Goal: Task Accomplishment & Management: Complete application form

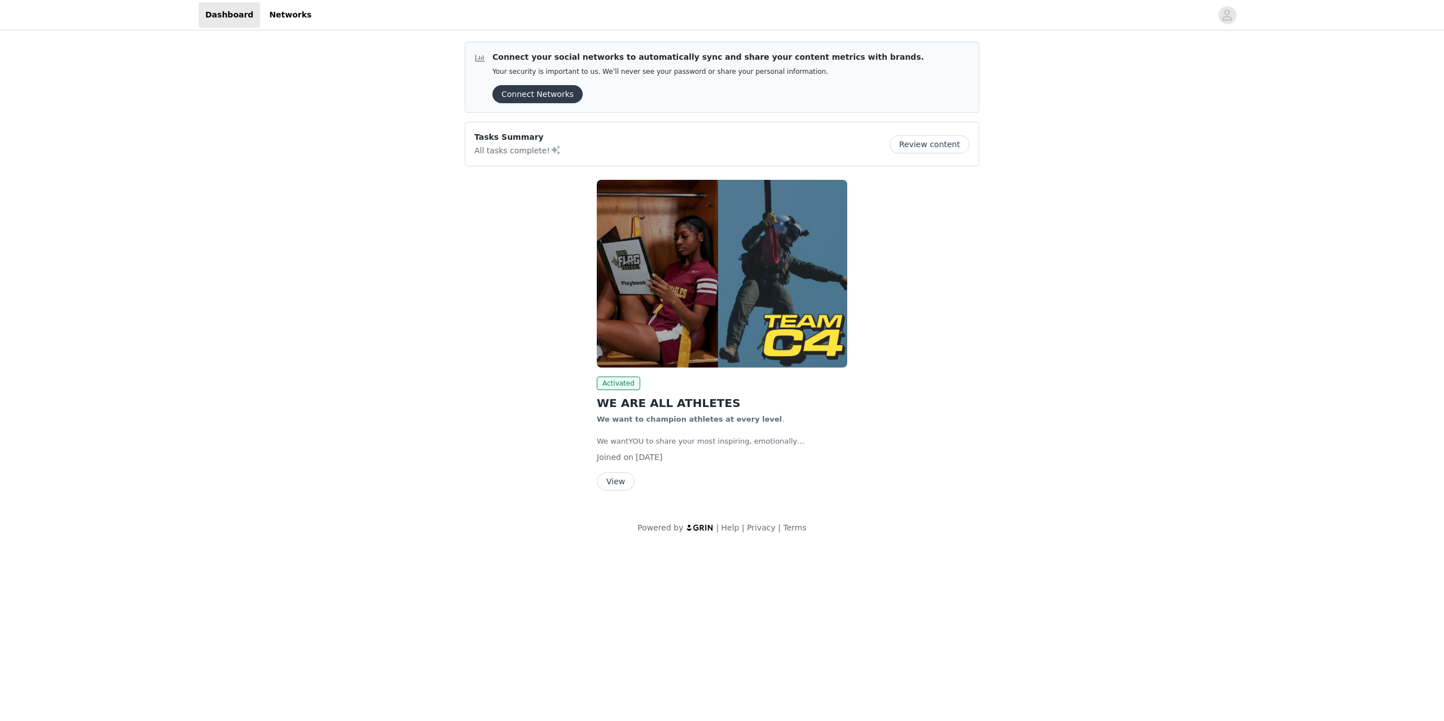
click at [534, 98] on button "Connect Networks" at bounding box center [537, 94] width 90 height 18
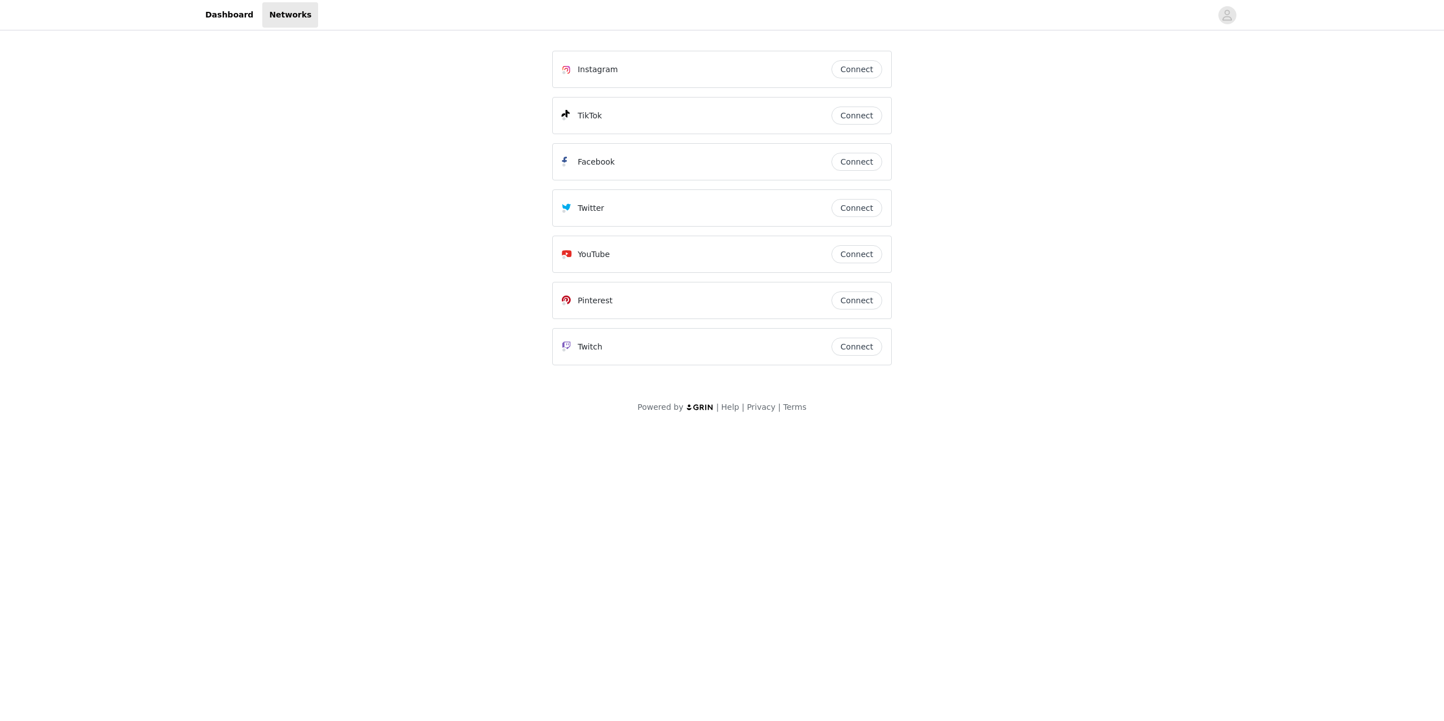
click at [850, 73] on button "Connect" at bounding box center [856, 69] width 51 height 18
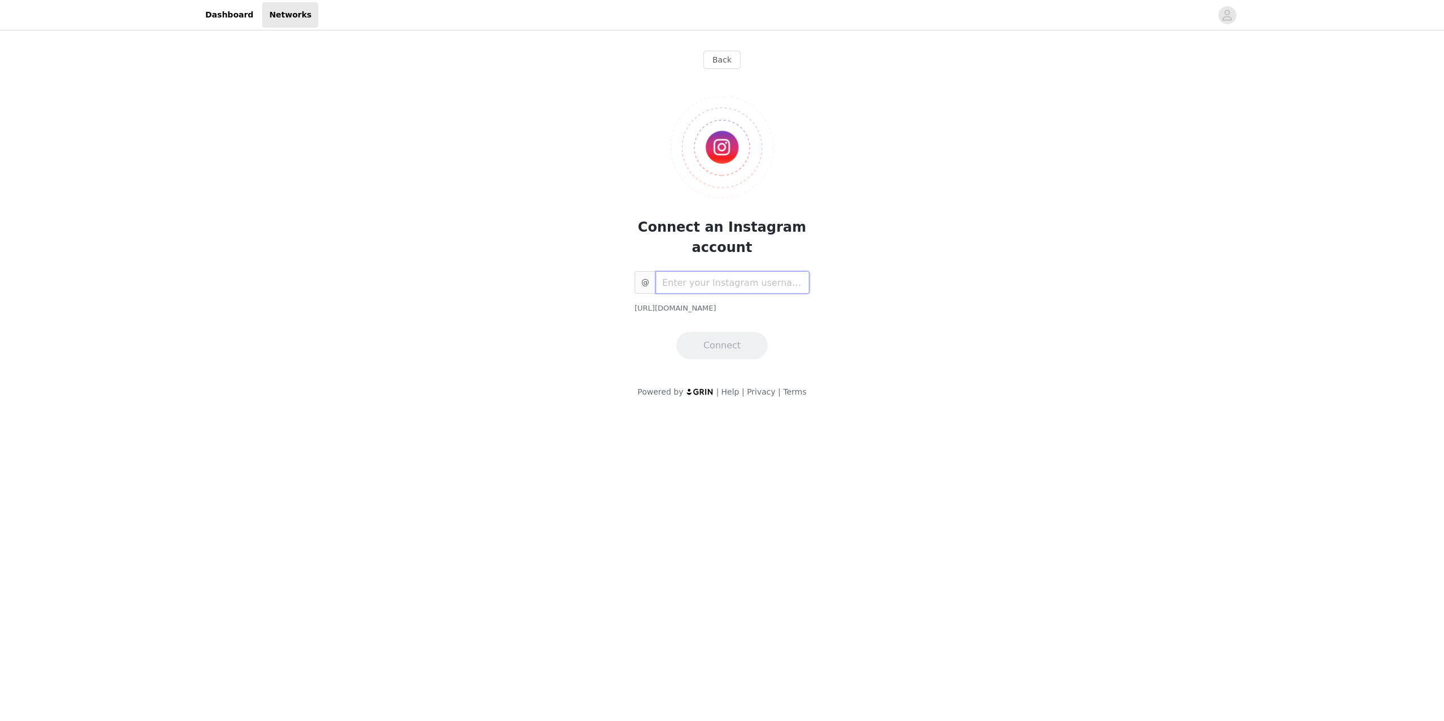
click at [712, 278] on input "text" at bounding box center [732, 282] width 154 height 23
type input "doctorfayez"
click at [749, 329] on div "@ doctorfayez [URL][DOMAIN_NAME] Connect" at bounding box center [722, 315] width 175 height 88
click at [747, 341] on button "Connect" at bounding box center [721, 345] width 91 height 27
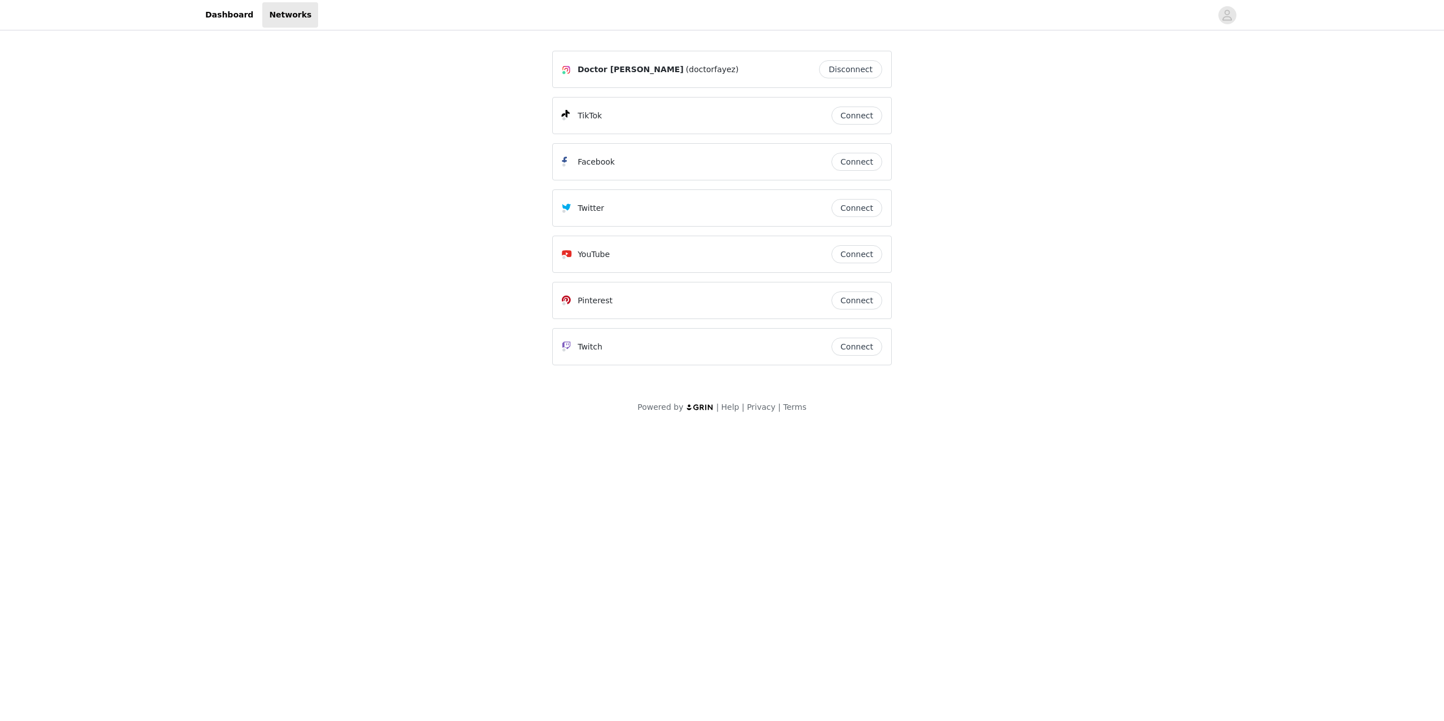
click at [862, 112] on button "Connect" at bounding box center [856, 116] width 51 height 18
click at [848, 169] on button "Connect" at bounding box center [856, 162] width 51 height 18
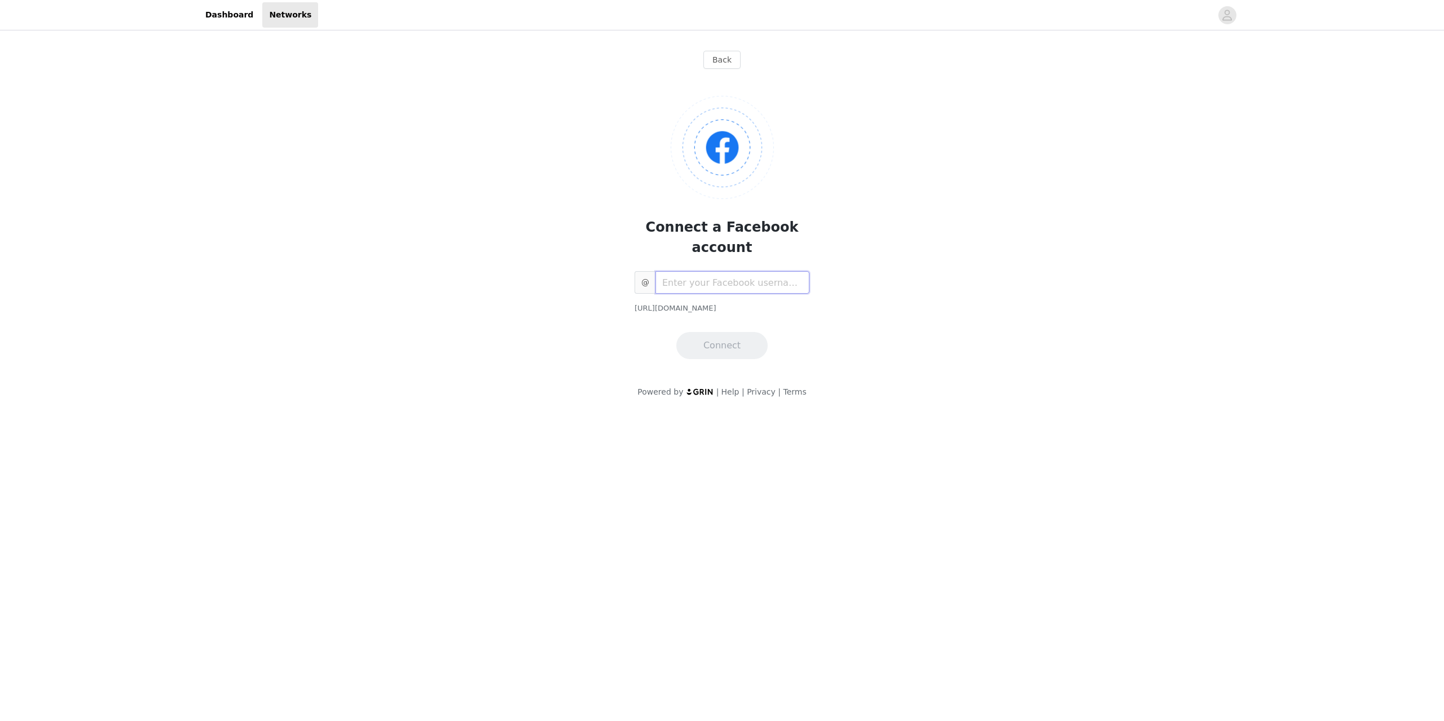
click at [729, 271] on input "text" at bounding box center [732, 282] width 154 height 23
type input "lifeofadoctorofficial"
click at [718, 332] on button "Connect" at bounding box center [721, 345] width 91 height 27
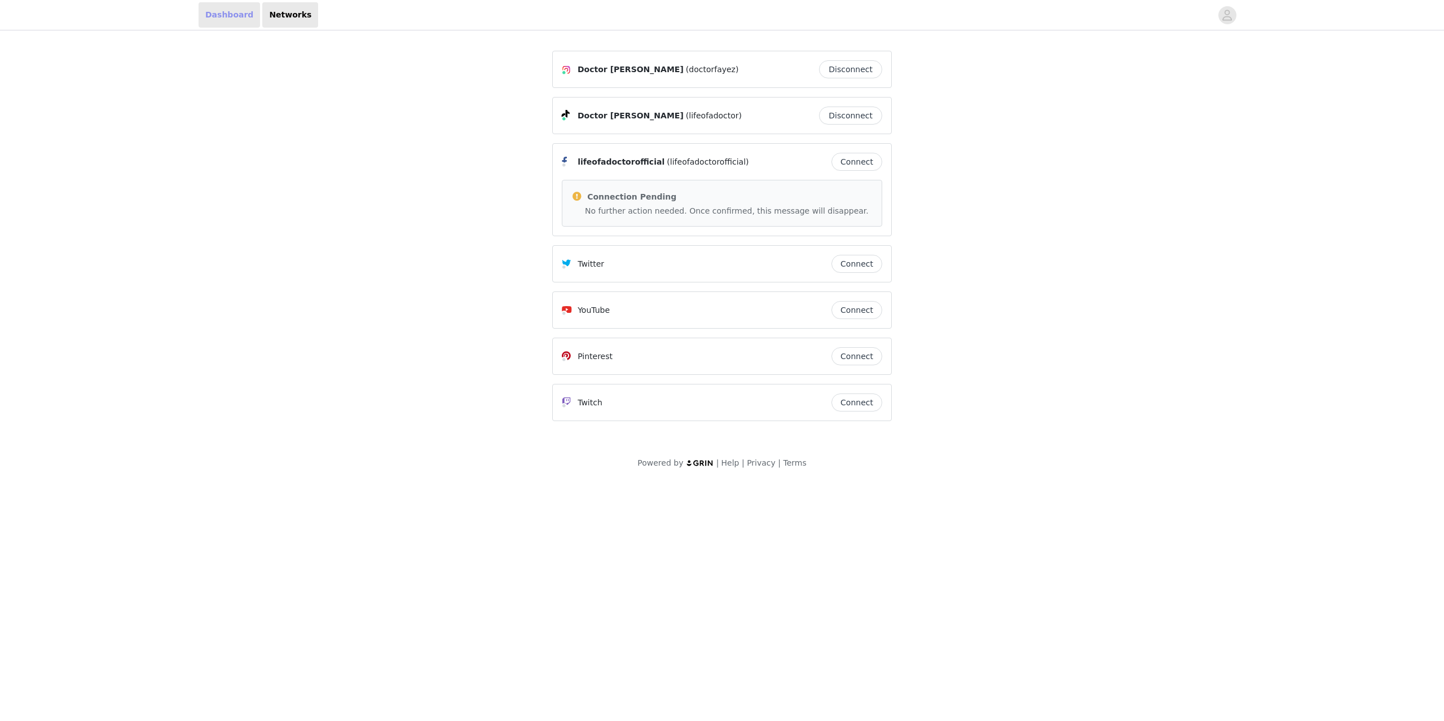
click at [215, 16] on link "Dashboard" at bounding box center [229, 14] width 61 height 25
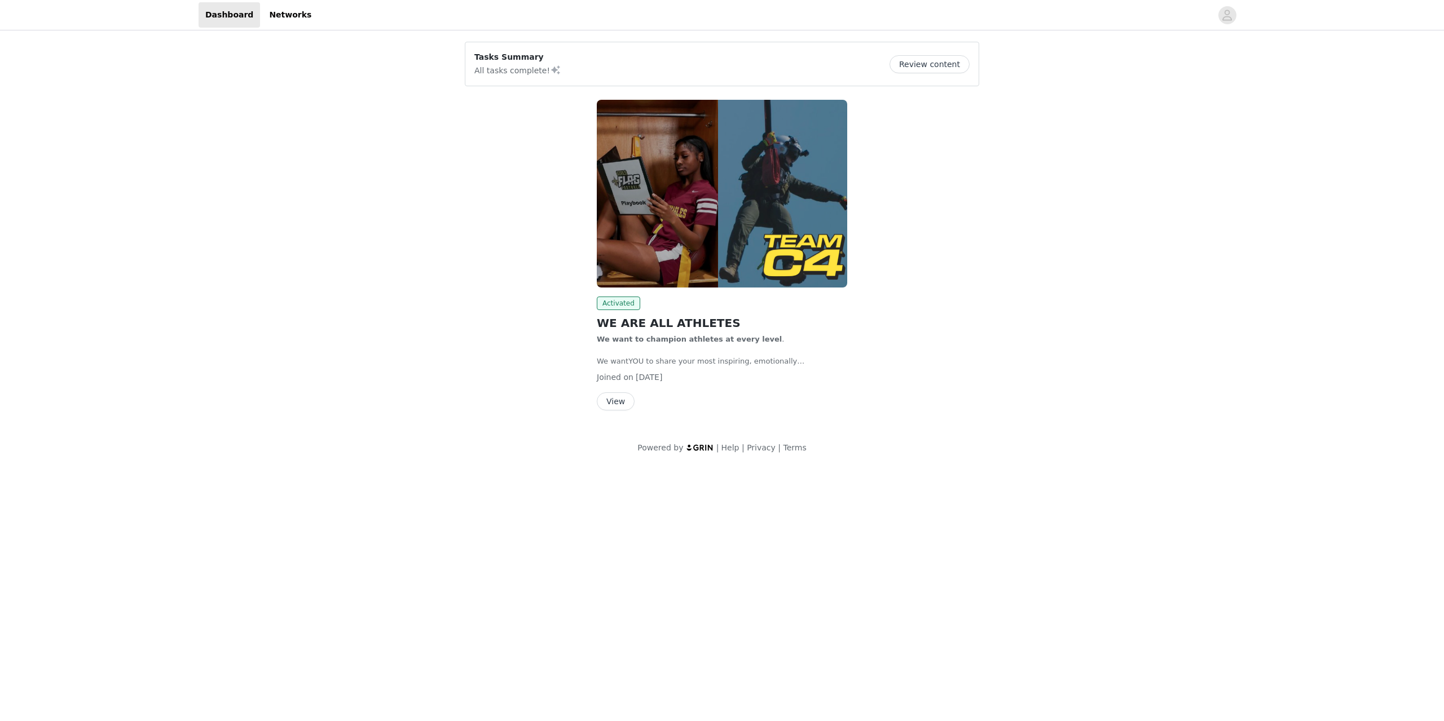
click at [941, 67] on button "Review content" at bounding box center [930, 64] width 80 height 18
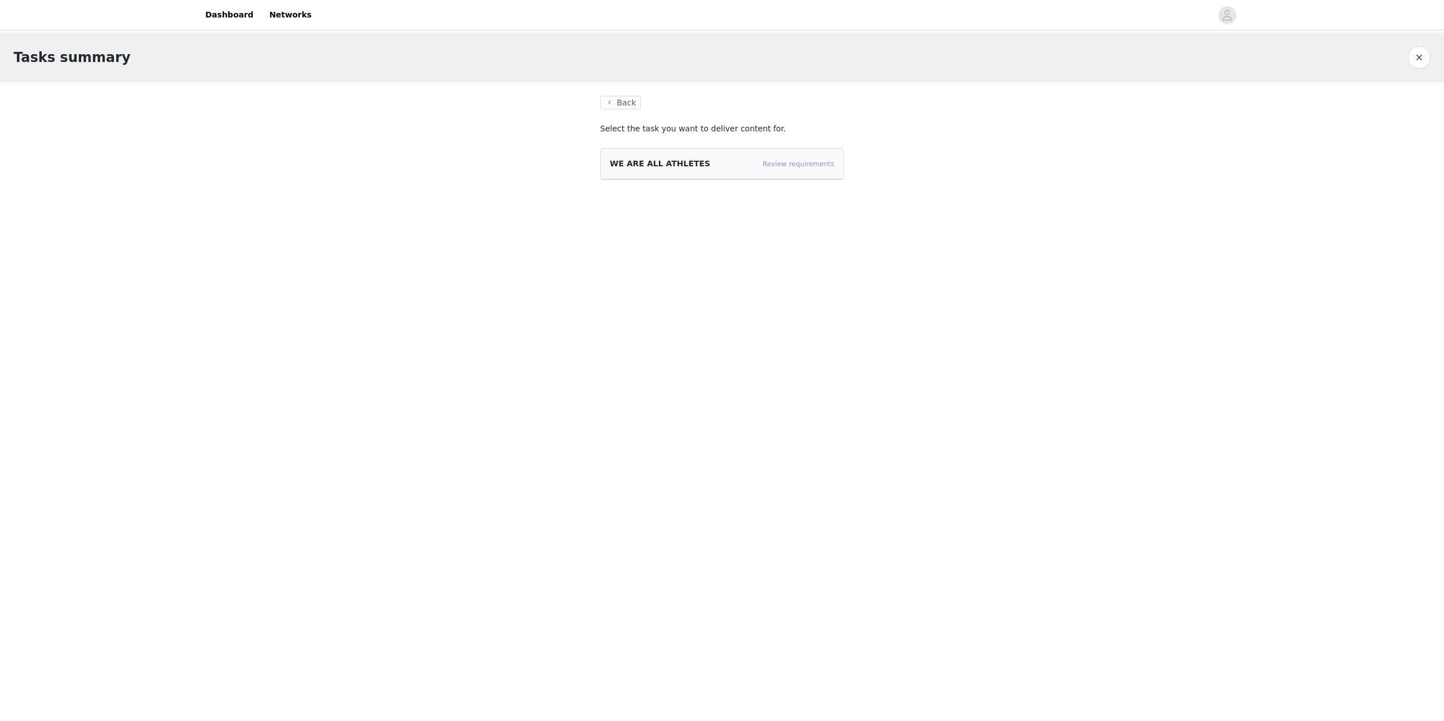
click at [806, 165] on link "Review requirements" at bounding box center [799, 164] width 72 height 8
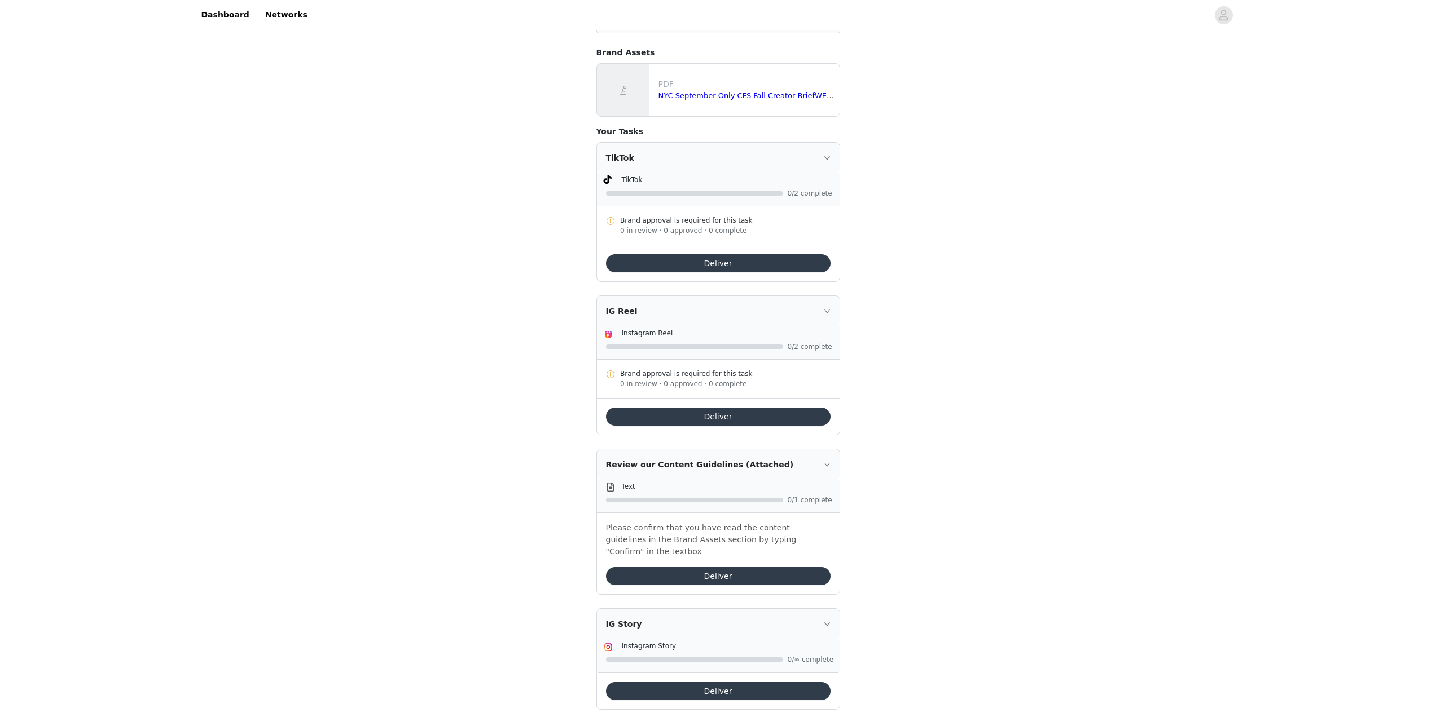
scroll to position [221, 0]
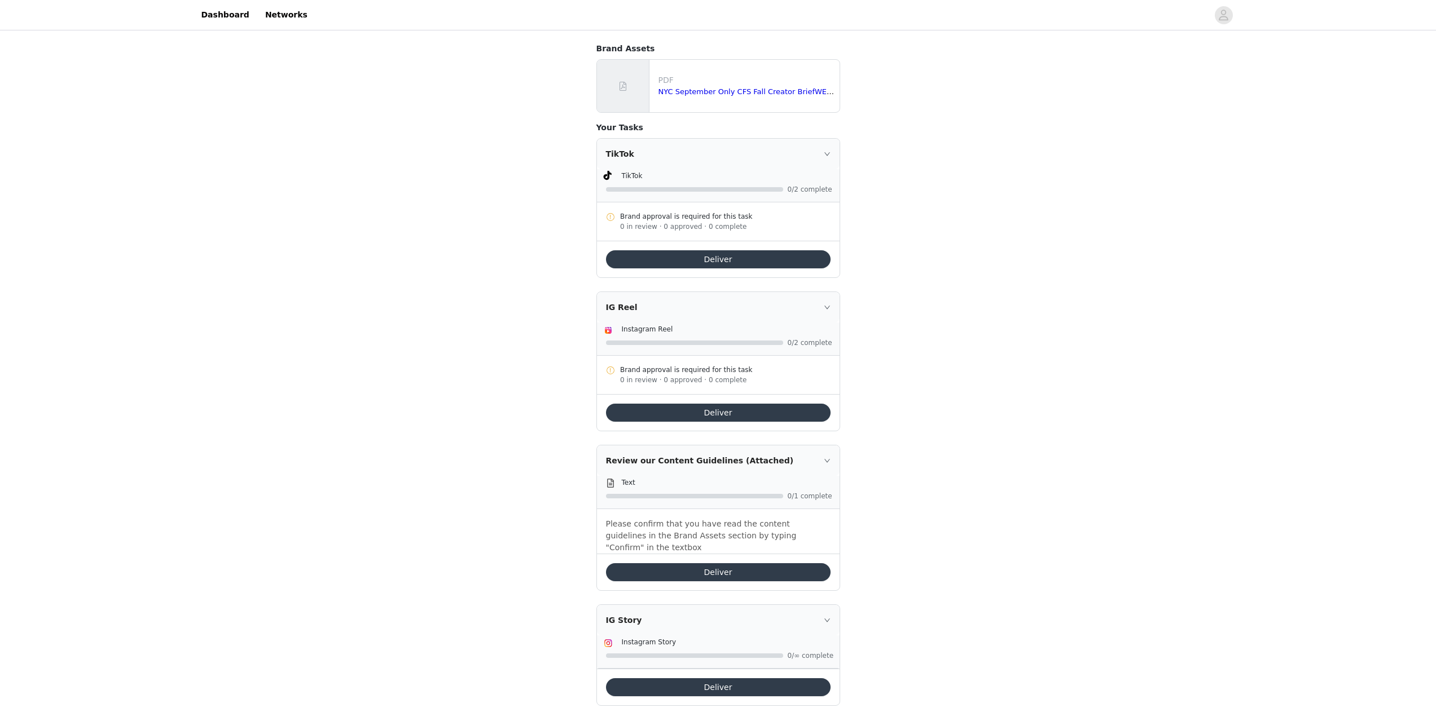
click at [721, 464] on div "Review our Content Guidelines (Attached)" at bounding box center [718, 461] width 243 height 30
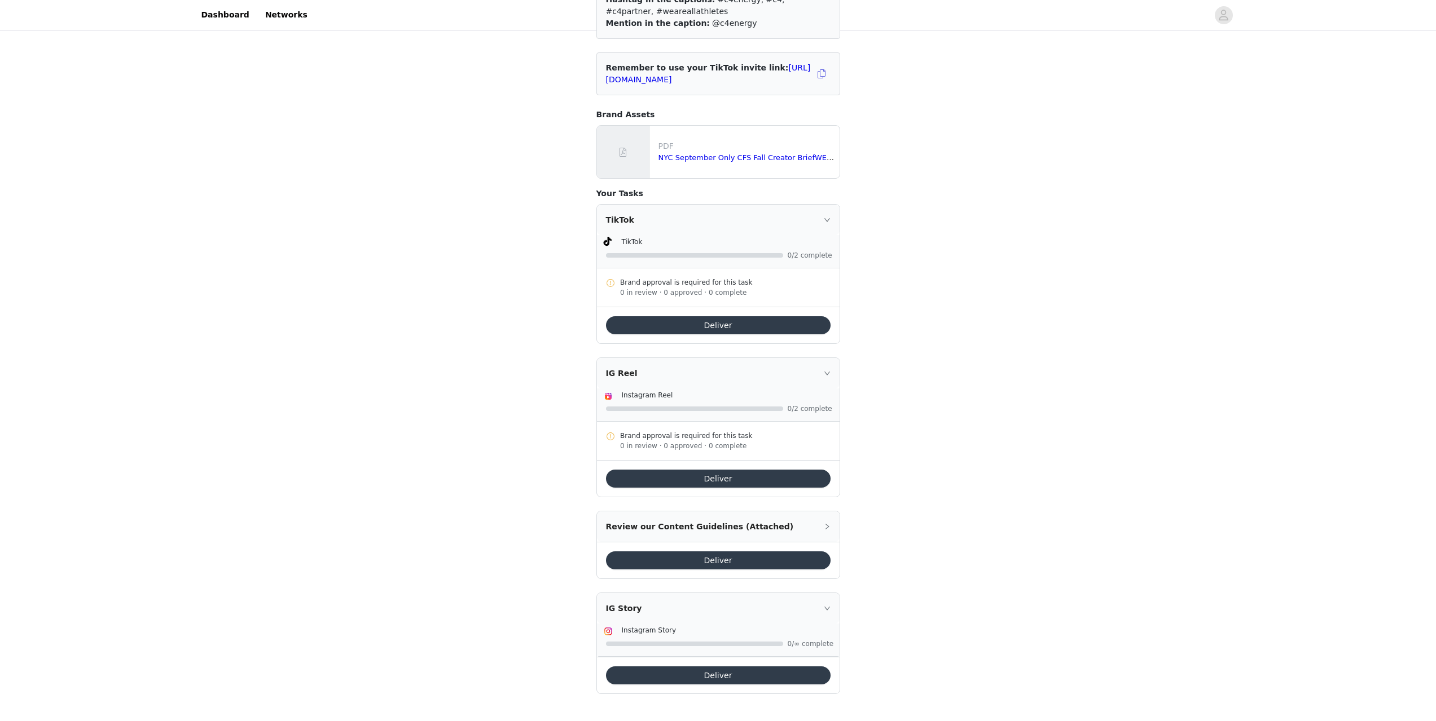
click at [727, 524] on div "Review our Content Guidelines (Attached)" at bounding box center [718, 527] width 243 height 30
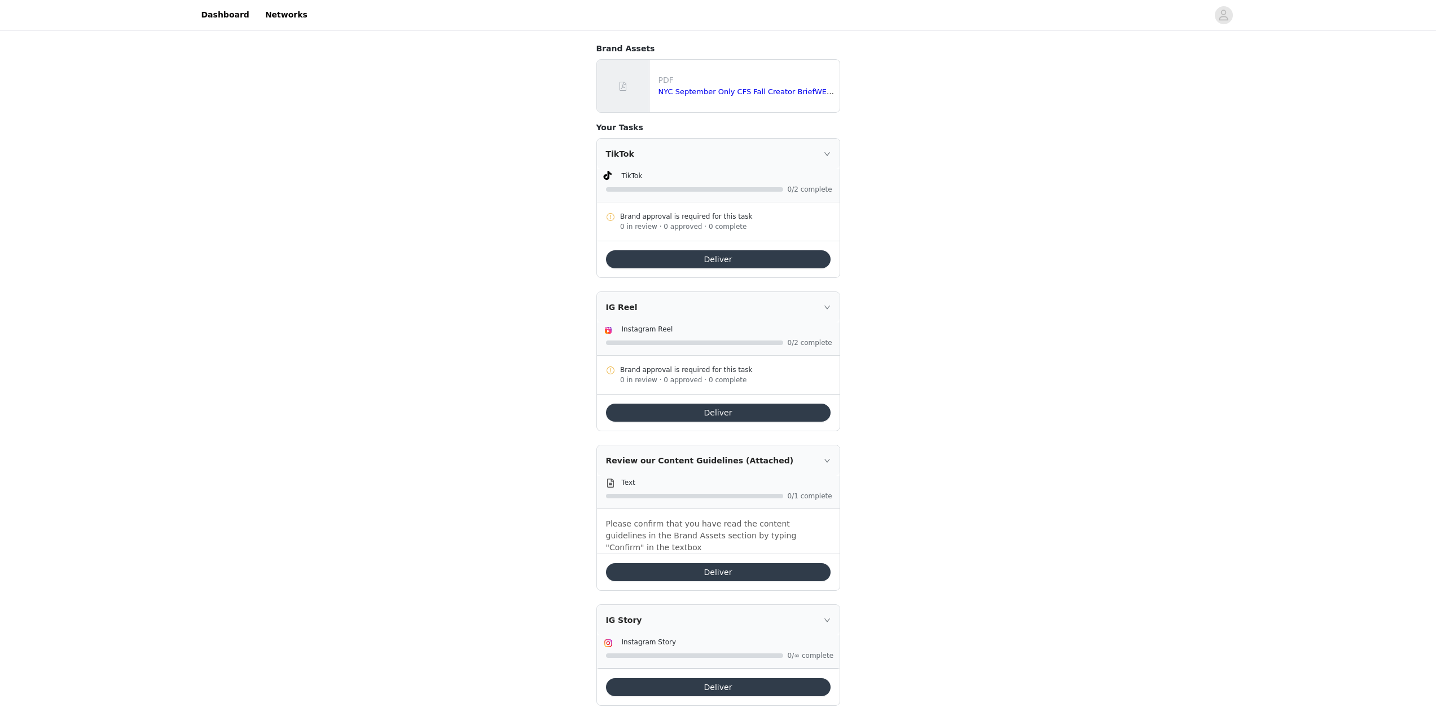
click at [825, 499] on span "0/1 complete" at bounding box center [809, 496] width 45 height 7
click at [219, 8] on link "Dashboard" at bounding box center [225, 14] width 61 height 25
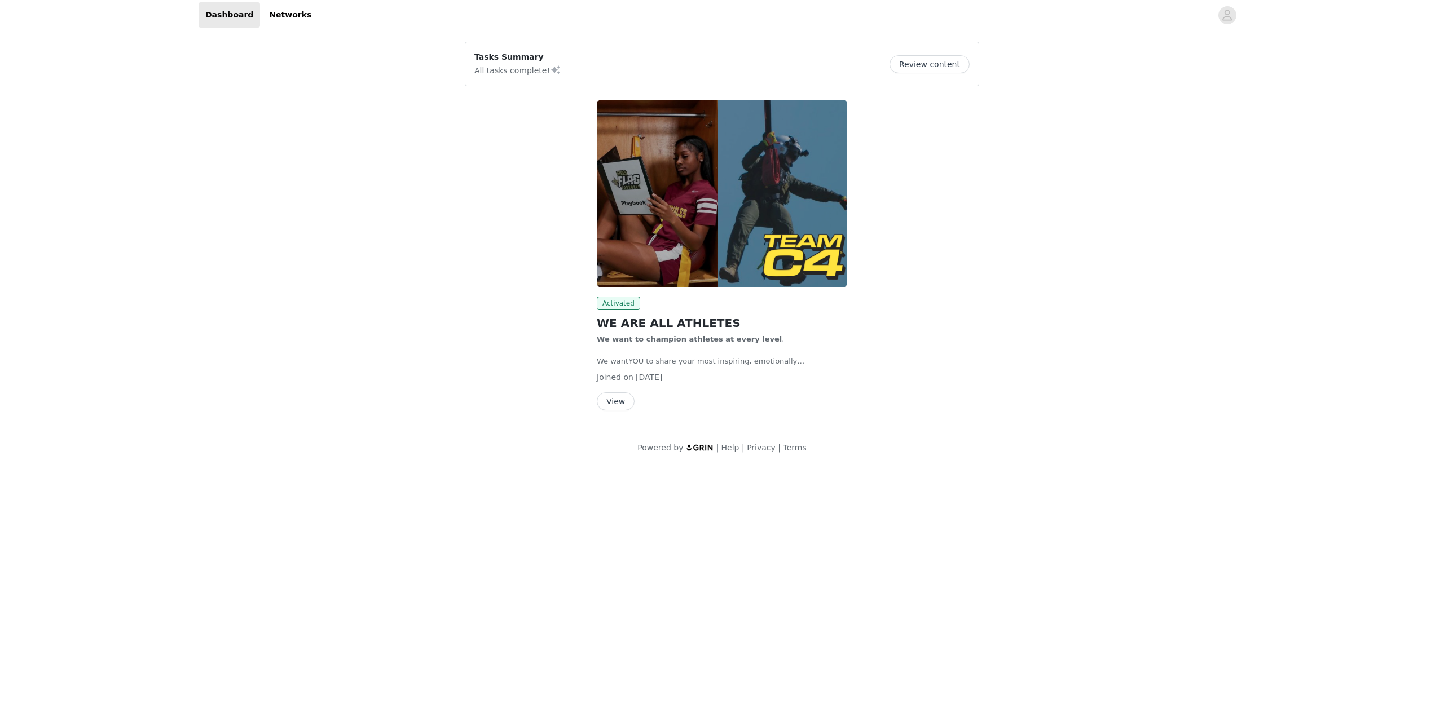
click at [620, 398] on button "View" at bounding box center [616, 402] width 38 height 18
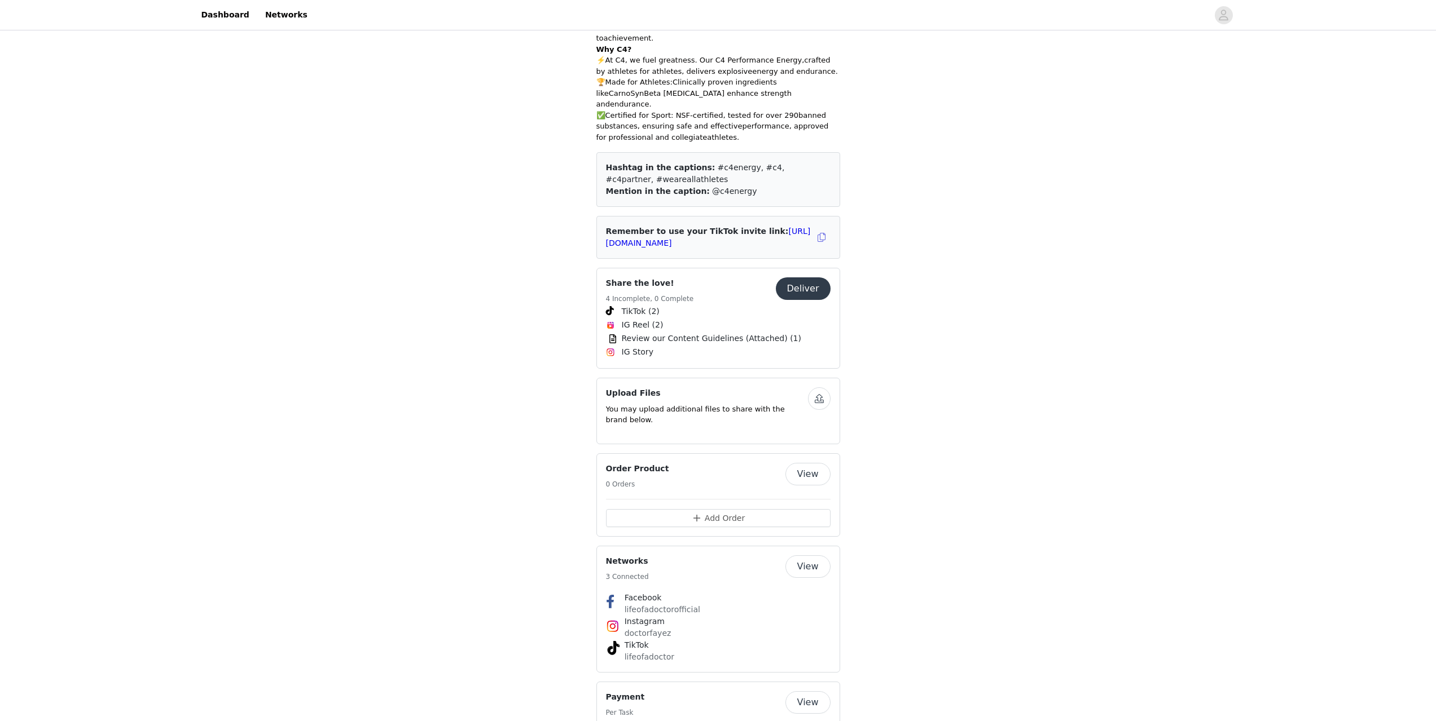
scroll to position [508, 0]
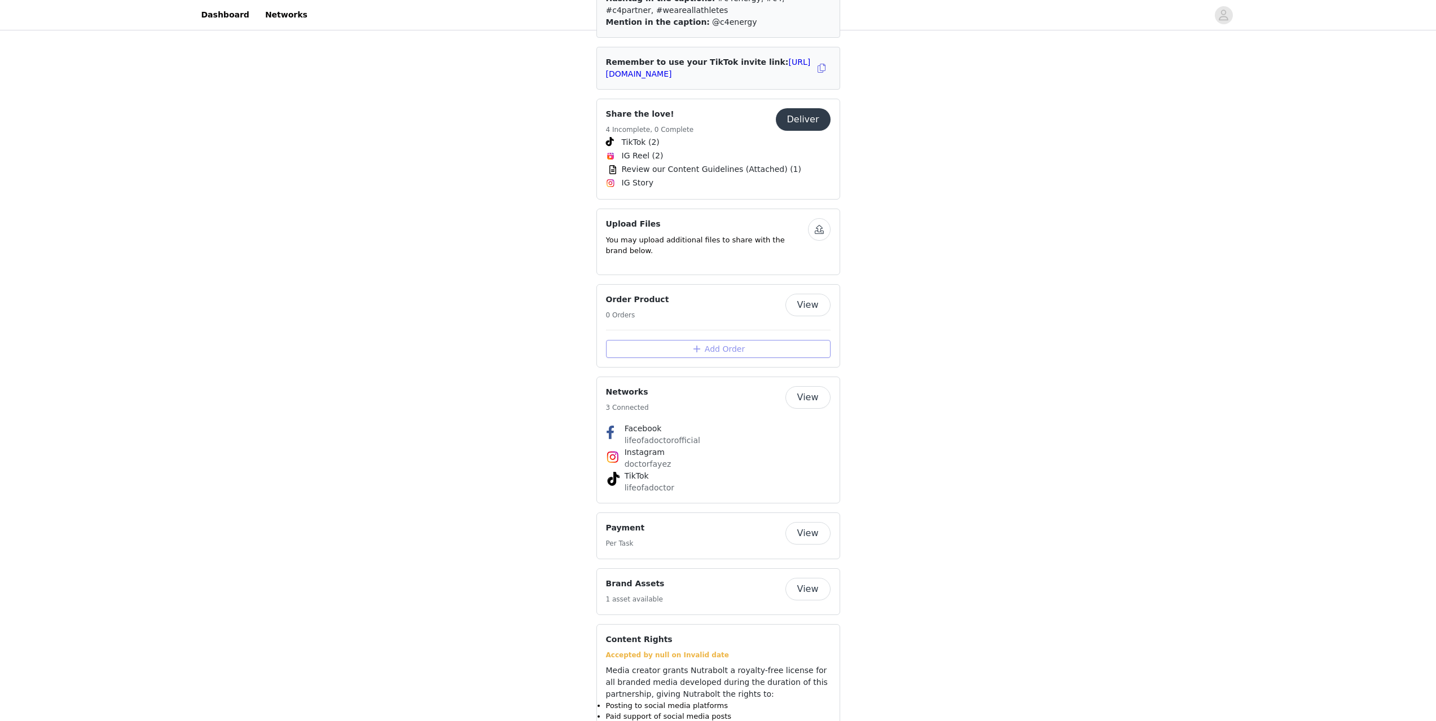
click at [707, 340] on button "Add Order" at bounding box center [718, 349] width 225 height 18
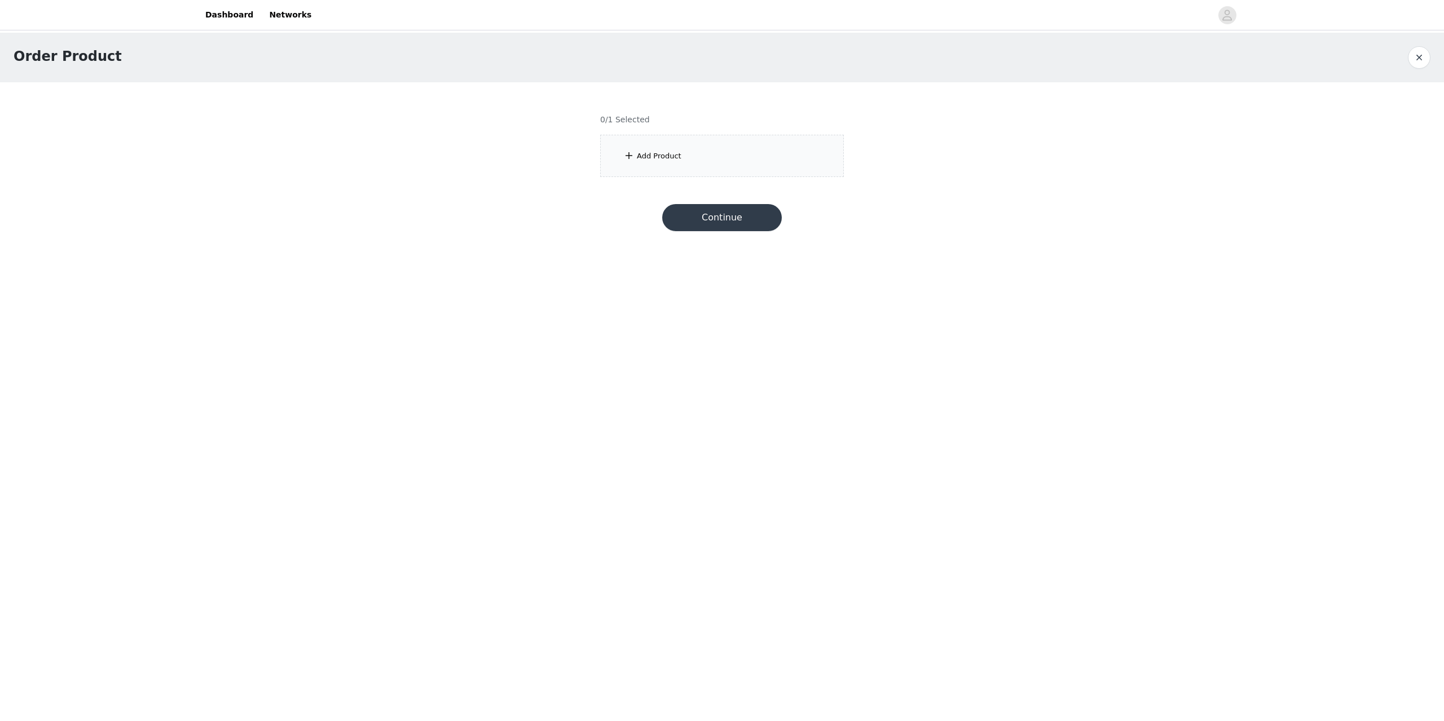
click at [679, 144] on div "Add Product" at bounding box center [722, 156] width 244 height 42
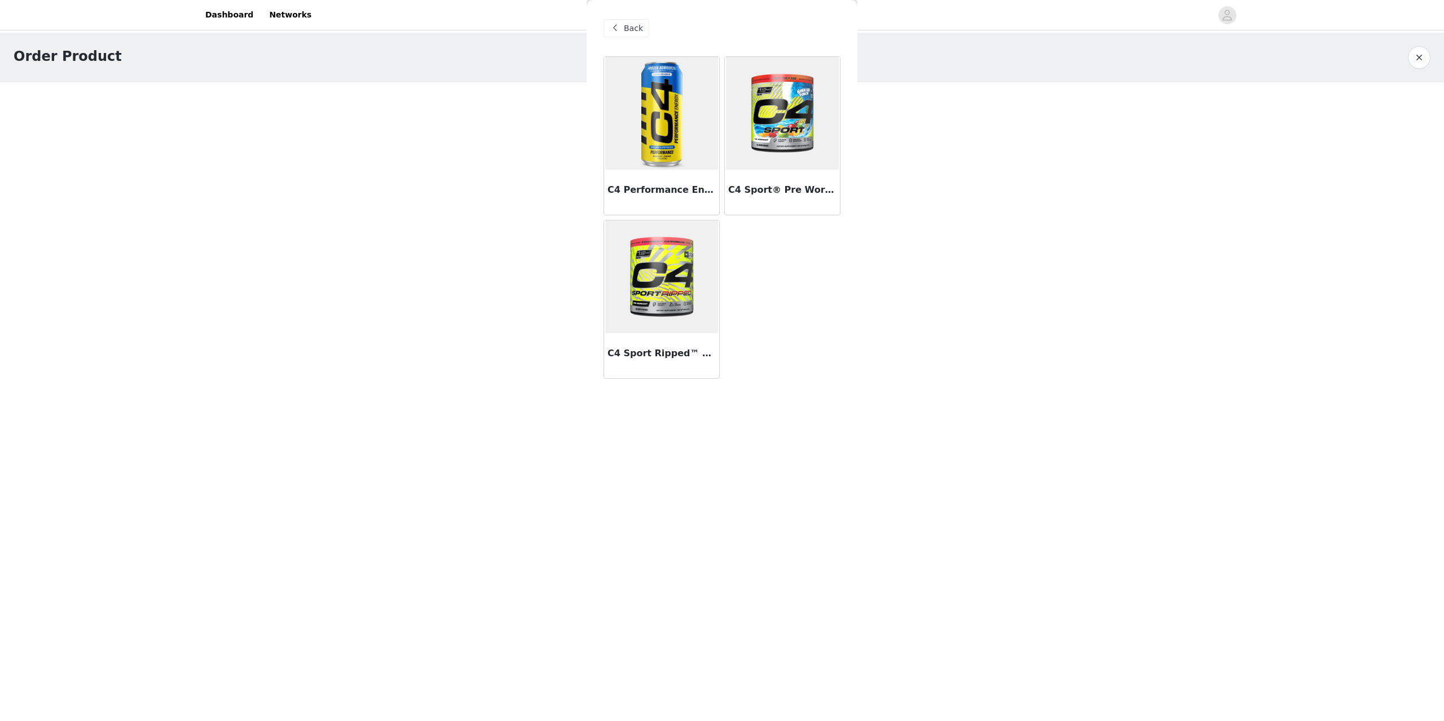
click at [688, 88] on img at bounding box center [661, 113] width 113 height 113
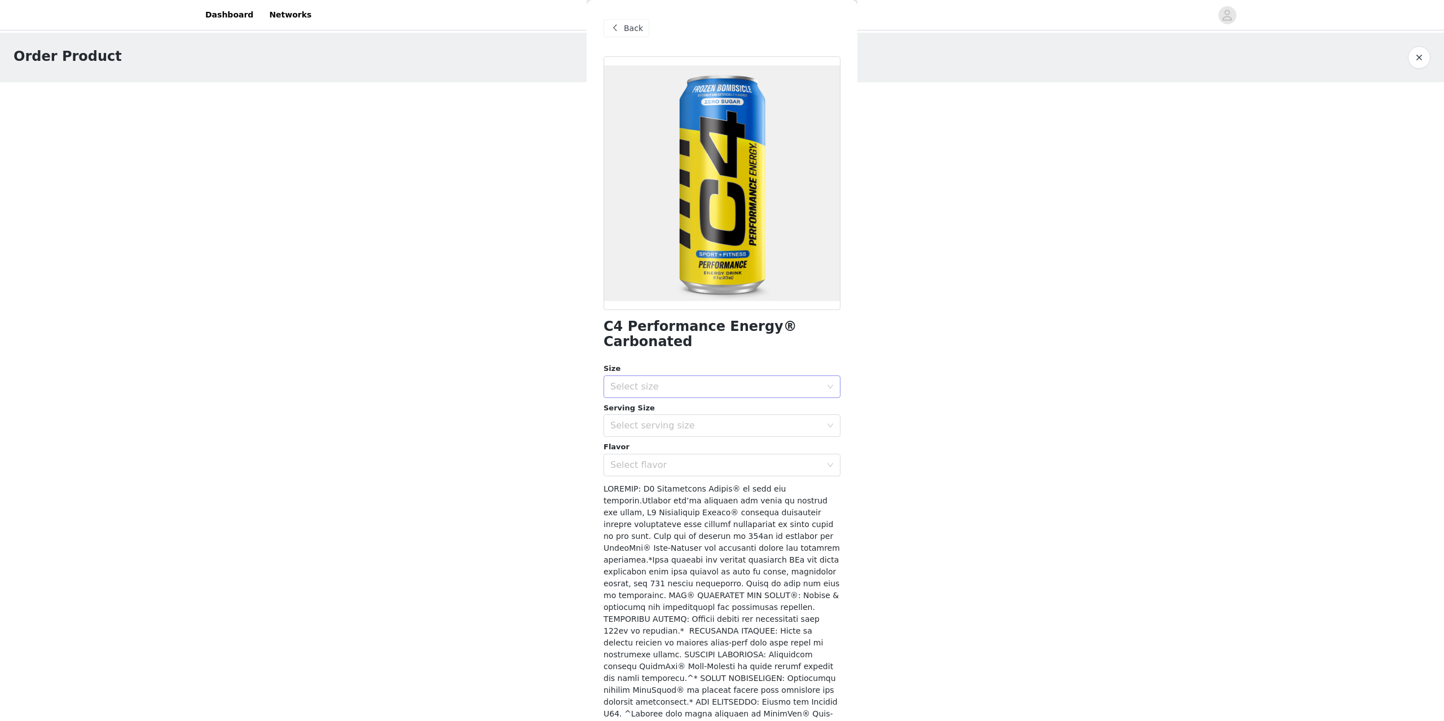
click at [650, 385] on div "Select size" at bounding box center [715, 386] width 211 height 11
click at [642, 411] on li "12 Pack" at bounding box center [718, 412] width 228 height 18
click at [646, 425] on div "Select serving size" at bounding box center [715, 425] width 211 height 11
click at [639, 443] on li "16oz" at bounding box center [718, 451] width 228 height 18
click at [636, 456] on div "Select flavor" at bounding box center [718, 465] width 216 height 21
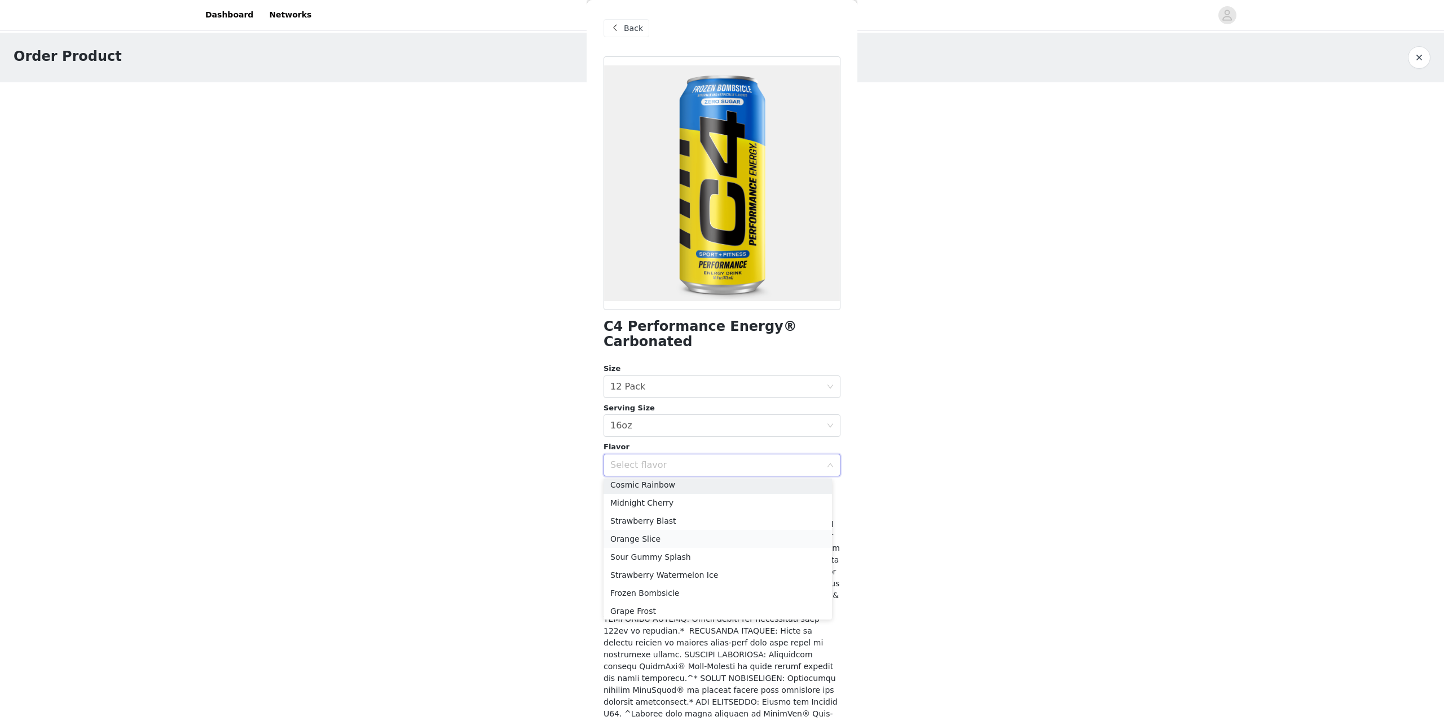
scroll to position [44, 0]
click at [699, 522] on li "Strawberry Blast" at bounding box center [718, 518] width 228 height 18
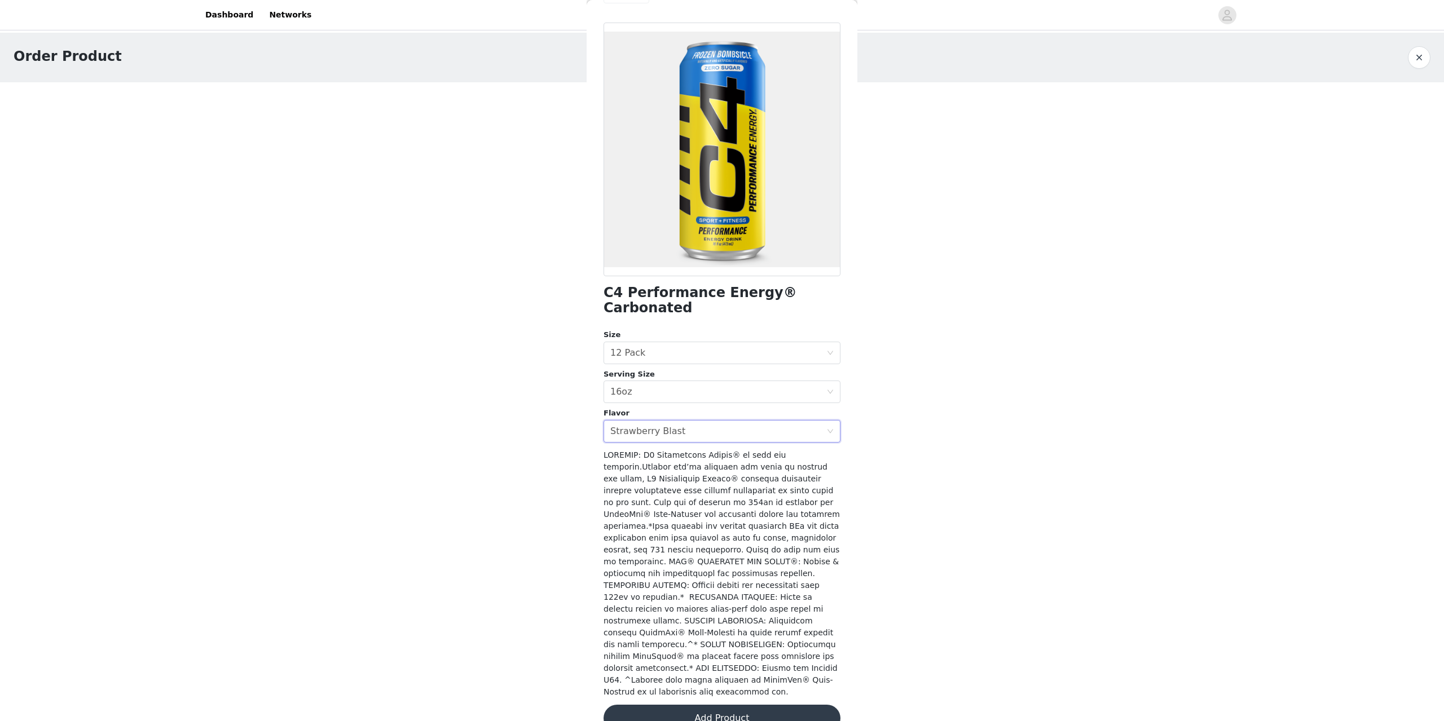
scroll to position [34, 0]
click at [706, 433] on div "Select flavor Strawberry Blast" at bounding box center [718, 430] width 216 height 21
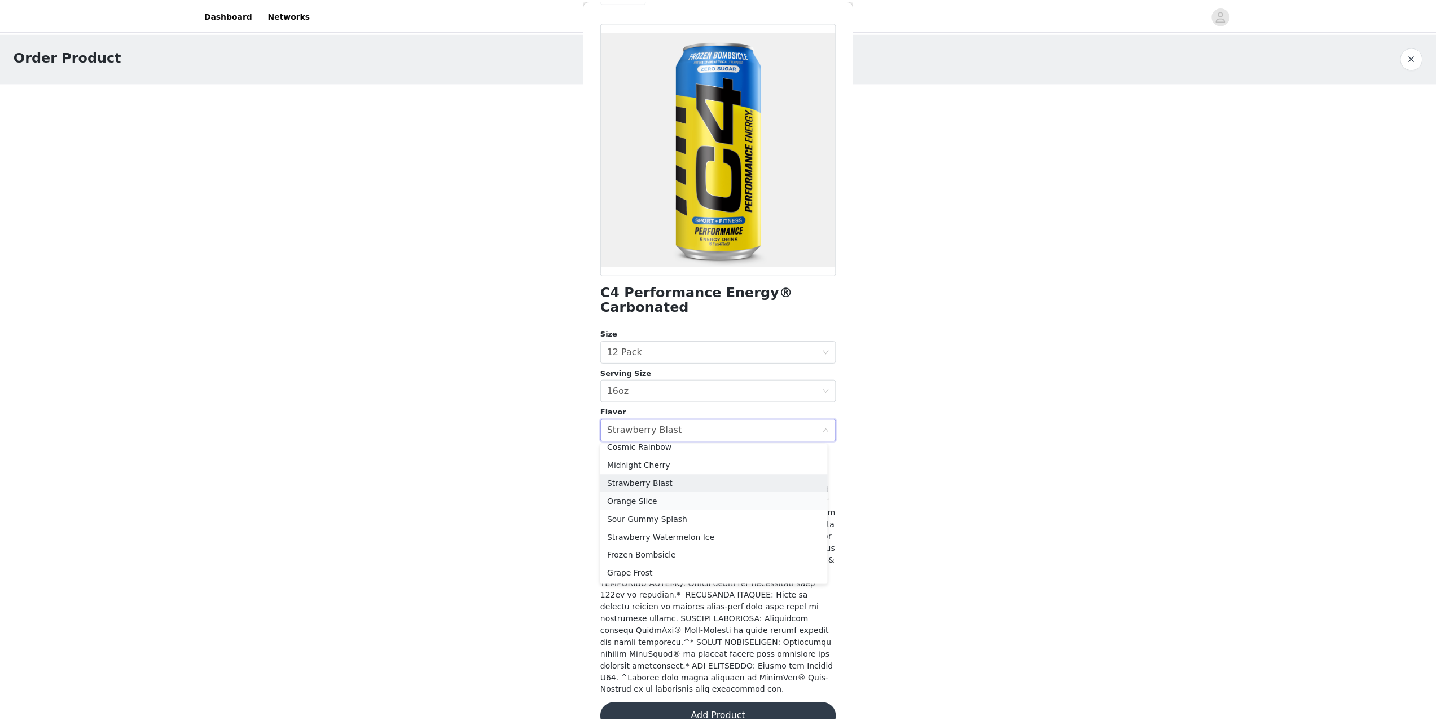
scroll to position [38, 0]
click at [737, 547] on li "Strawberry Watermelon Ice" at bounding box center [718, 544] width 228 height 18
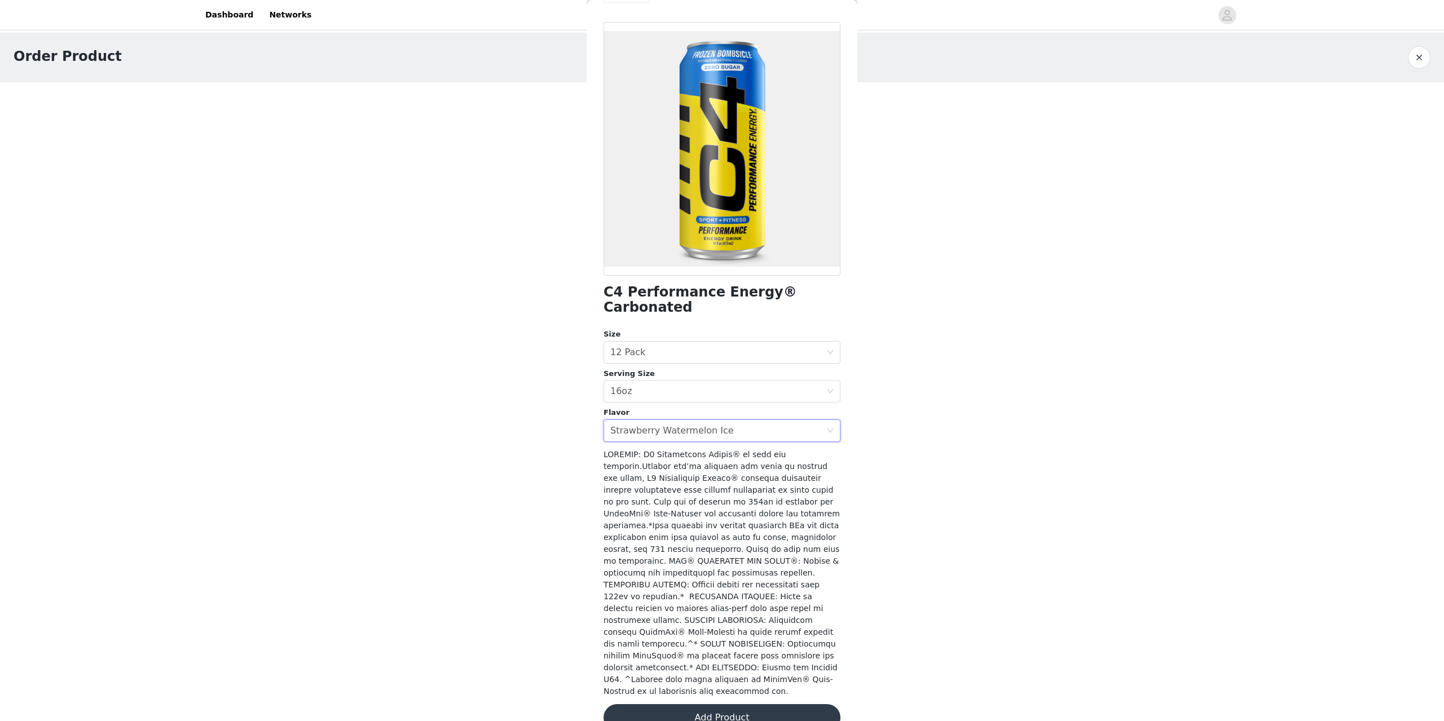
click at [701, 705] on button "Add Product" at bounding box center [722, 718] width 237 height 27
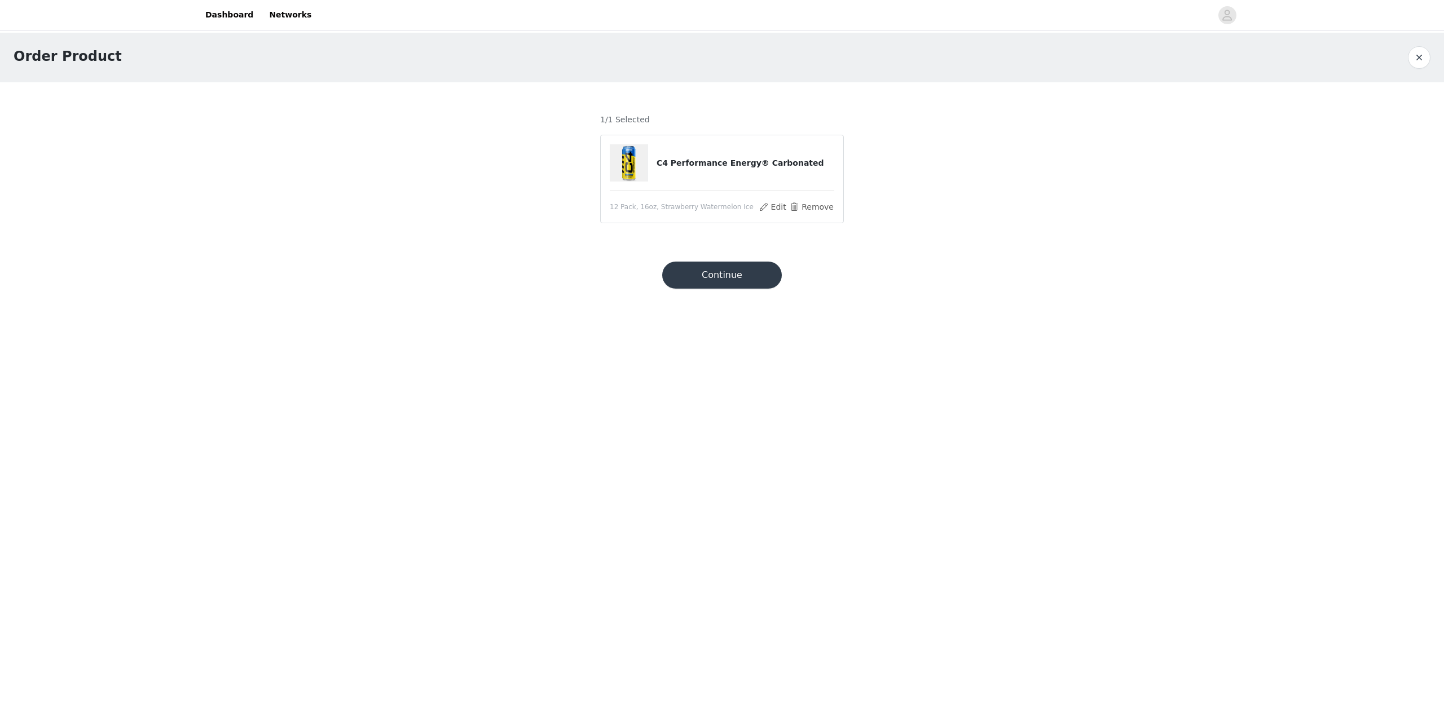
click at [733, 275] on button "Continue" at bounding box center [722, 275] width 120 height 27
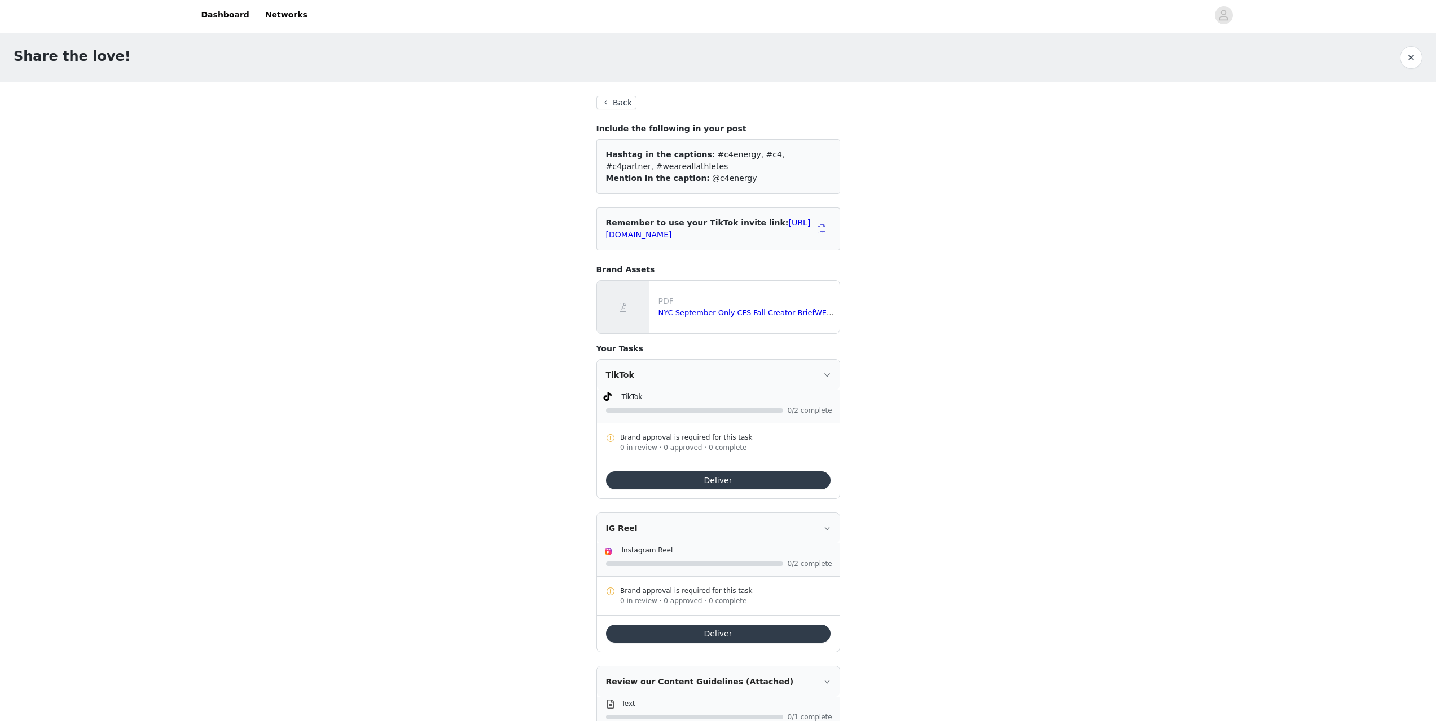
click at [615, 100] on button "Back" at bounding box center [616, 103] width 41 height 14
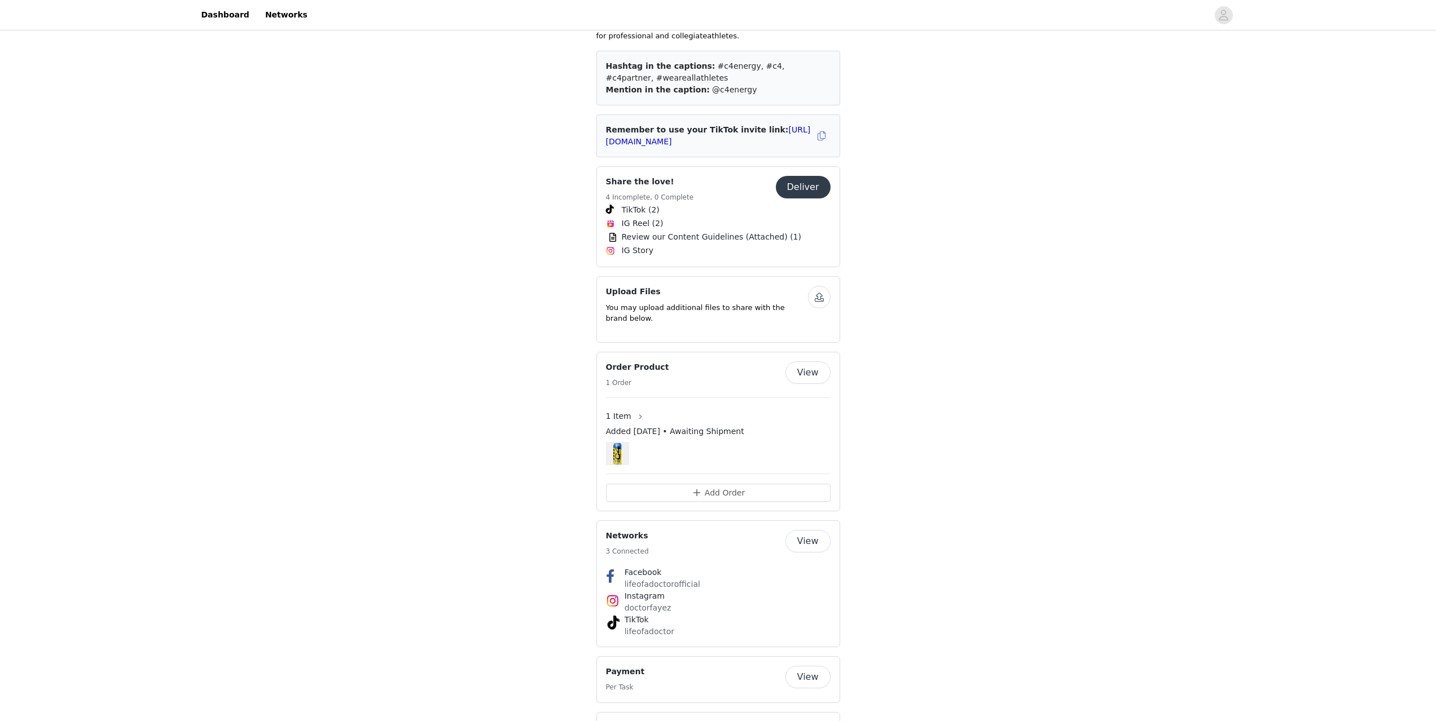
scroll to position [508, 0]
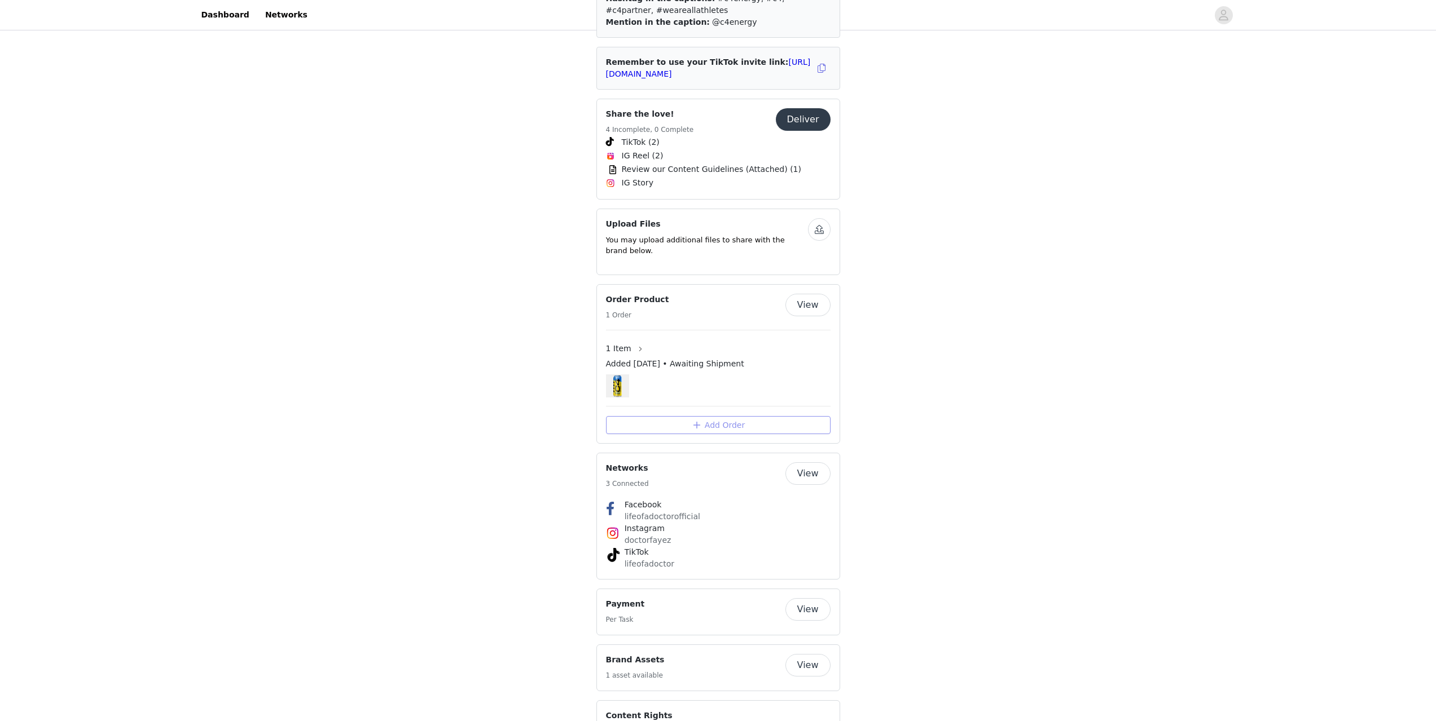
click at [707, 416] on button "Add Order" at bounding box center [718, 425] width 225 height 18
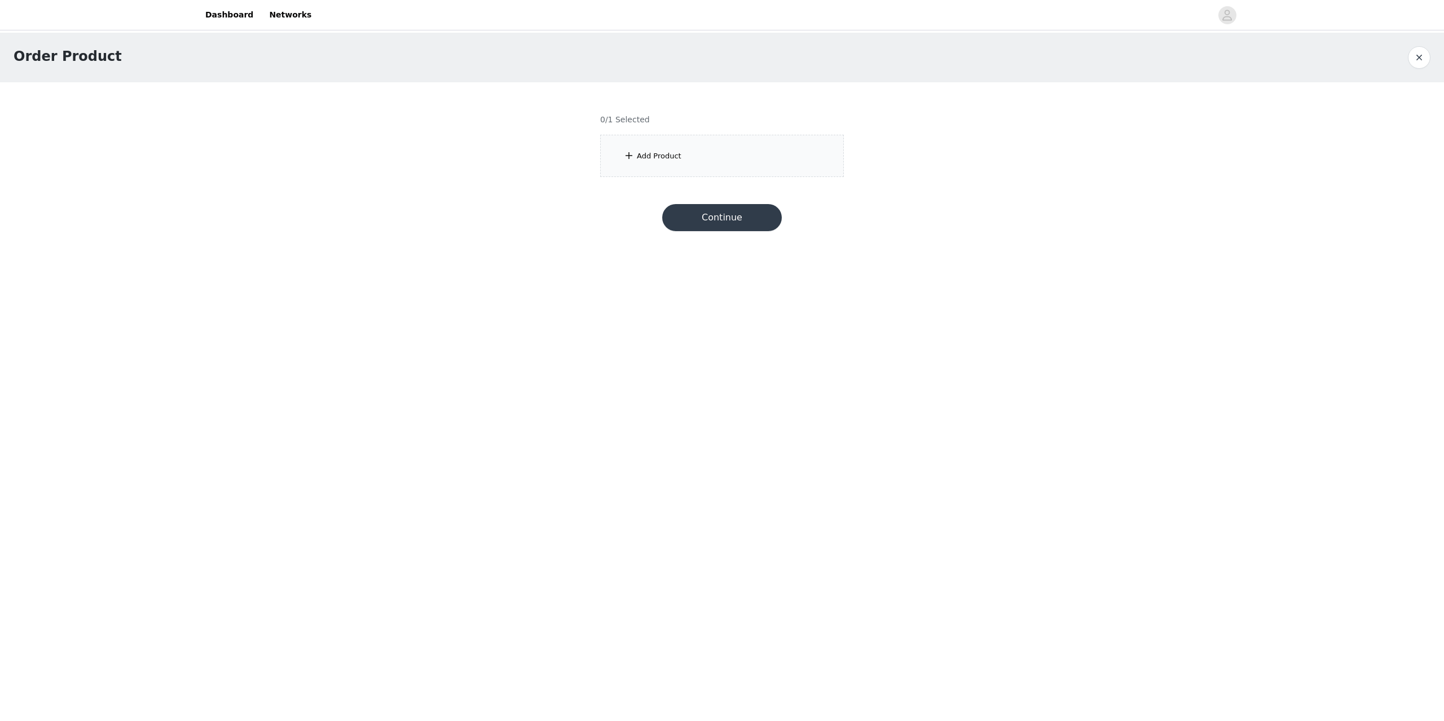
click at [650, 143] on div "Add Product" at bounding box center [722, 156] width 244 height 42
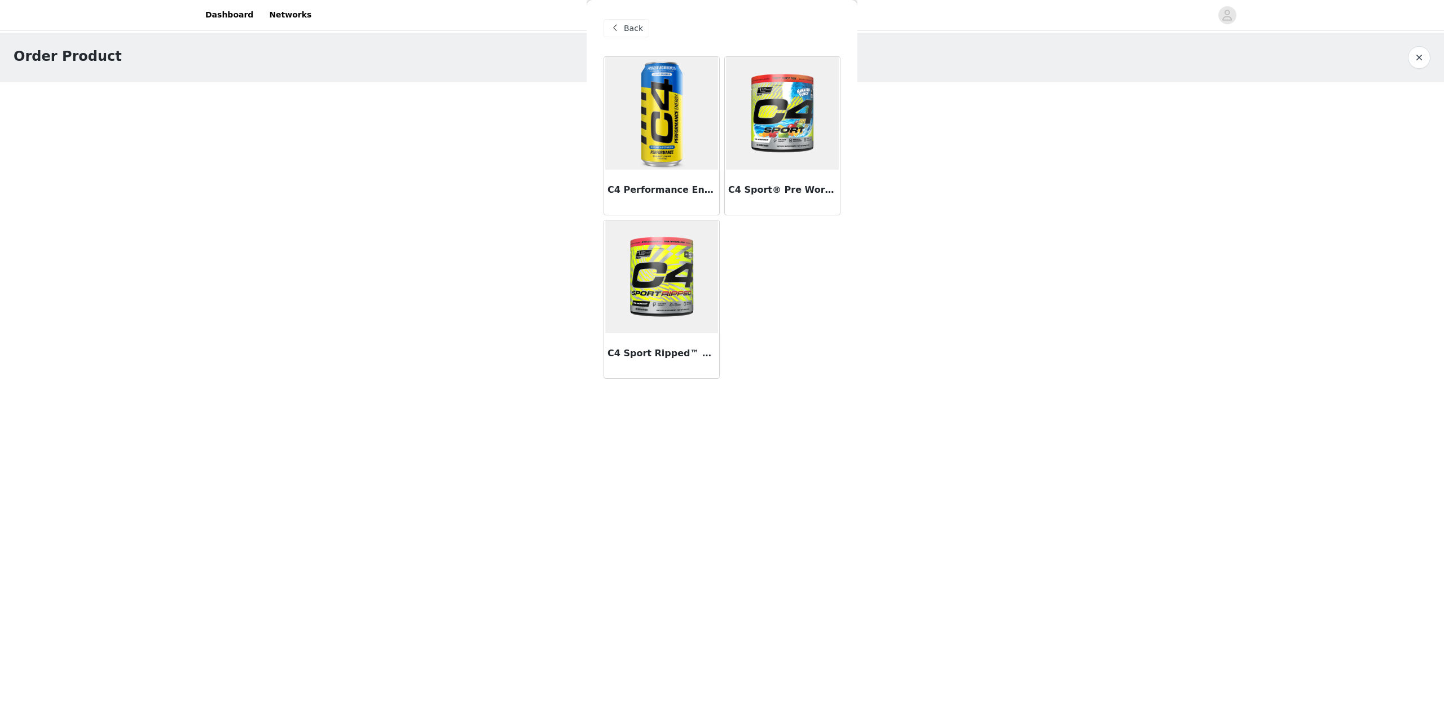
click at [757, 129] on img at bounding box center [782, 113] width 113 height 113
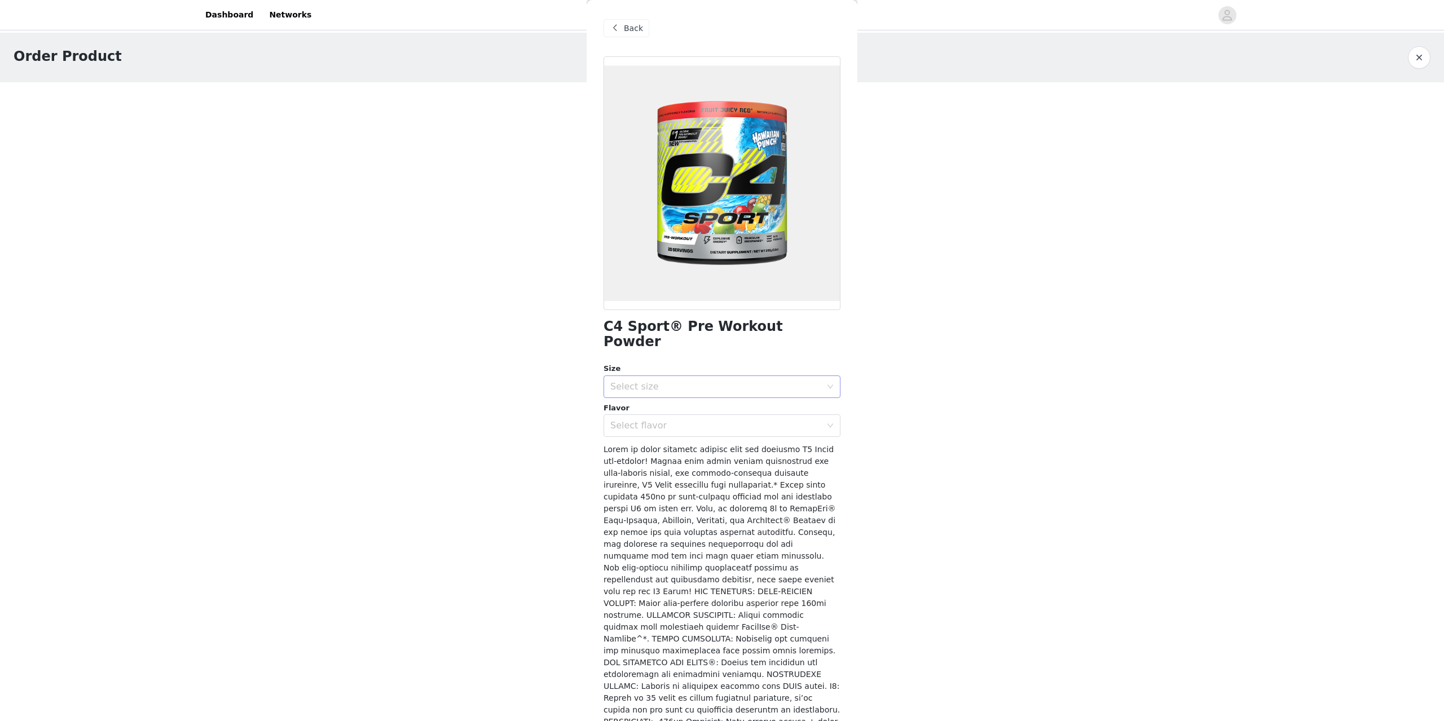
click at [661, 381] on div "Select size" at bounding box center [715, 386] width 211 height 11
click at [654, 394] on li "20 Servings" at bounding box center [718, 397] width 228 height 18
click at [649, 420] on div "Select flavor" at bounding box center [715, 425] width 211 height 11
click at [648, 437] on li "Watermelon" at bounding box center [718, 435] width 228 height 18
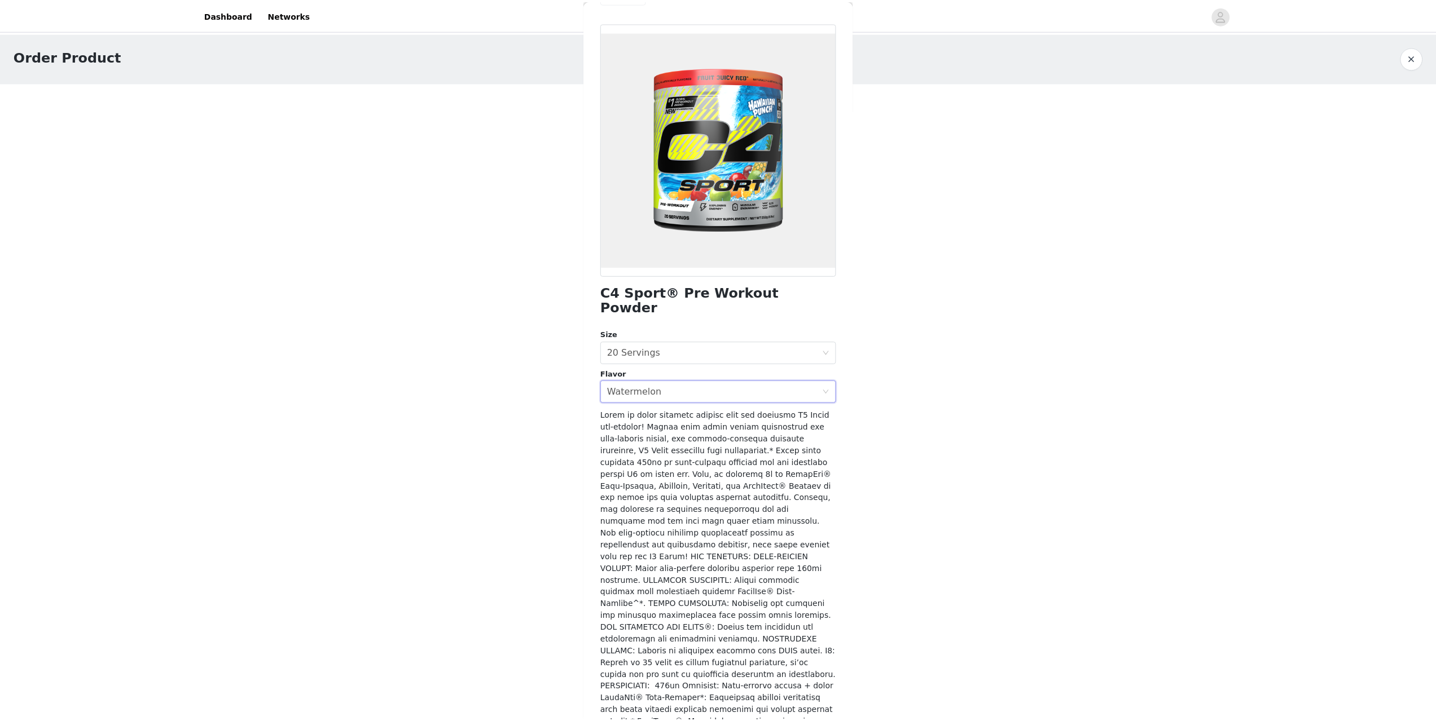
scroll to position [86, 0]
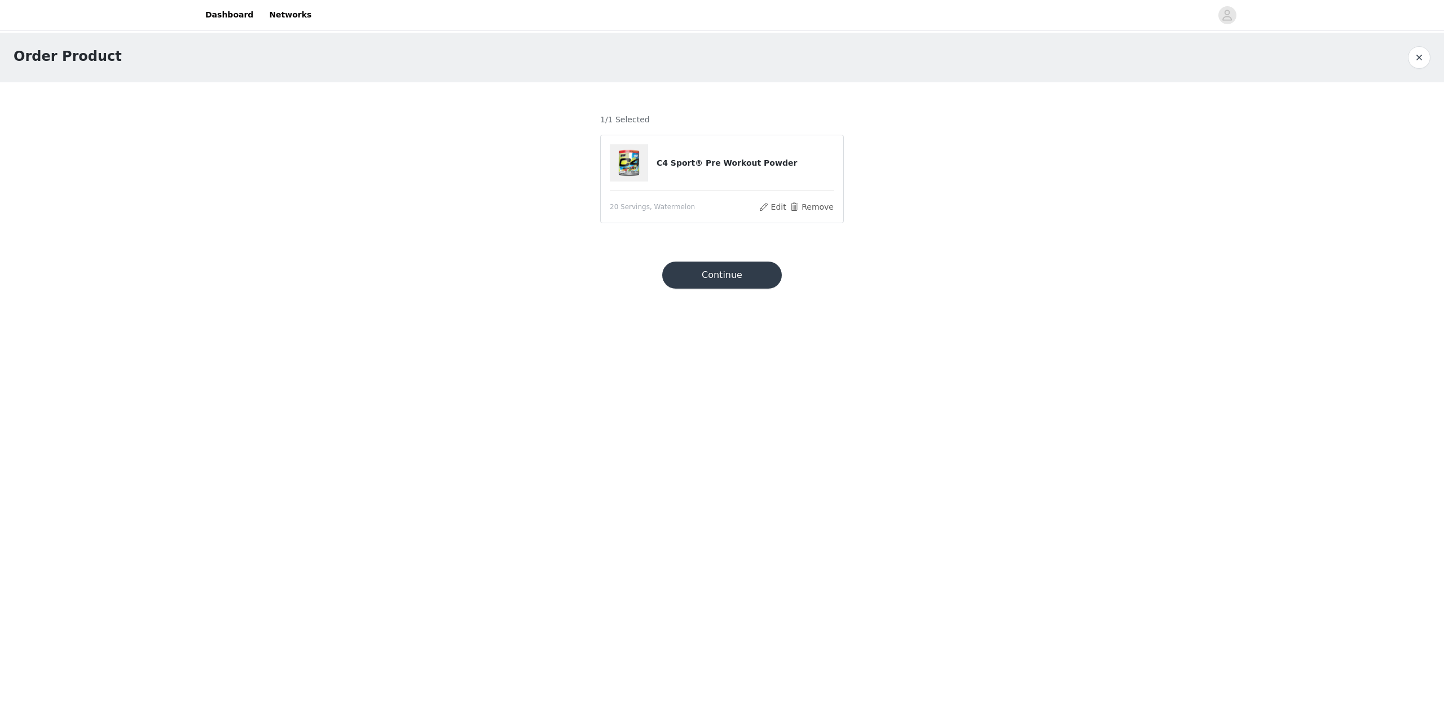
click at [751, 268] on button "Continue" at bounding box center [722, 275] width 120 height 27
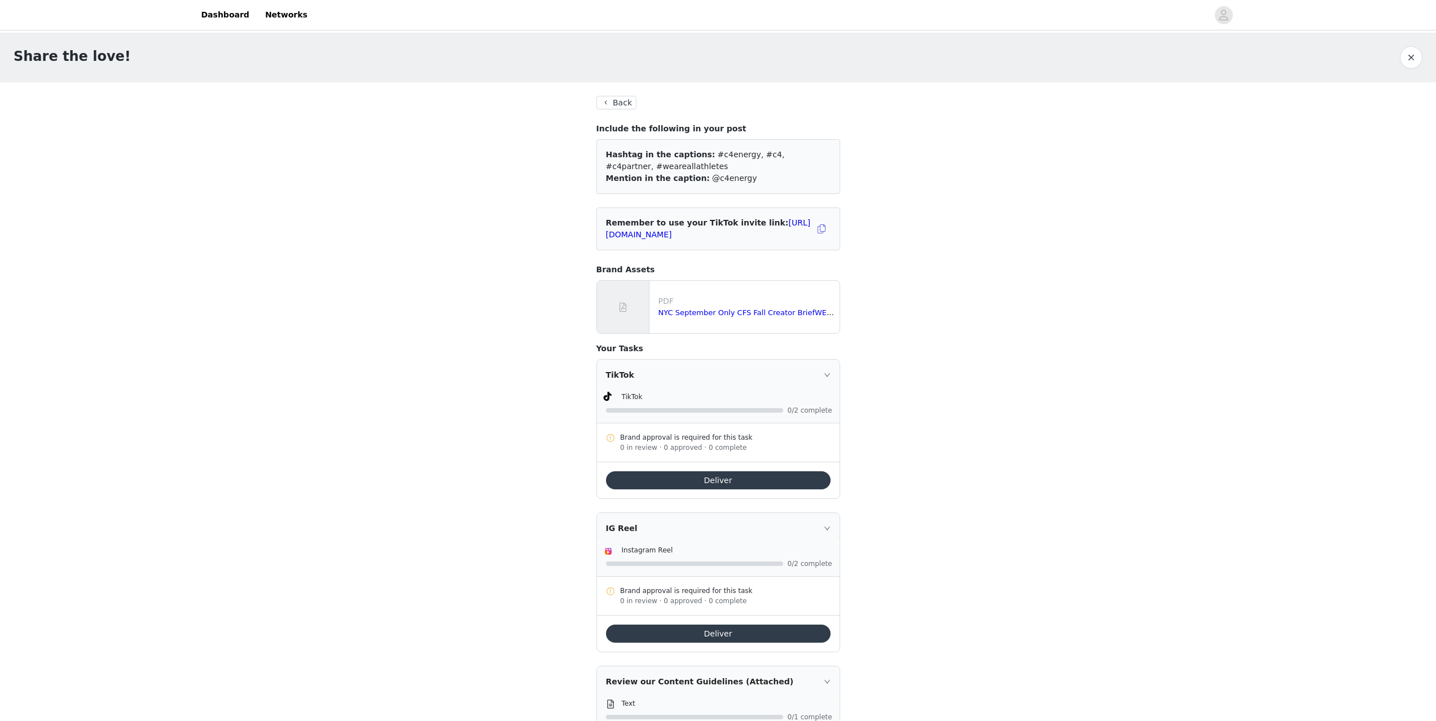
click at [606, 100] on button "Back" at bounding box center [616, 103] width 41 height 14
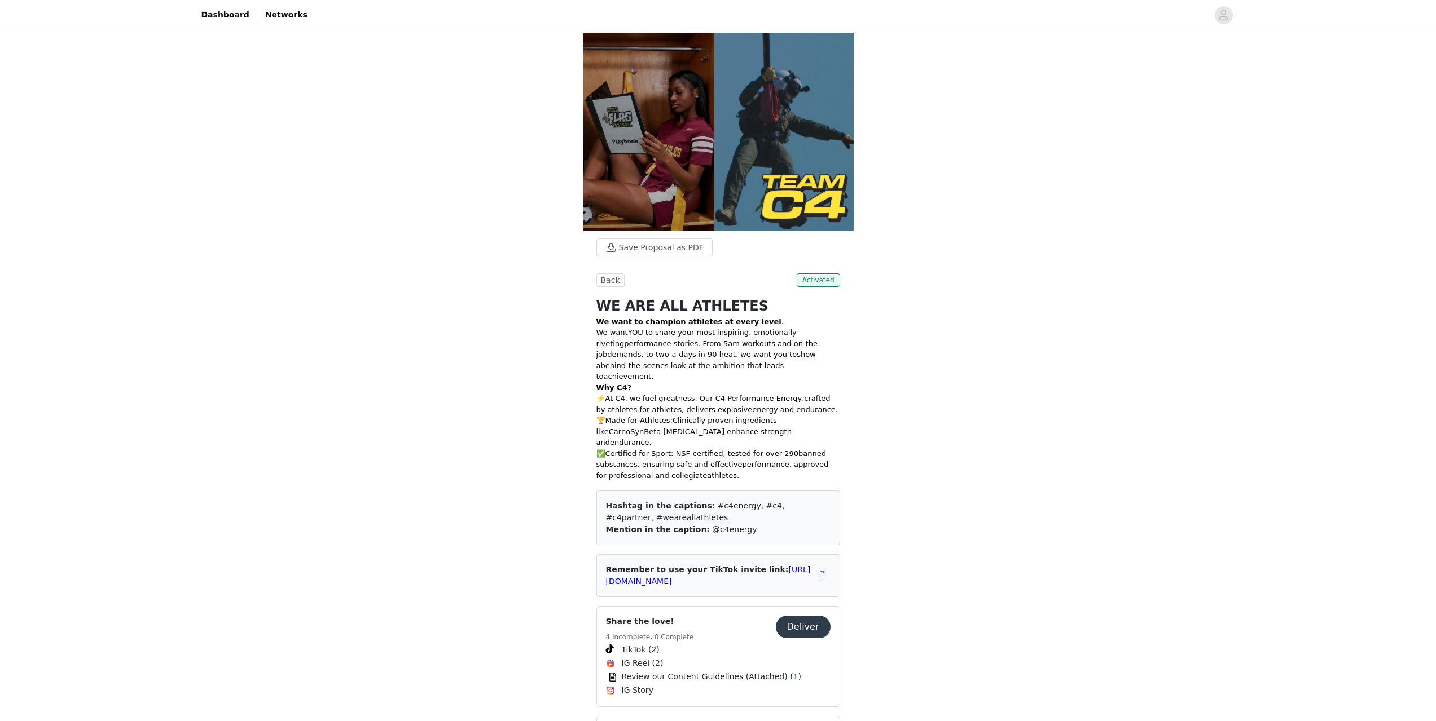
scroll to position [338, 0]
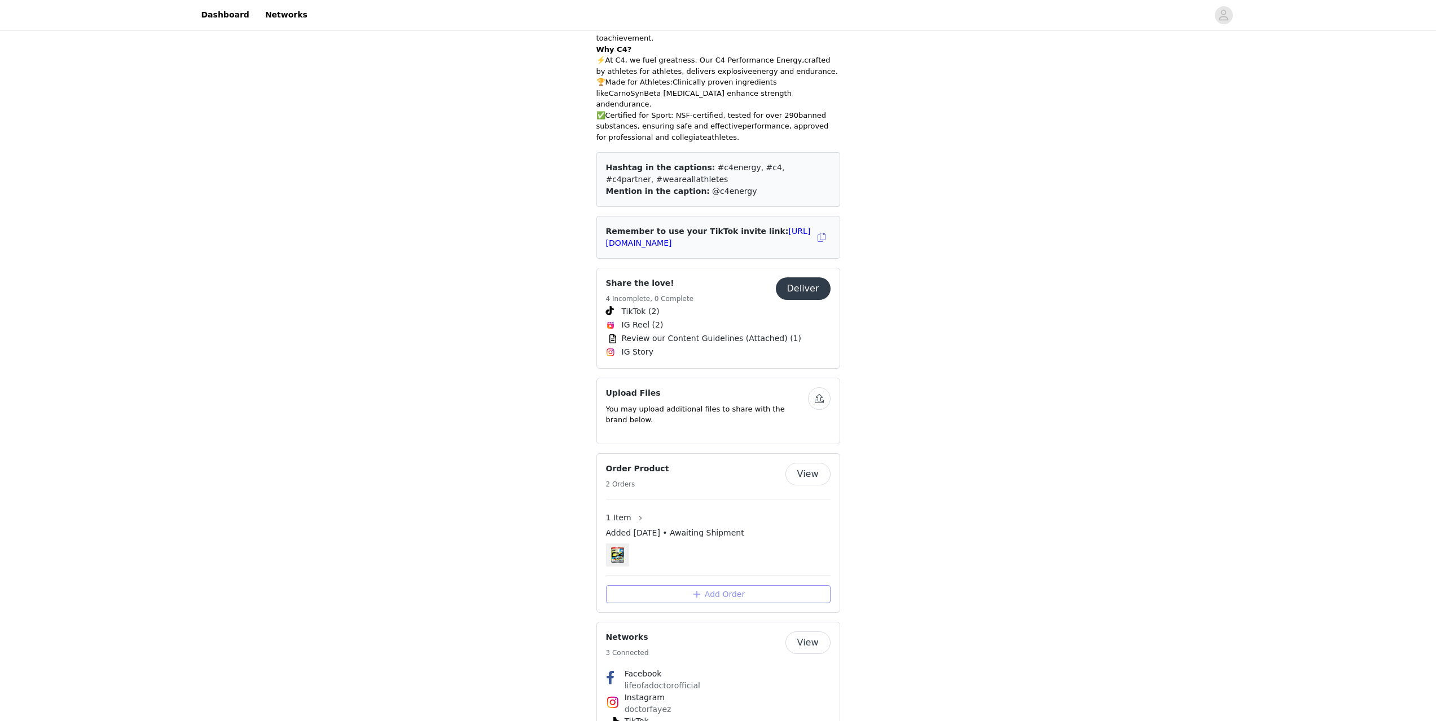
click at [716, 586] on button "Add Order" at bounding box center [718, 595] width 225 height 18
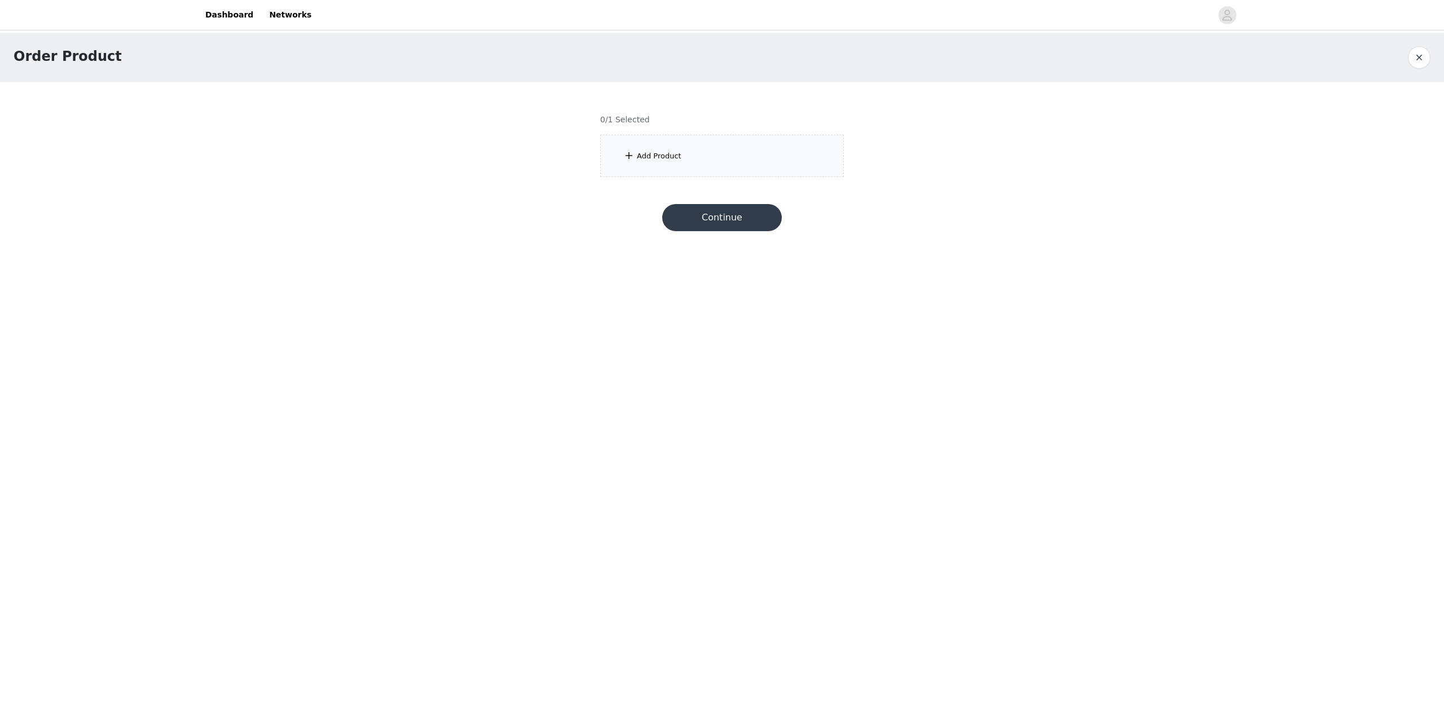
click at [648, 148] on div "Add Product" at bounding box center [722, 156] width 244 height 42
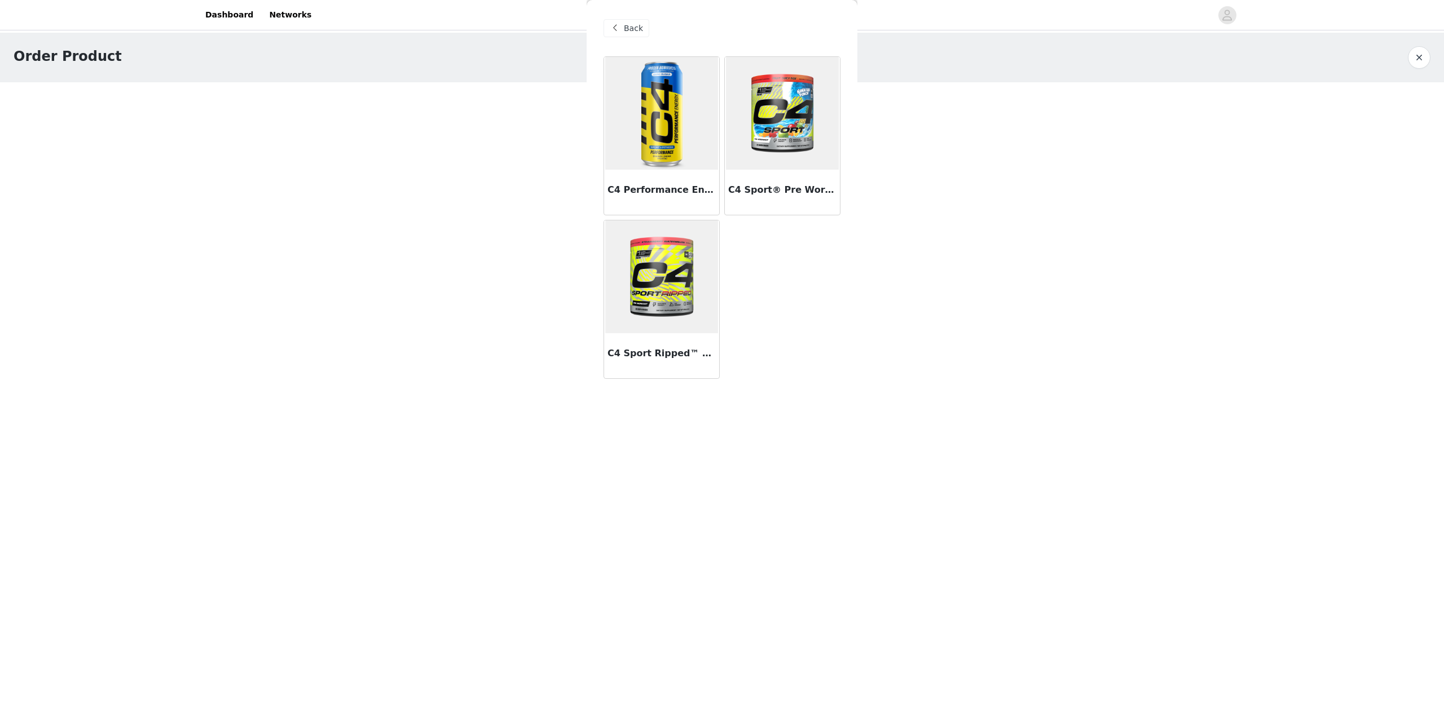
click at [648, 266] on img at bounding box center [661, 277] width 113 height 113
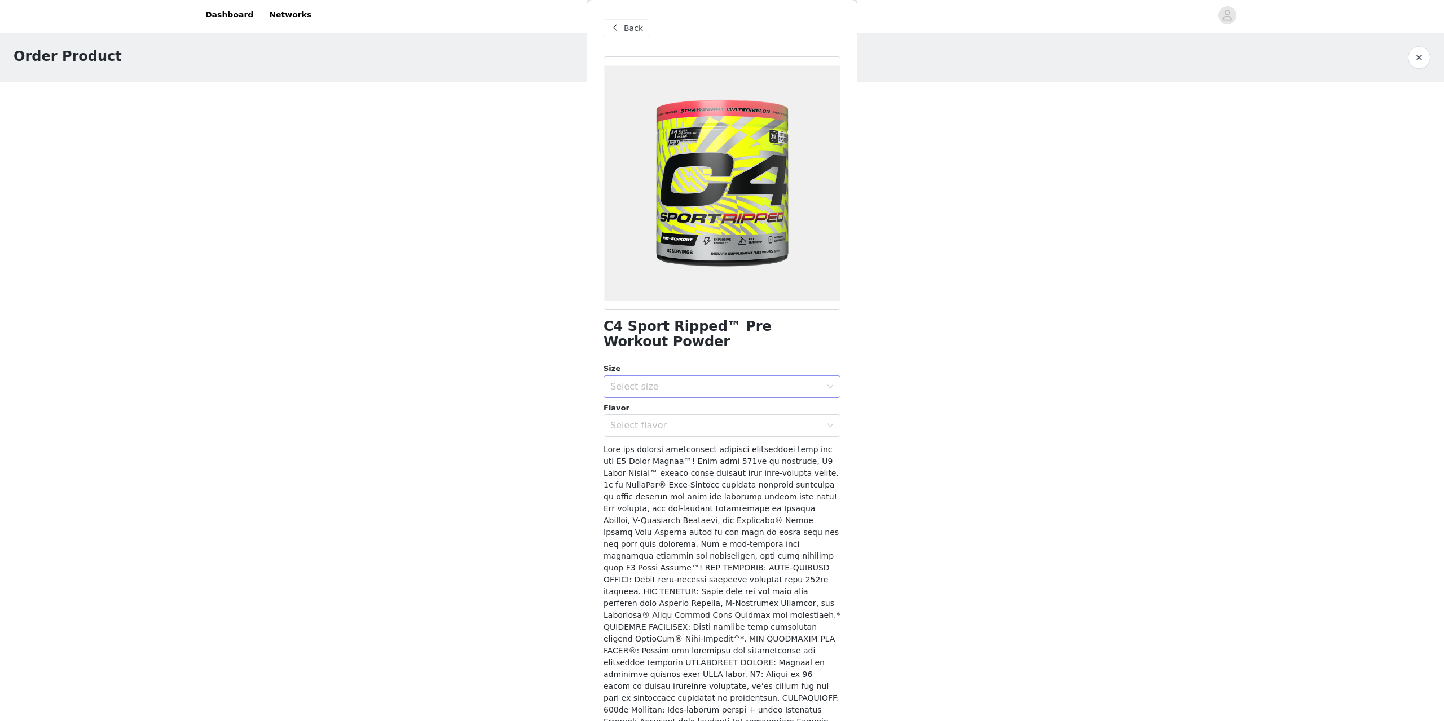
click at [677, 383] on div "Select size" at bounding box center [715, 386] width 211 height 11
click at [672, 410] on li "20 Servings" at bounding box center [718, 412] width 228 height 18
click at [667, 429] on div "Select flavor" at bounding box center [715, 425] width 211 height 11
click at [666, 445] on li "Arctic Snow Cone" at bounding box center [718, 451] width 228 height 18
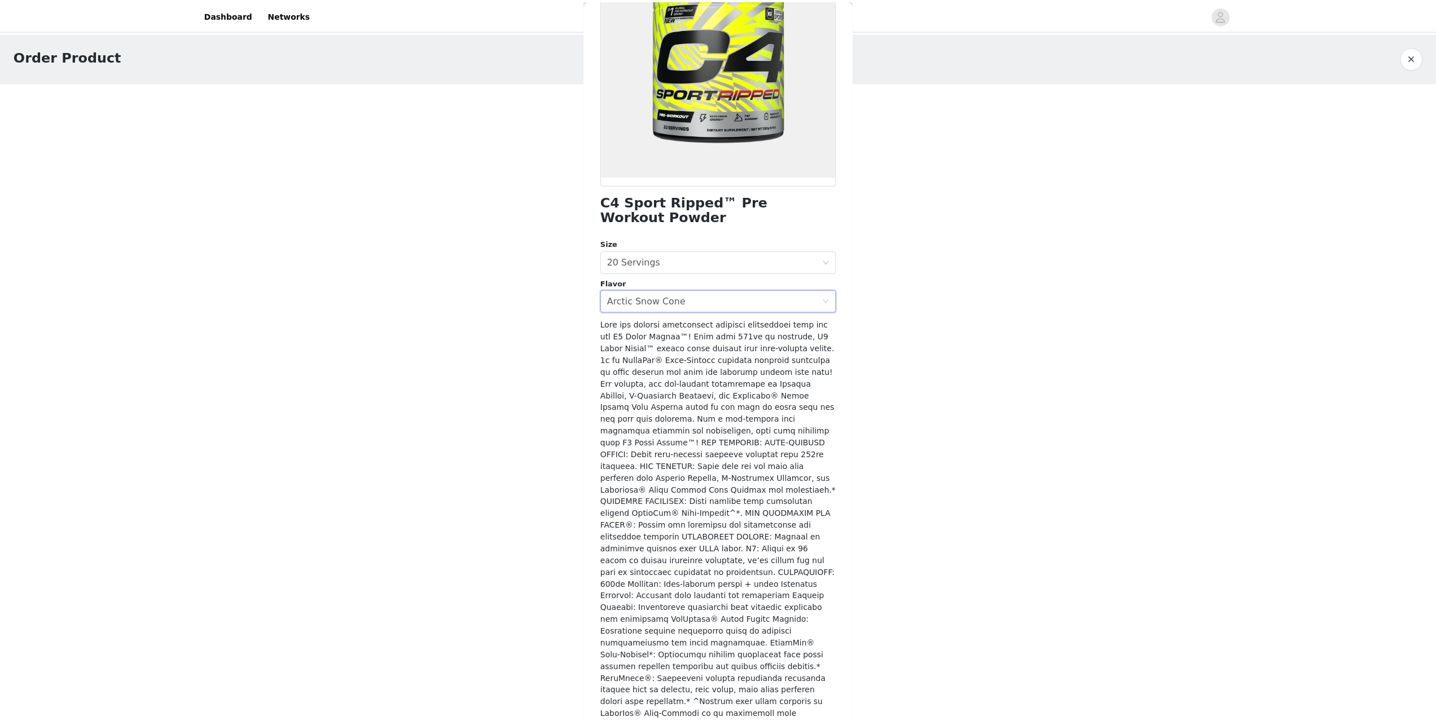
scroll to position [125, 0]
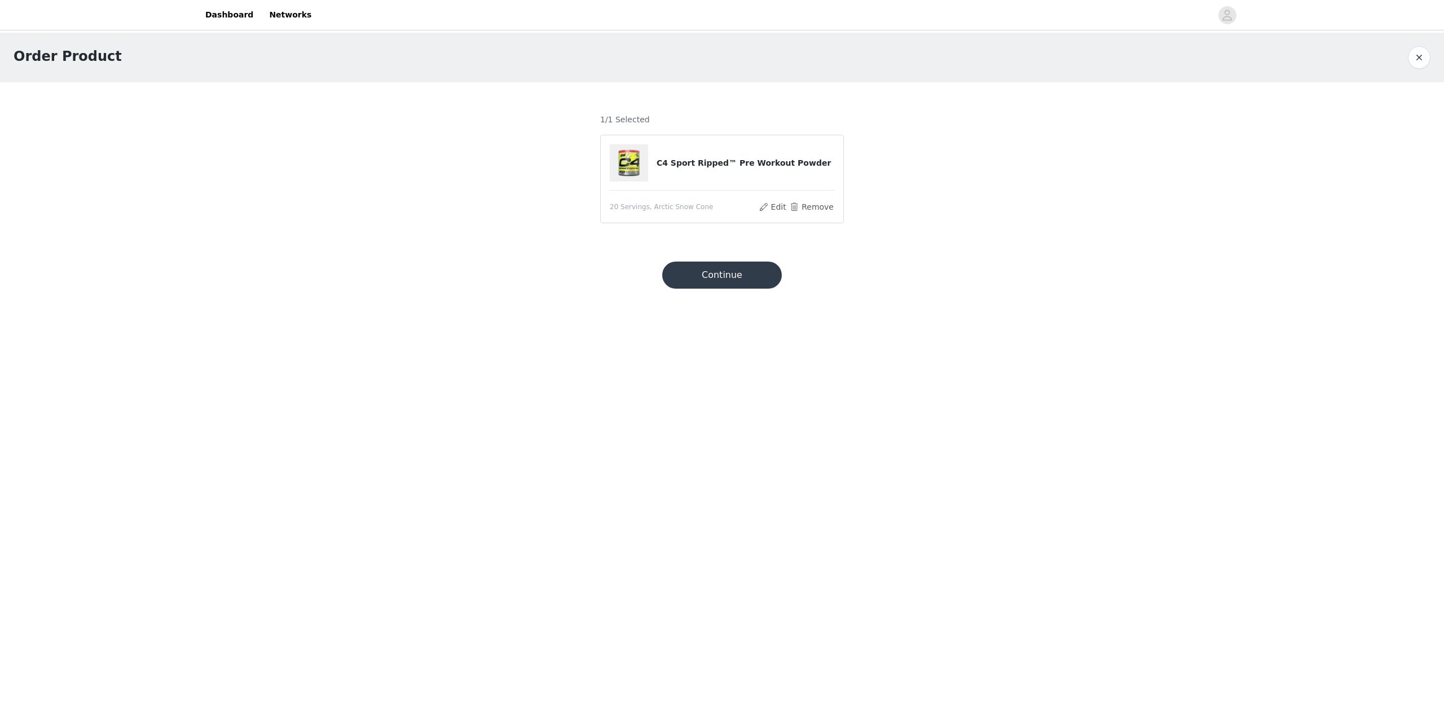
click at [724, 272] on button "Continue" at bounding box center [722, 275] width 120 height 27
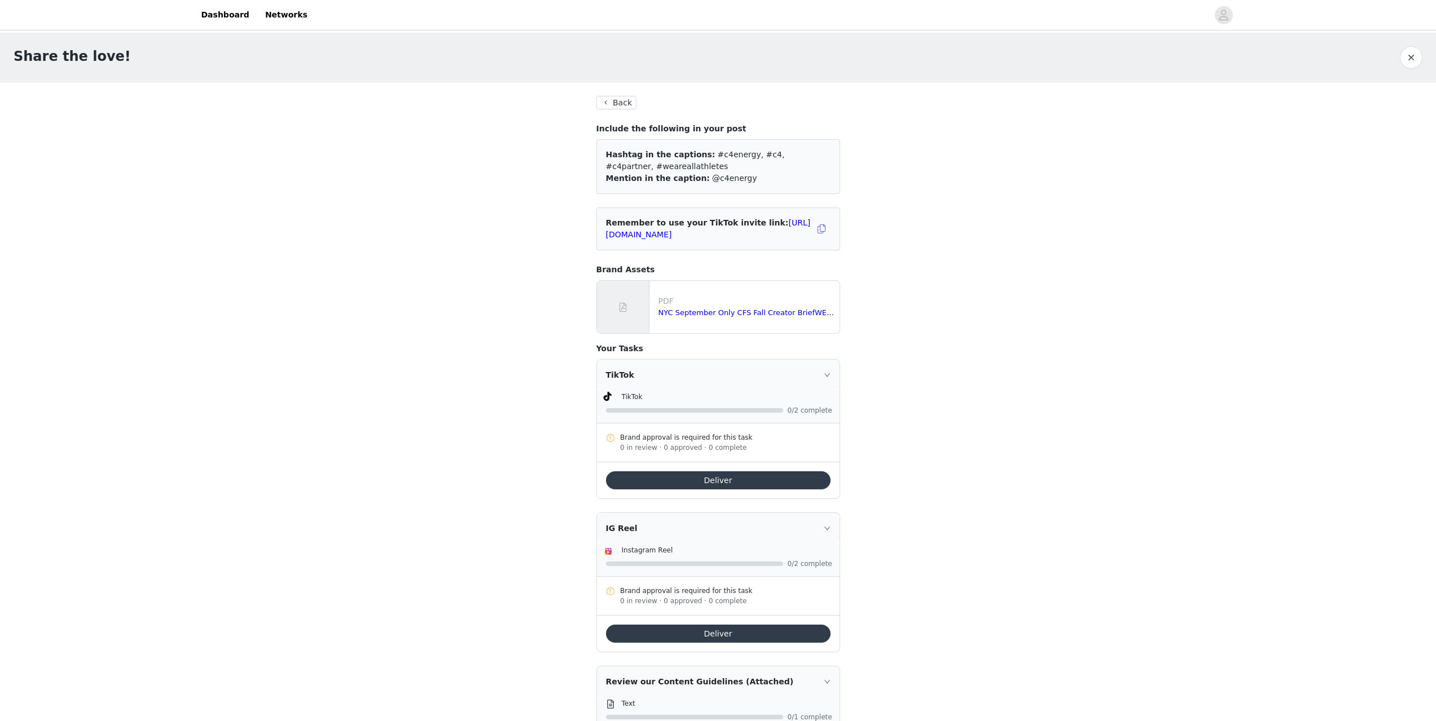
click at [616, 102] on button "Back" at bounding box center [616, 103] width 41 height 14
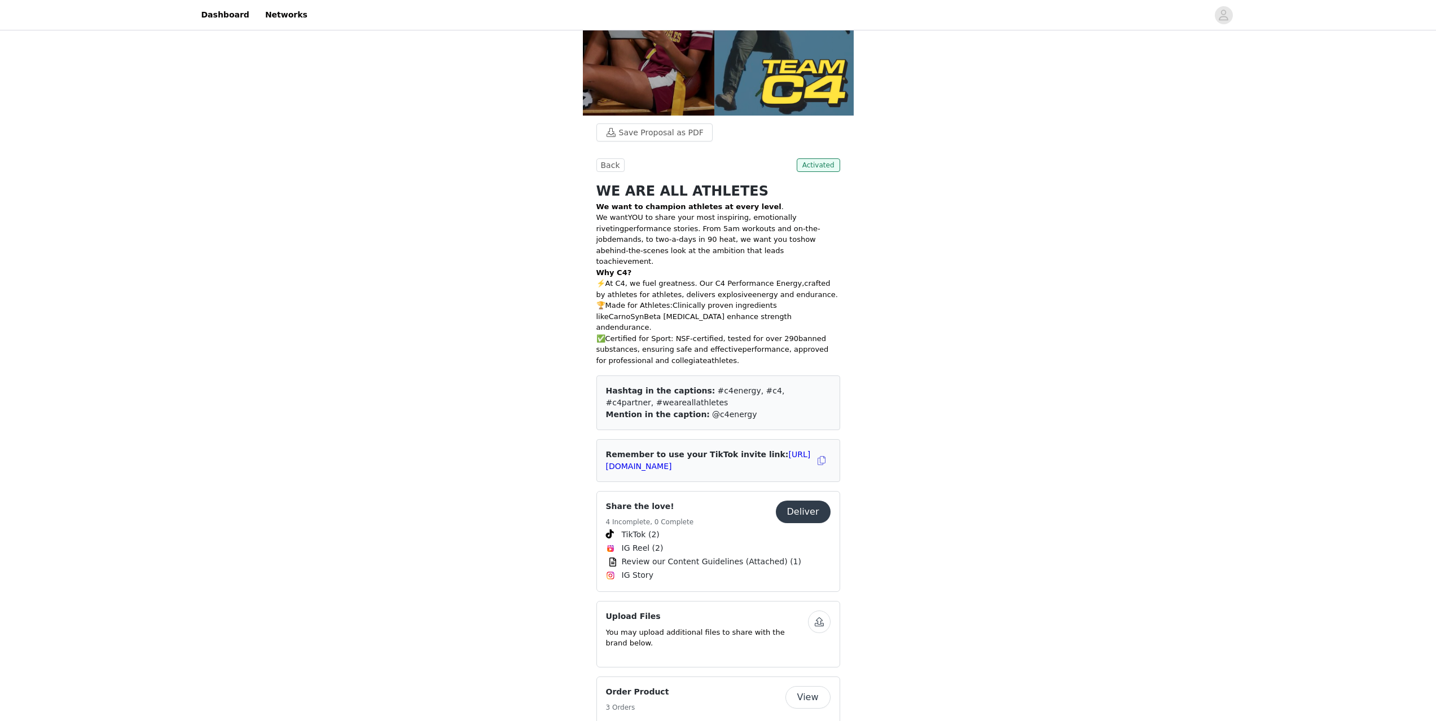
scroll to position [338, 0]
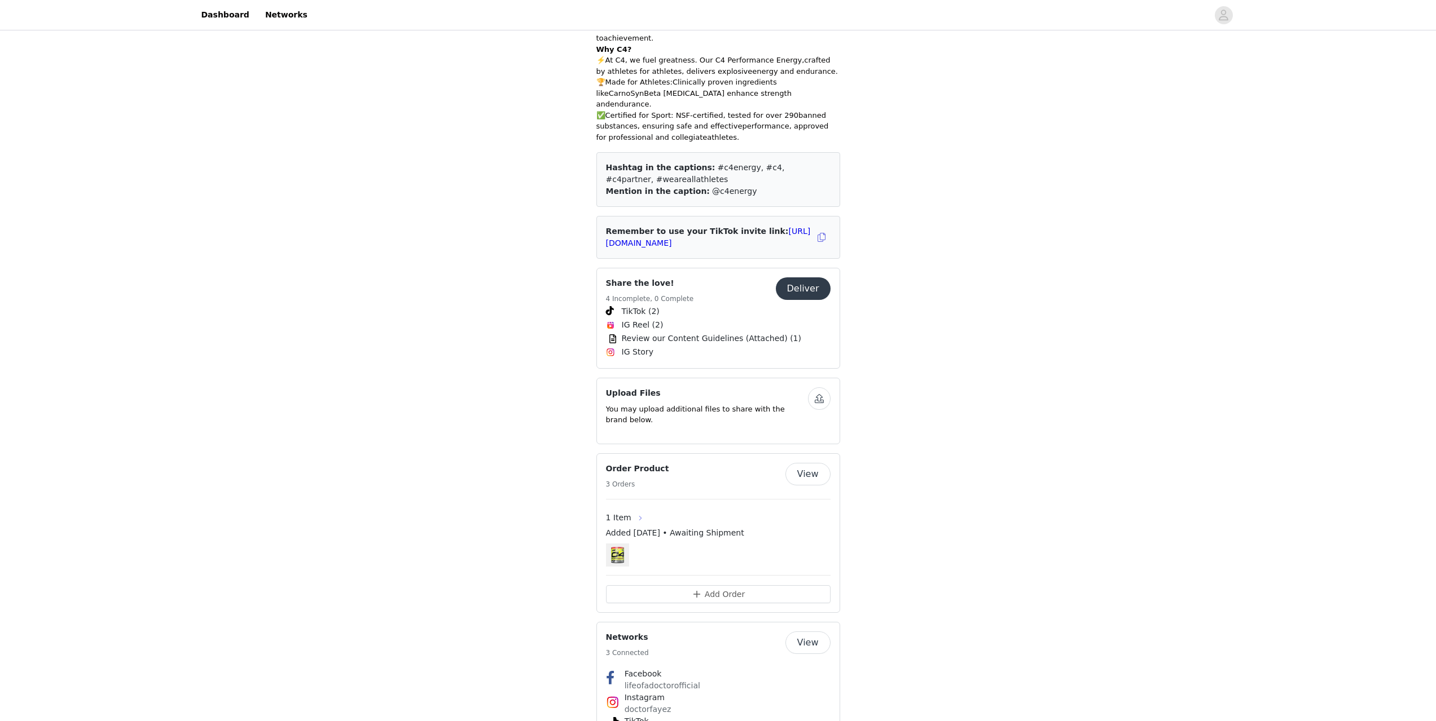
click at [634, 509] on button "button" at bounding box center [640, 518] width 18 height 18
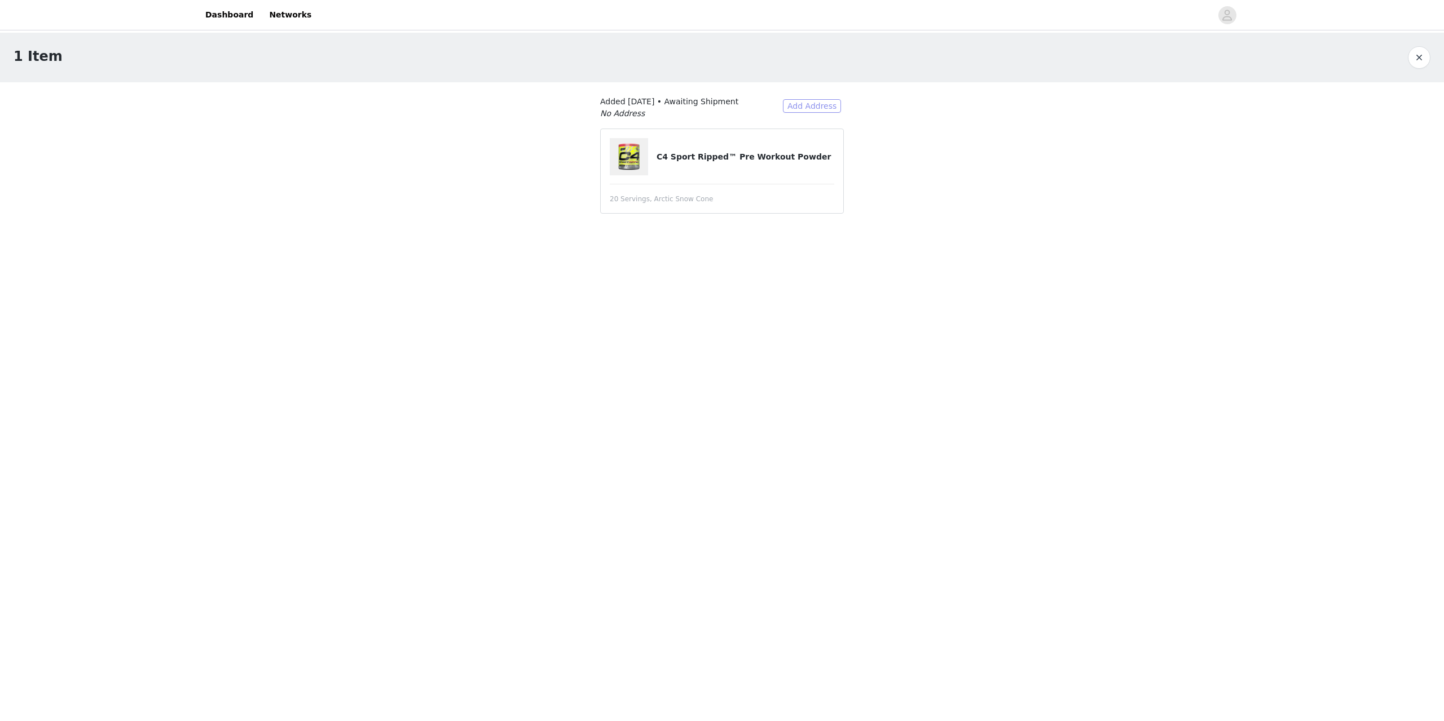
click at [803, 102] on button "Add Address" at bounding box center [812, 106] width 58 height 14
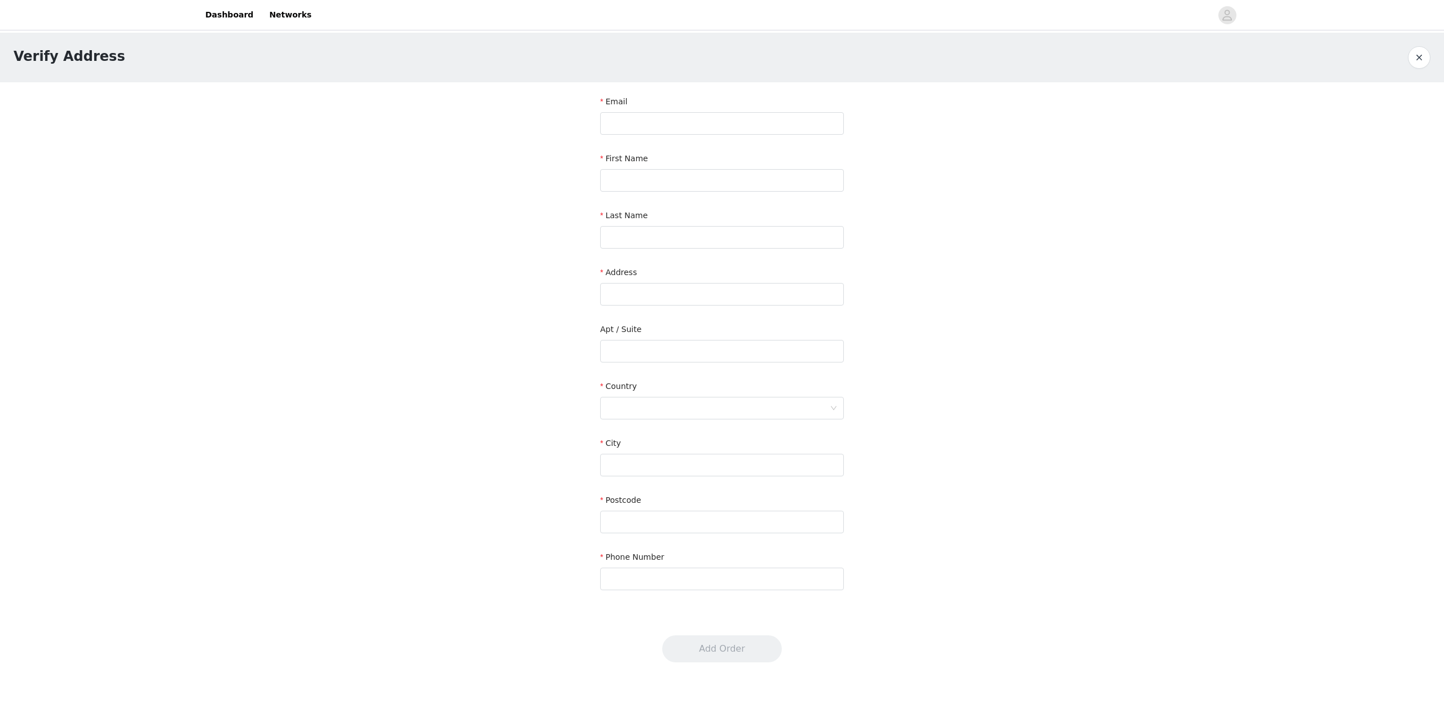
click at [646, 111] on div "Email" at bounding box center [722, 104] width 244 height 16
click at [652, 126] on input "text" at bounding box center [722, 123] width 244 height 23
type input "[EMAIL_ADDRESS][DOMAIN_NAME]"
type input "[PERSON_NAME]"
type input "Ajib"
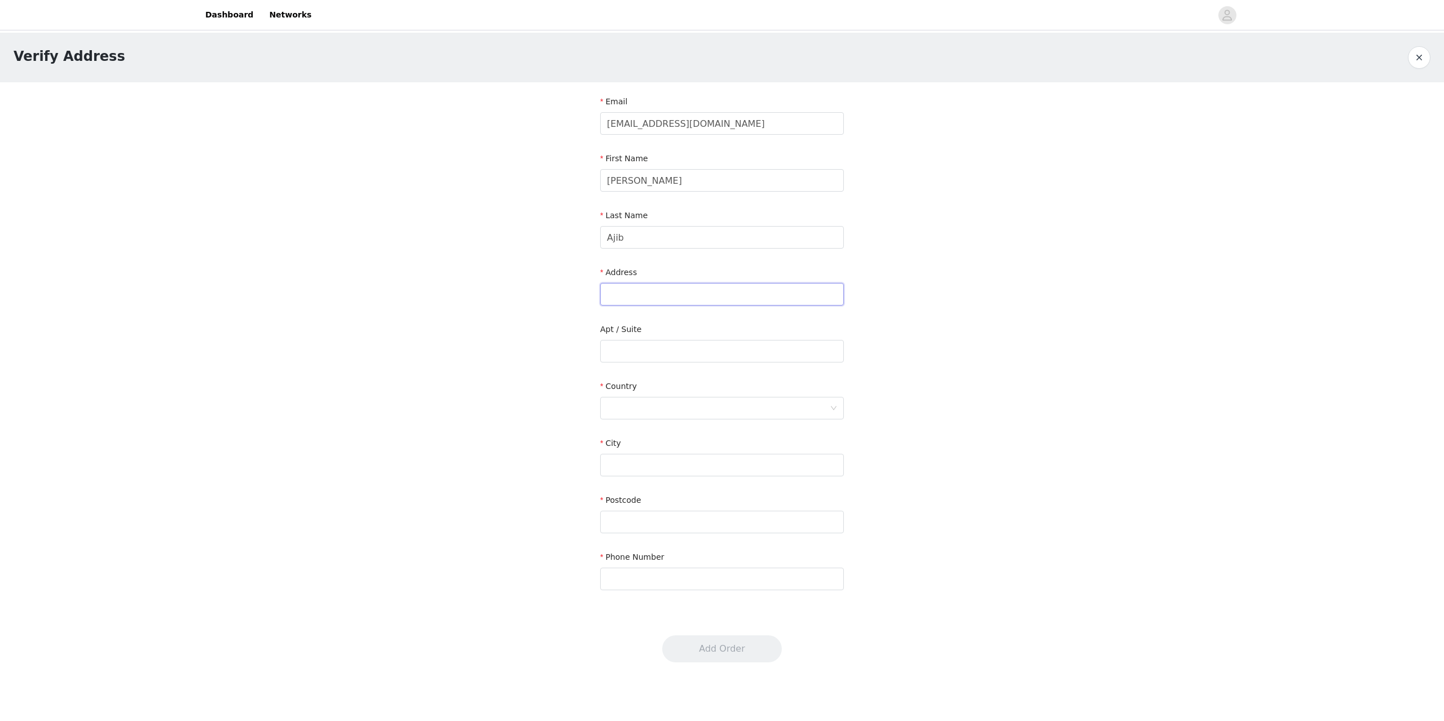
type input "[STREET_ADDRESS][PERSON_NAME]"
type input "[GEOGRAPHIC_DATA]"
type input "91607"
type input "9413135447"
drag, startPoint x: 672, startPoint y: 292, endPoint x: 750, endPoint y: 297, distance: 78.6
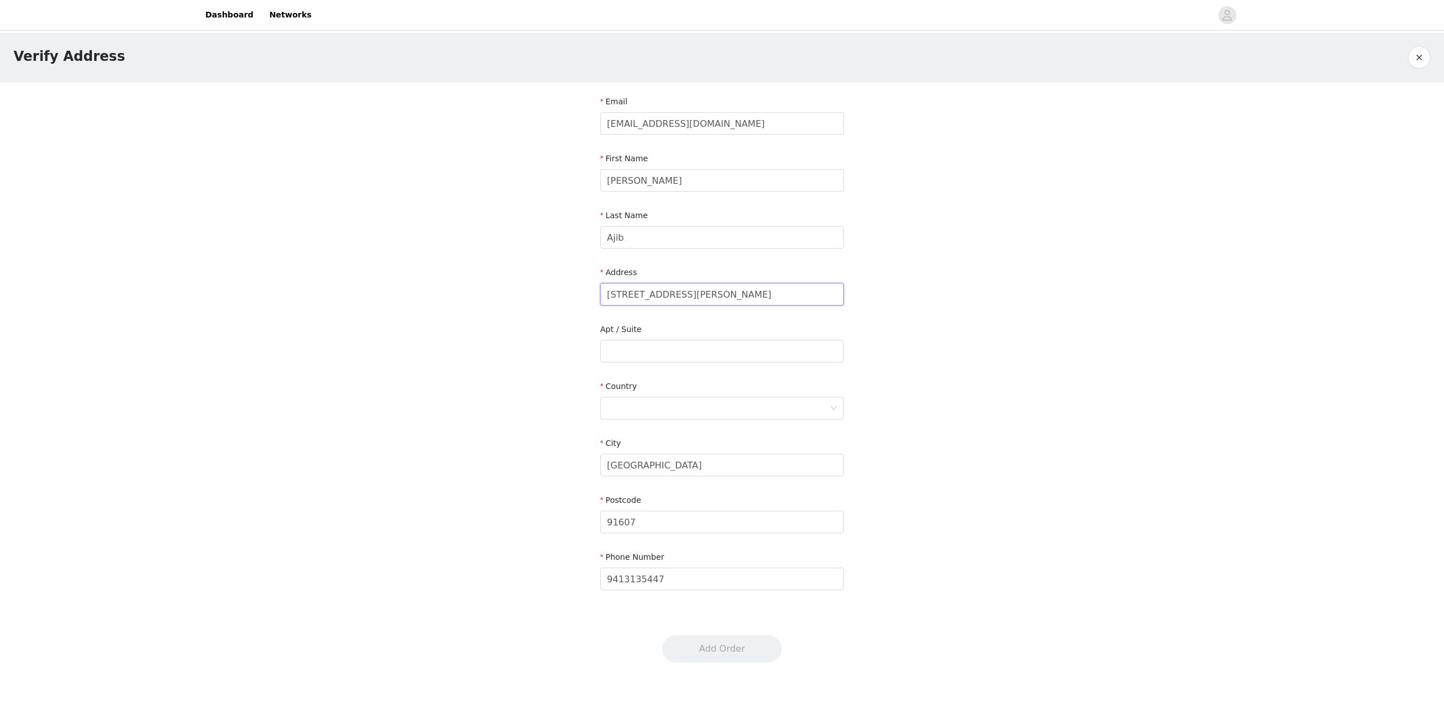
click at [750, 297] on input "[STREET_ADDRESS][PERSON_NAME]" at bounding box center [722, 294] width 244 height 23
type input "[STREET_ADDRESS][PERSON_NAME]"
type input "APT 1/2"
click at [838, 407] on div at bounding box center [722, 408] width 244 height 23
click at [769, 429] on li "[GEOGRAPHIC_DATA]" at bounding box center [722, 433] width 244 height 18
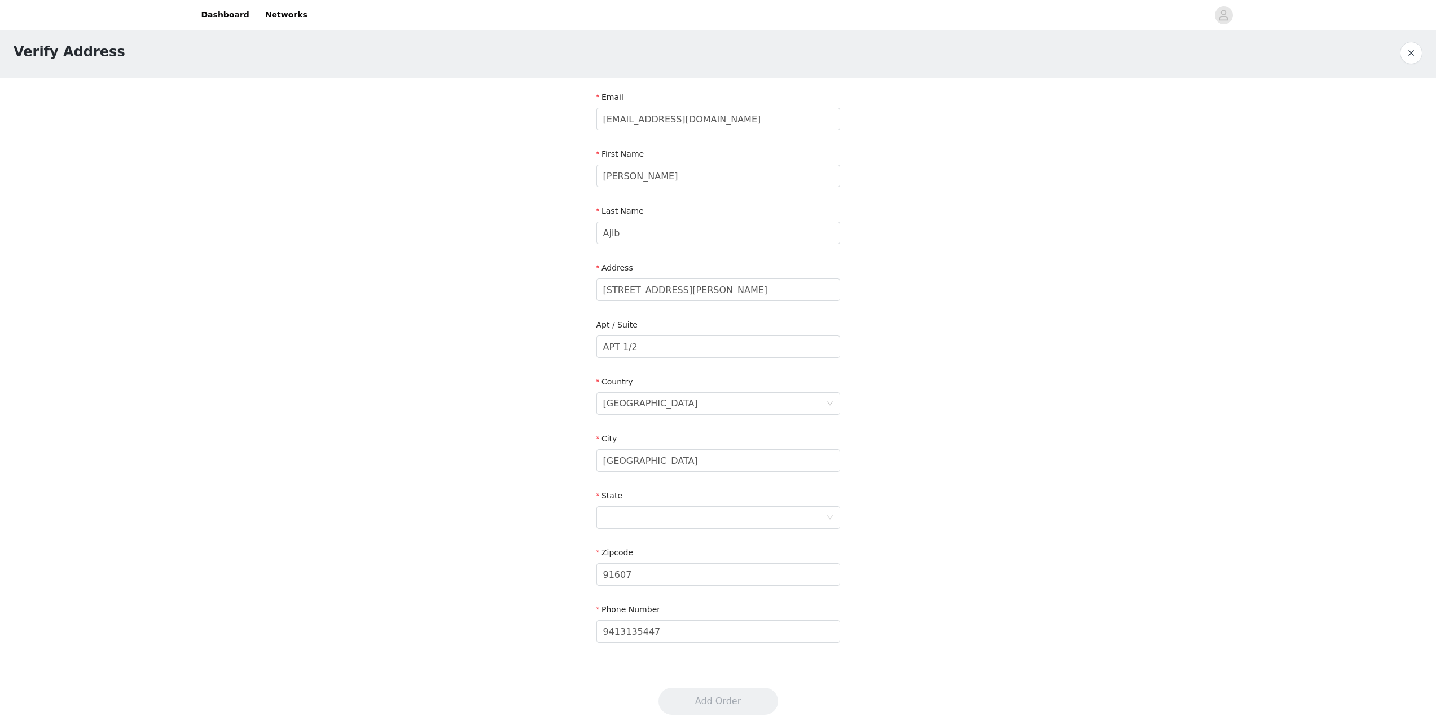
scroll to position [12, 0]
click at [630, 521] on div at bounding box center [714, 510] width 223 height 21
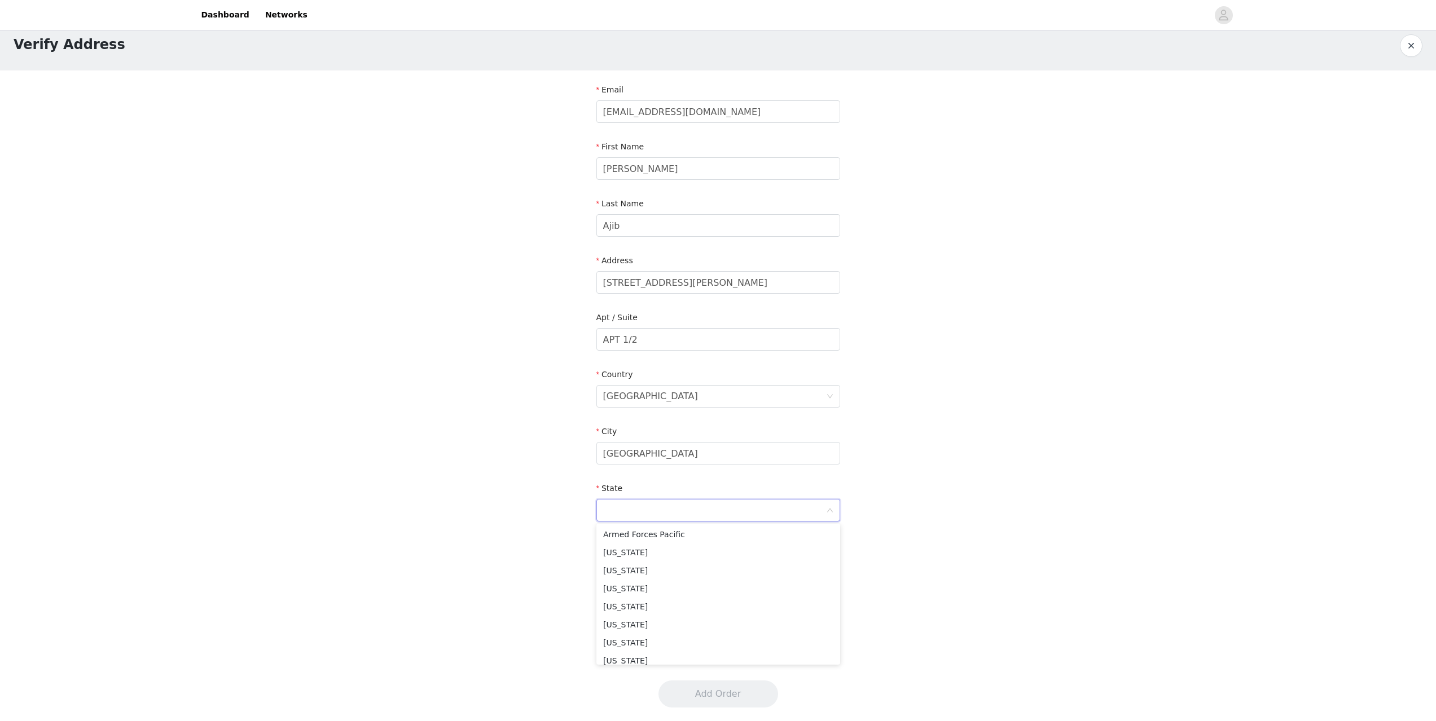
scroll to position [96, 0]
click at [712, 582] on li "[US_STATE]" at bounding box center [718, 584] width 244 height 18
click at [714, 703] on button "Add Order" at bounding box center [718, 694] width 120 height 27
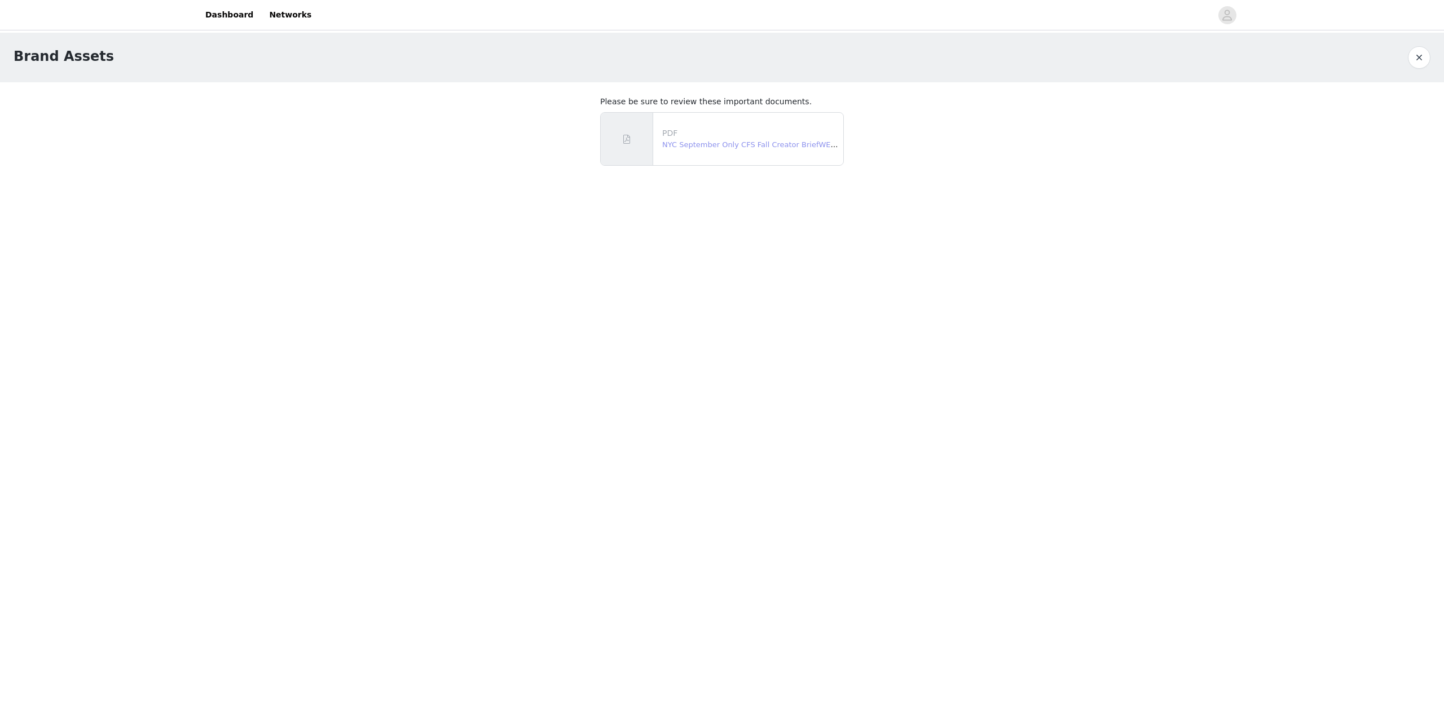
click at [737, 149] on link "NYC September Only CFS Fall Creator BriefWEAREALLATHLETES1.pdf" at bounding box center [788, 144] width 252 height 8
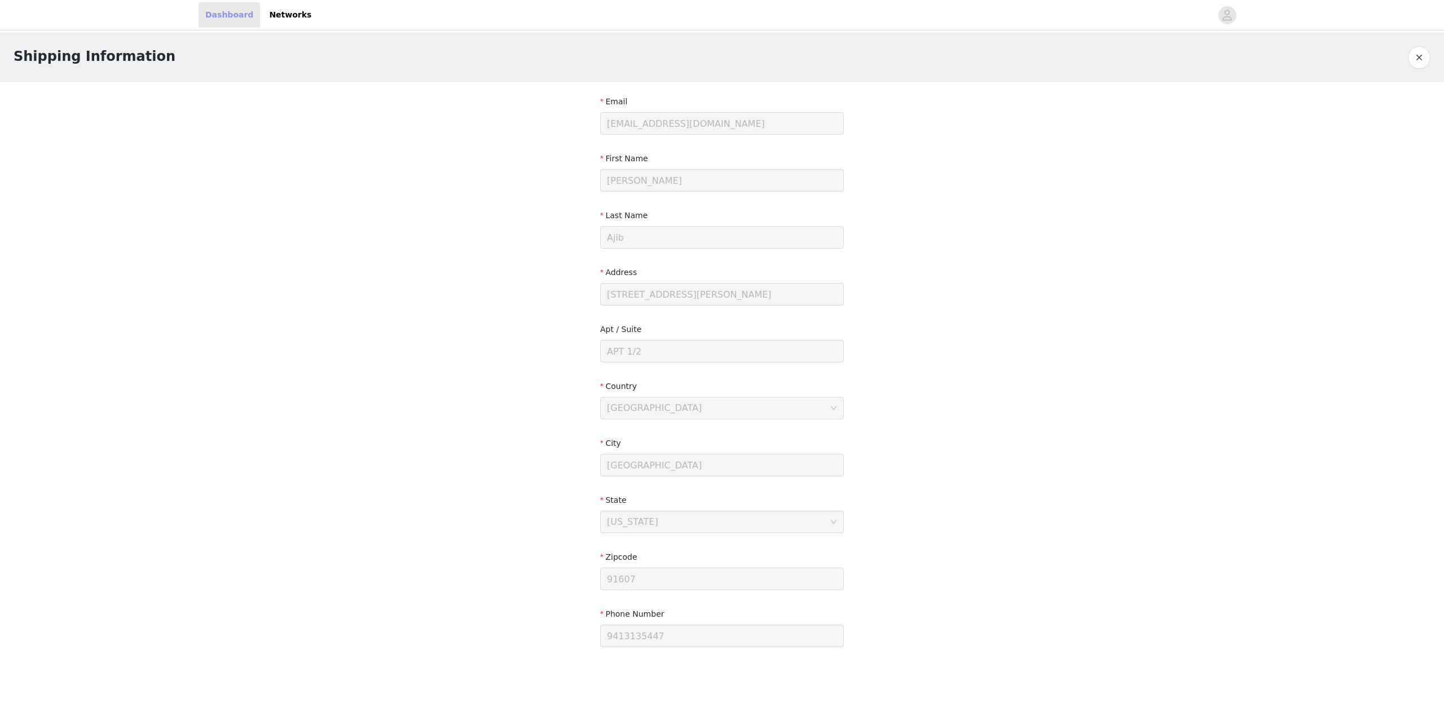
click at [213, 14] on link "Dashboard" at bounding box center [229, 14] width 61 height 25
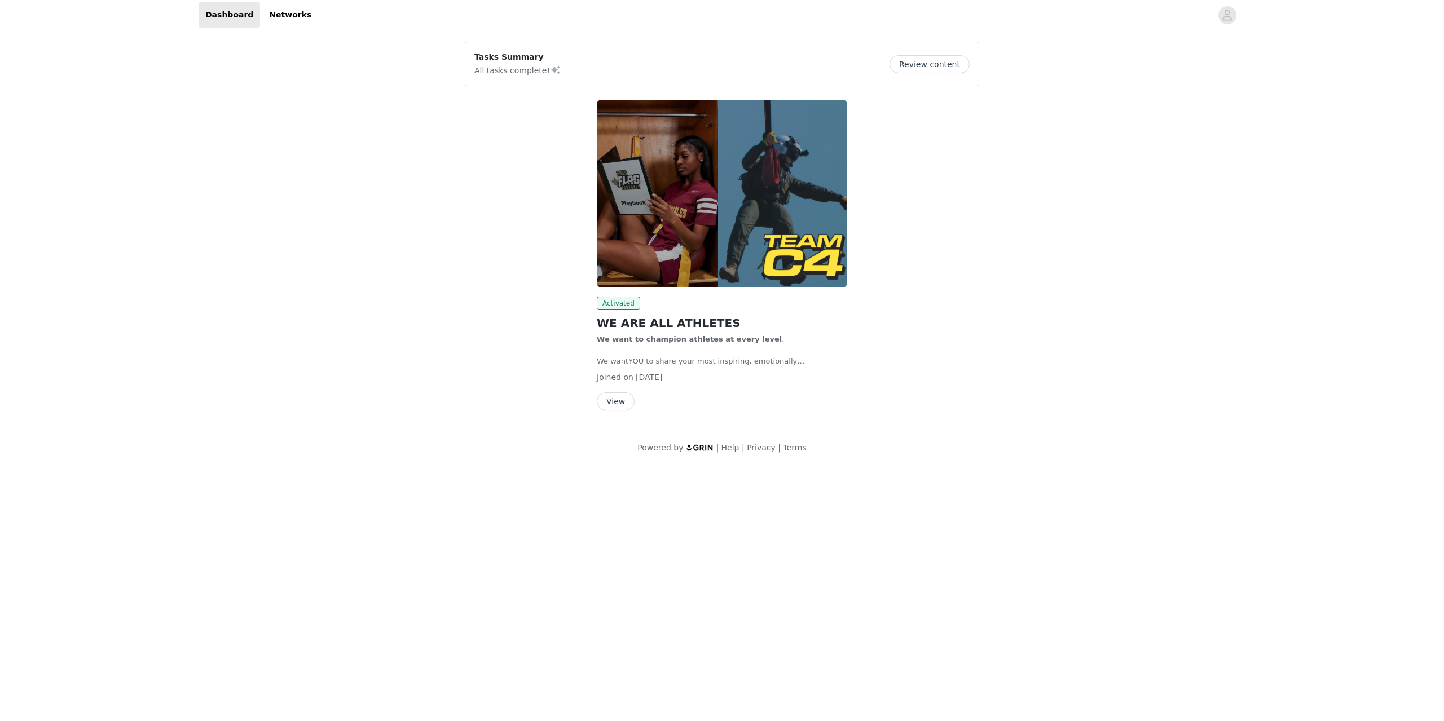
click at [614, 403] on button "View" at bounding box center [616, 402] width 38 height 18
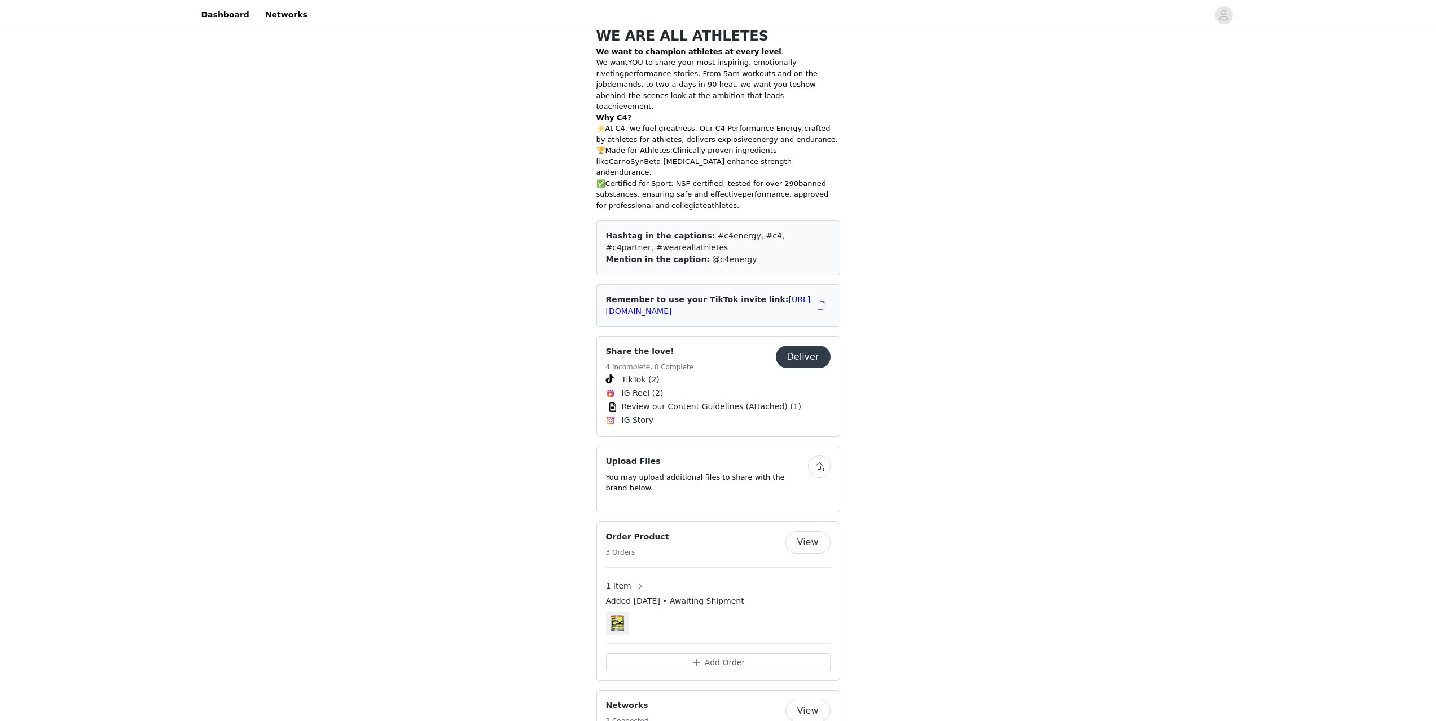
scroll to position [338, 0]
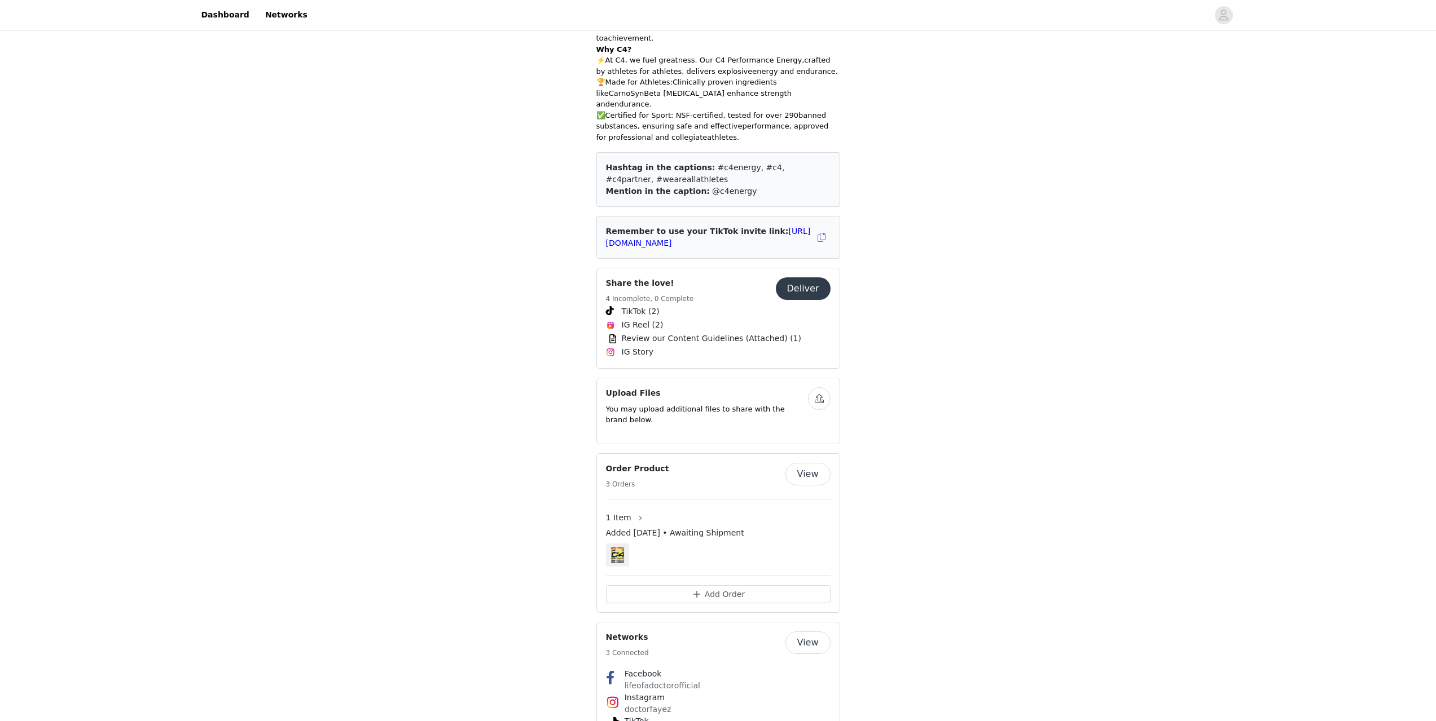
click at [802, 463] on button "View" at bounding box center [807, 474] width 45 height 23
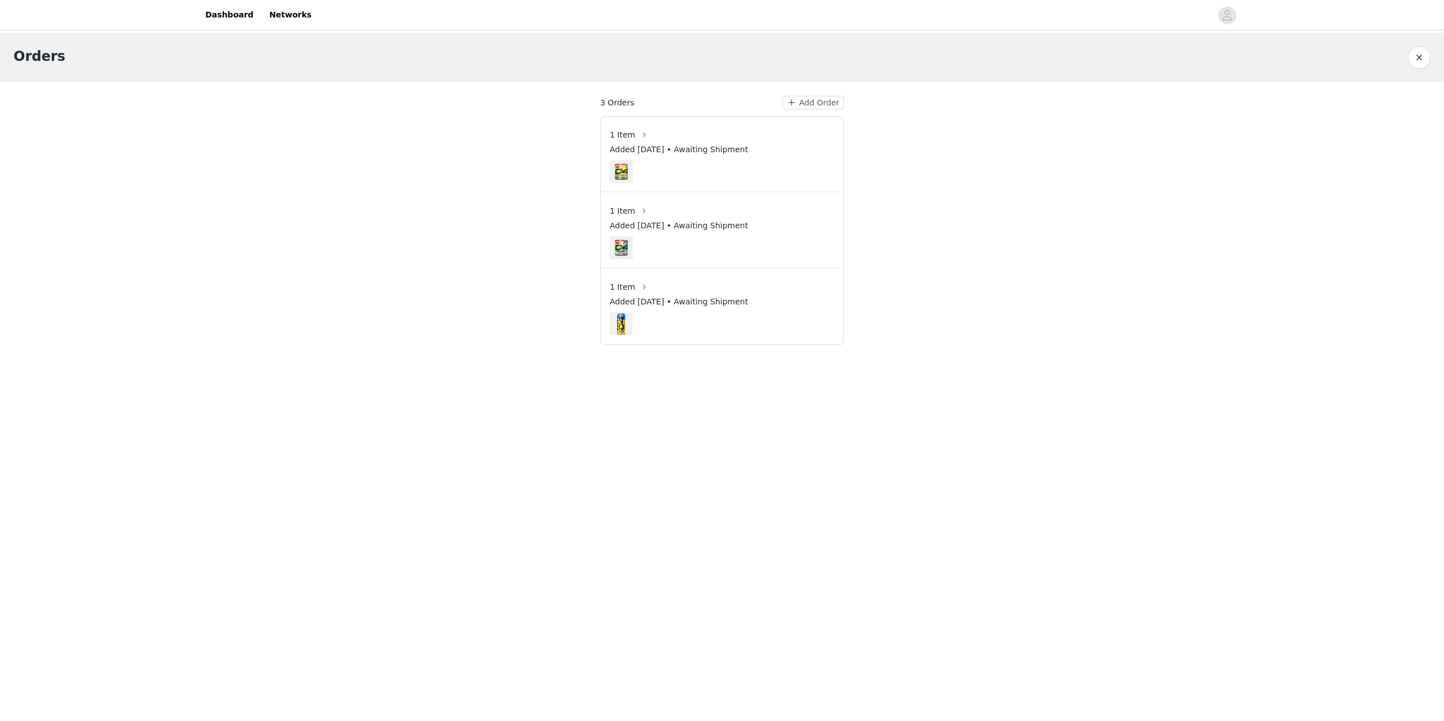
click at [631, 135] on span "1 Item" at bounding box center [622, 135] width 25 height 12
click at [635, 133] on button "button" at bounding box center [644, 135] width 18 height 18
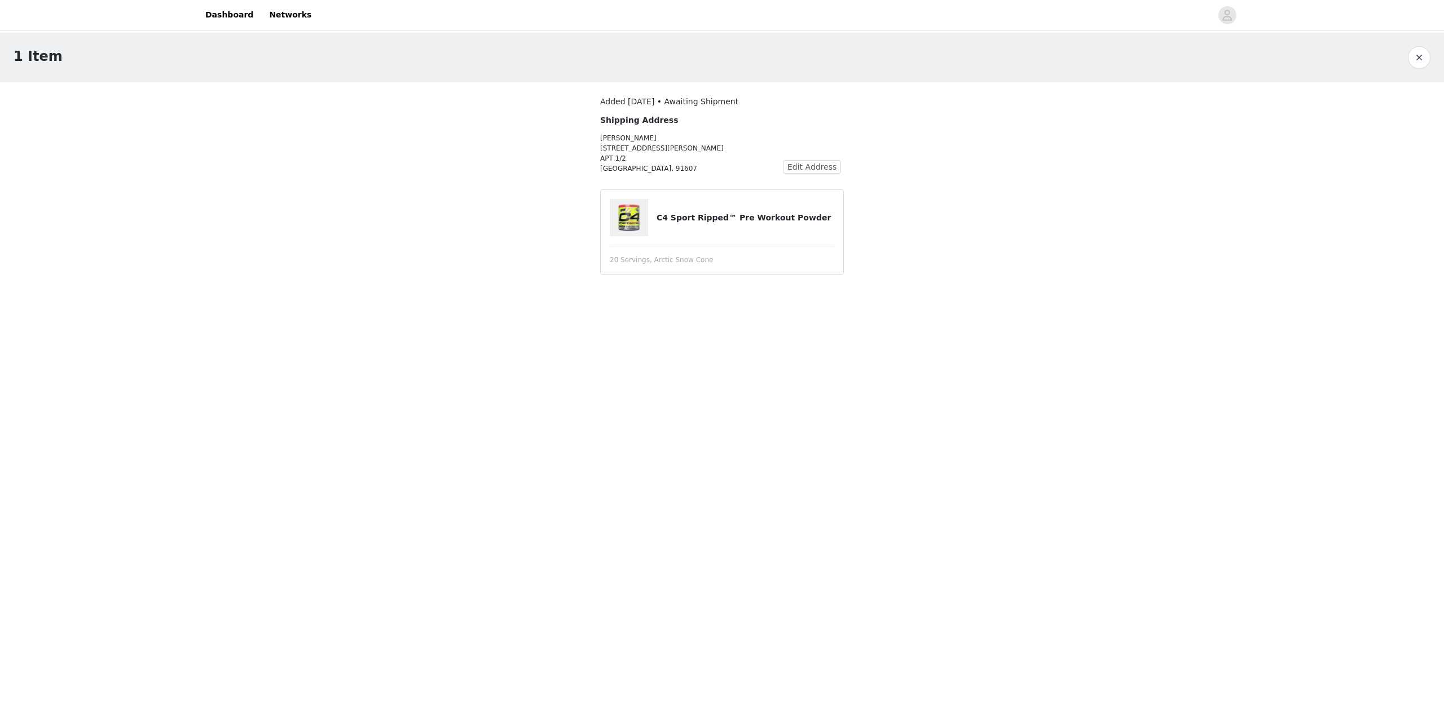
click at [1431, 56] on div "1 Item" at bounding box center [722, 58] width 1444 height 50
click at [1427, 56] on button "button" at bounding box center [1419, 57] width 23 height 23
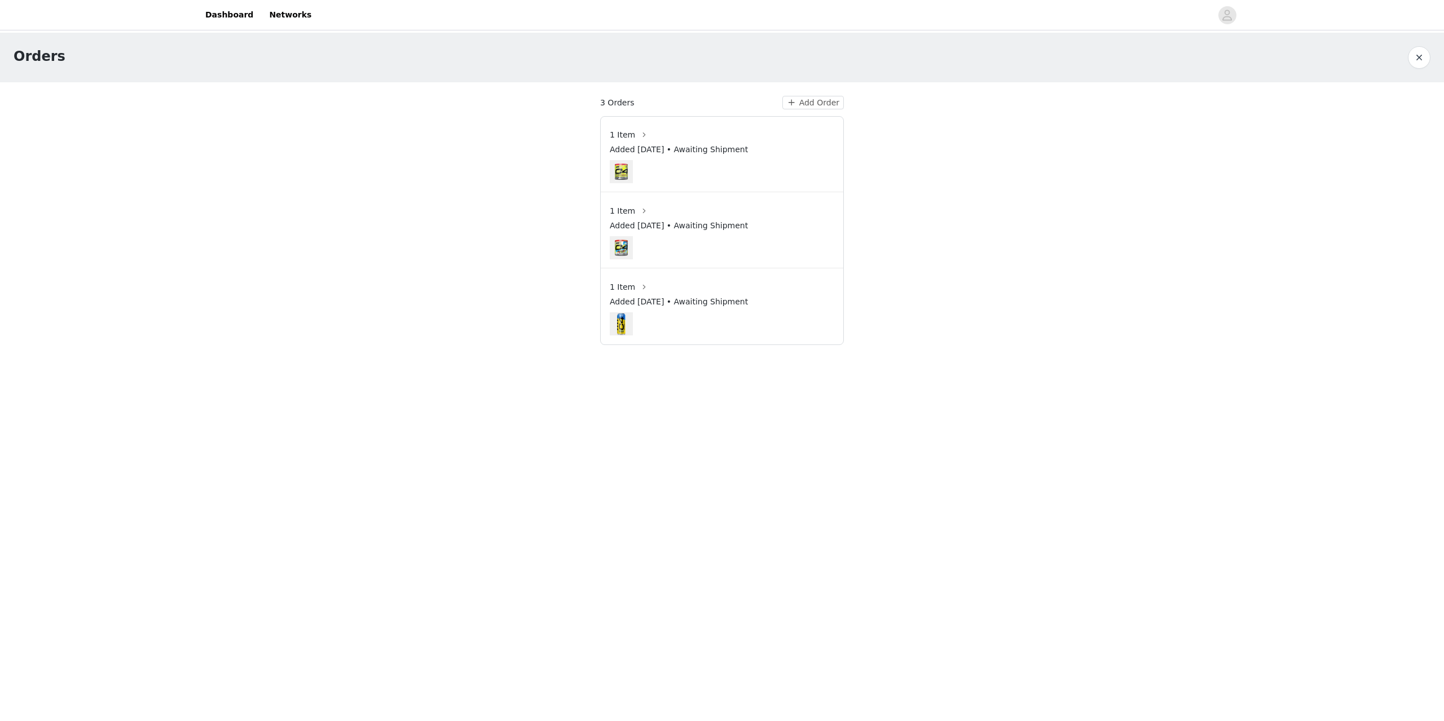
click at [615, 212] on span "1 Item" at bounding box center [622, 211] width 25 height 12
click at [639, 214] on button "button" at bounding box center [644, 211] width 18 height 18
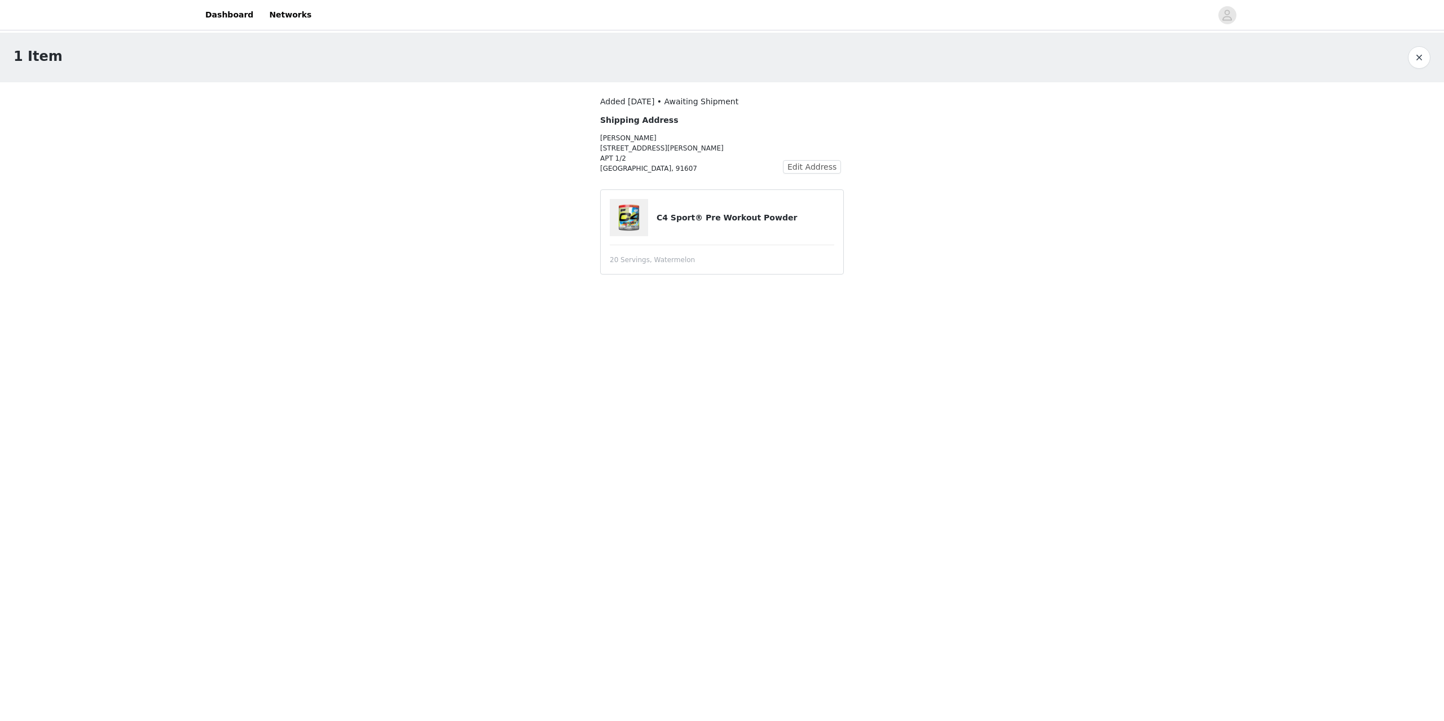
click at [1417, 63] on button "button" at bounding box center [1419, 57] width 23 height 23
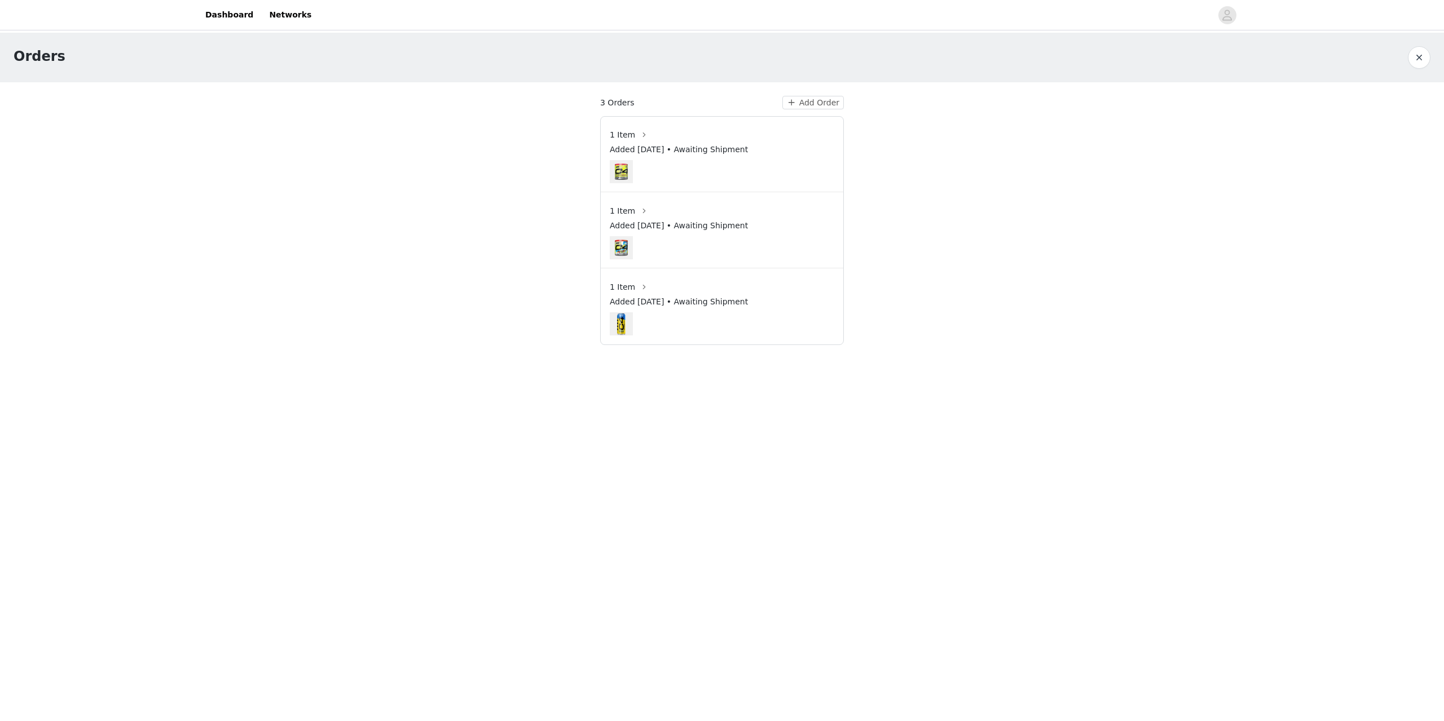
click at [615, 288] on span "1 Item" at bounding box center [622, 287] width 25 height 12
click at [636, 286] on button "button" at bounding box center [644, 287] width 18 height 18
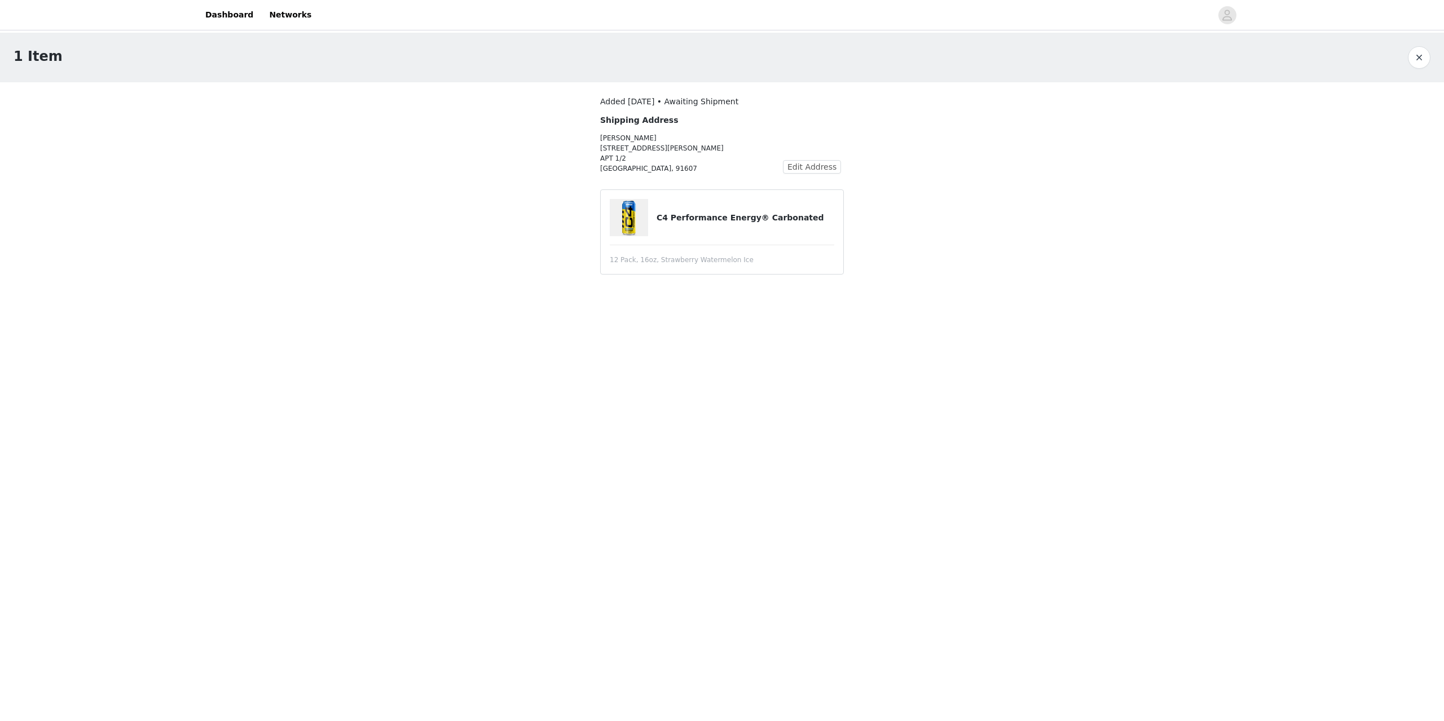
click at [1423, 59] on button "button" at bounding box center [1419, 57] width 23 height 23
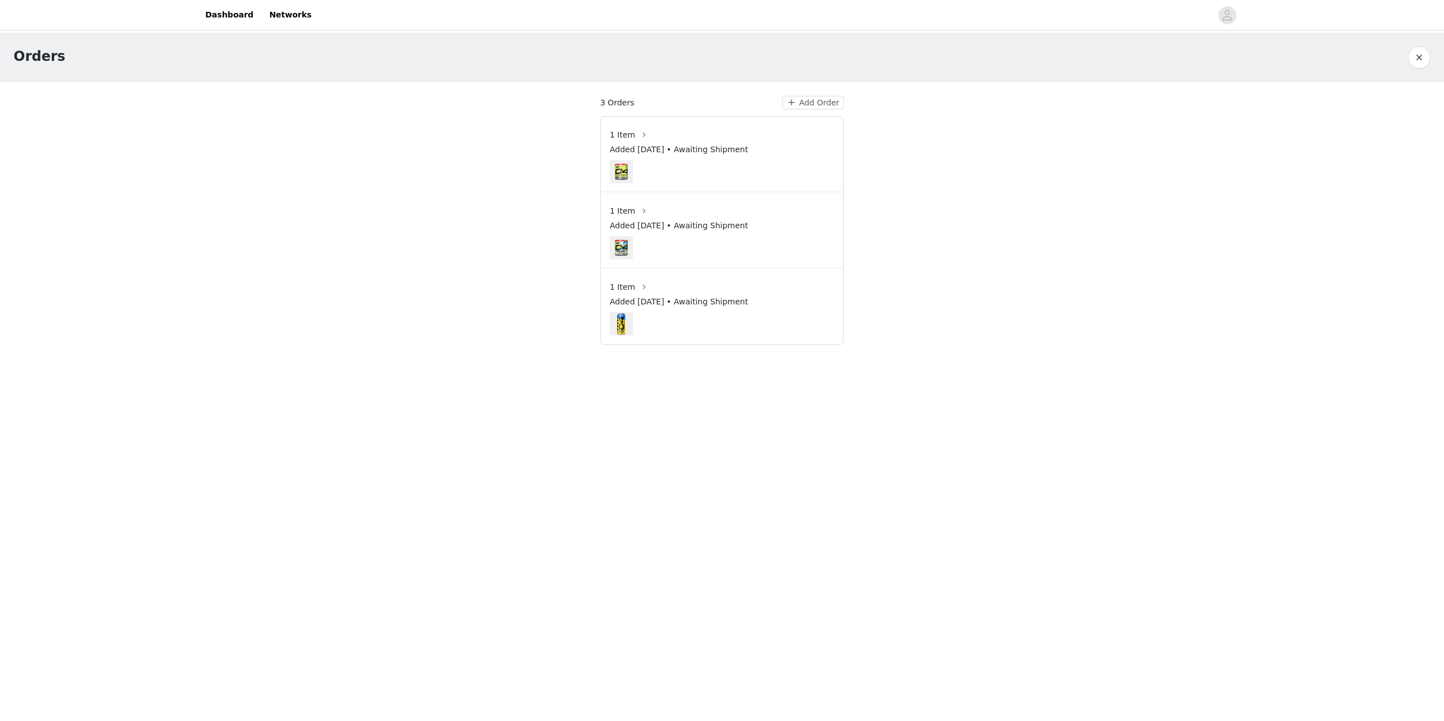
click at [1418, 59] on button "button" at bounding box center [1419, 57] width 23 height 23
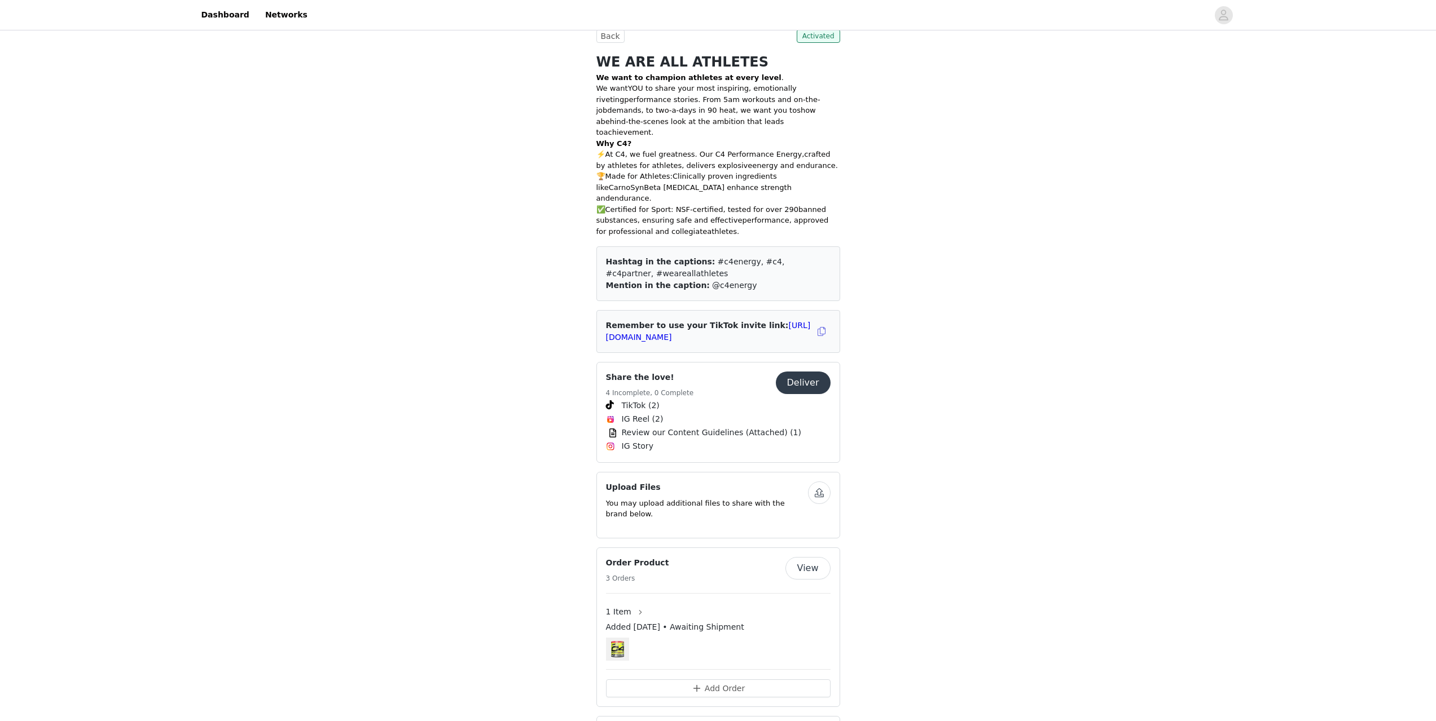
scroll to position [338, 0]
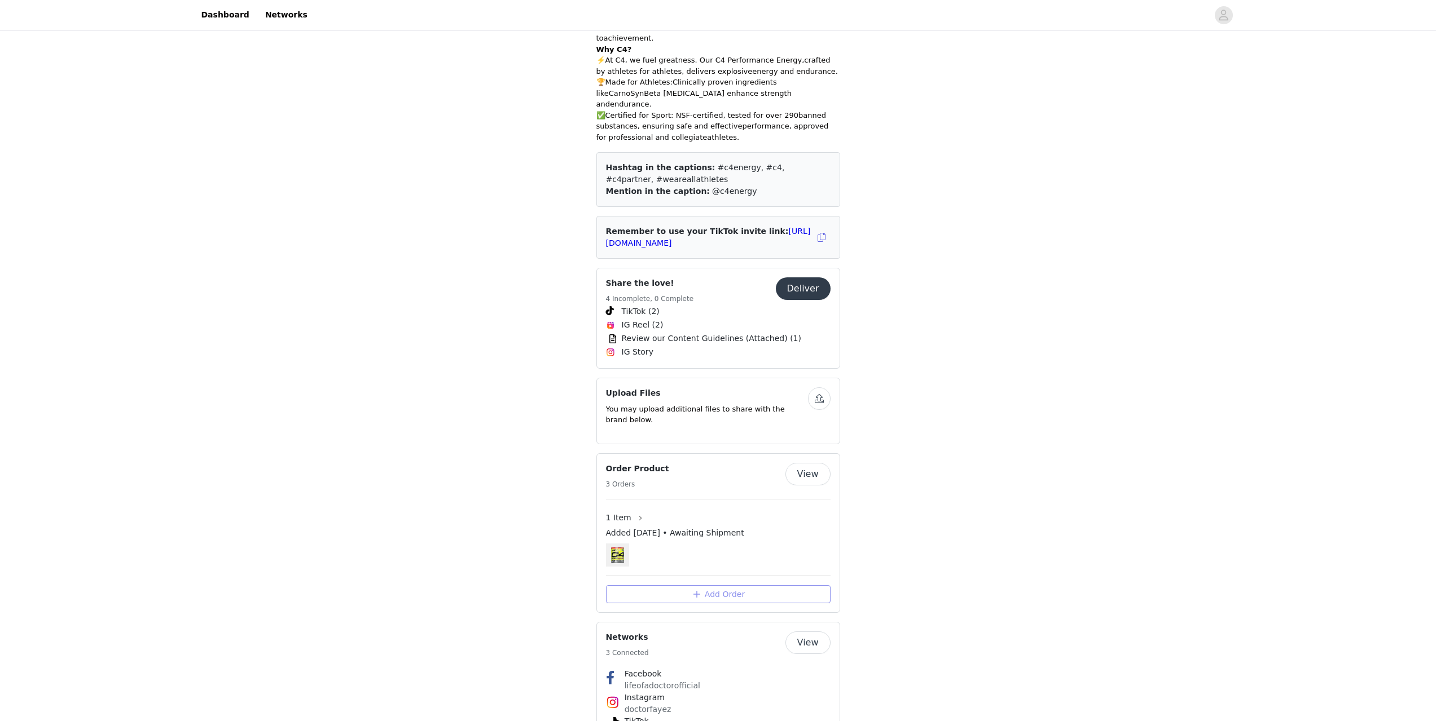
click at [733, 586] on button "Add Order" at bounding box center [718, 595] width 225 height 18
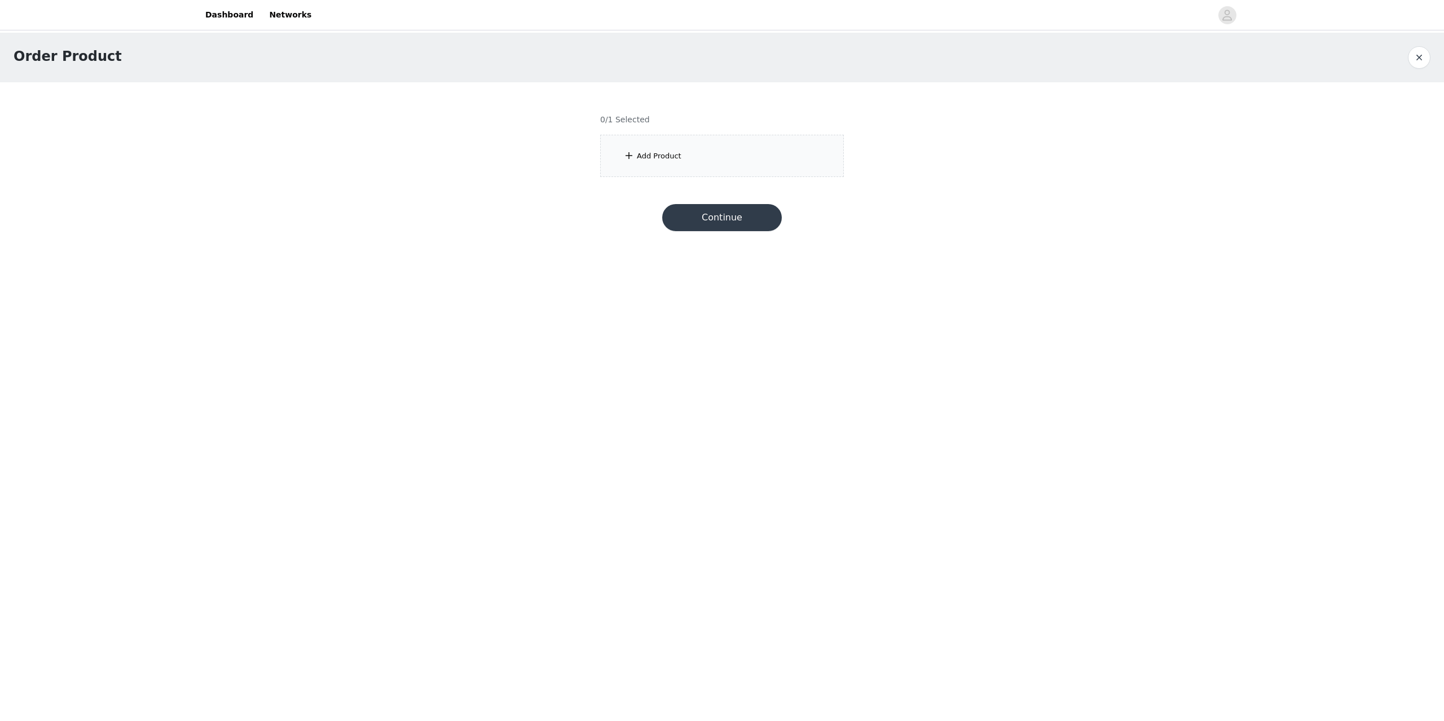
click at [672, 163] on div "Add Product" at bounding box center [722, 156] width 244 height 42
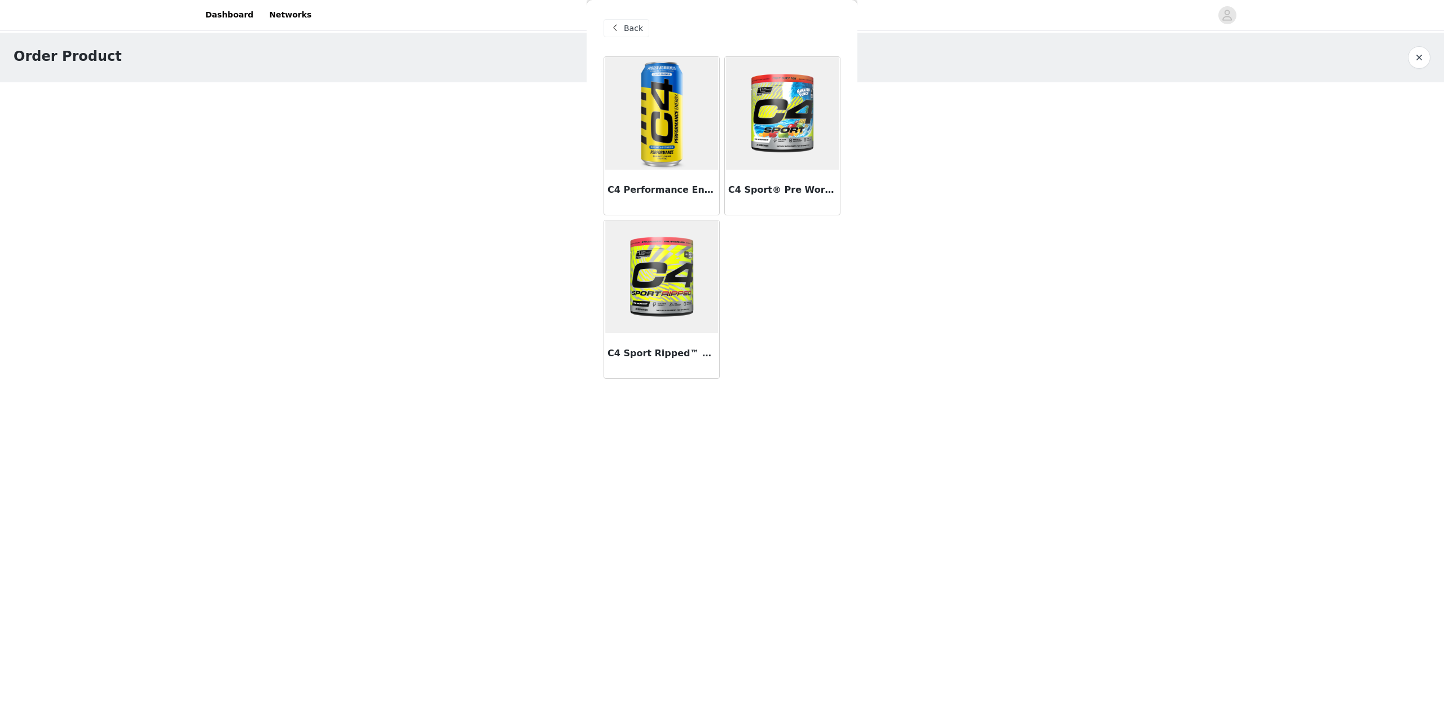
click at [672, 163] on img at bounding box center [661, 113] width 113 height 113
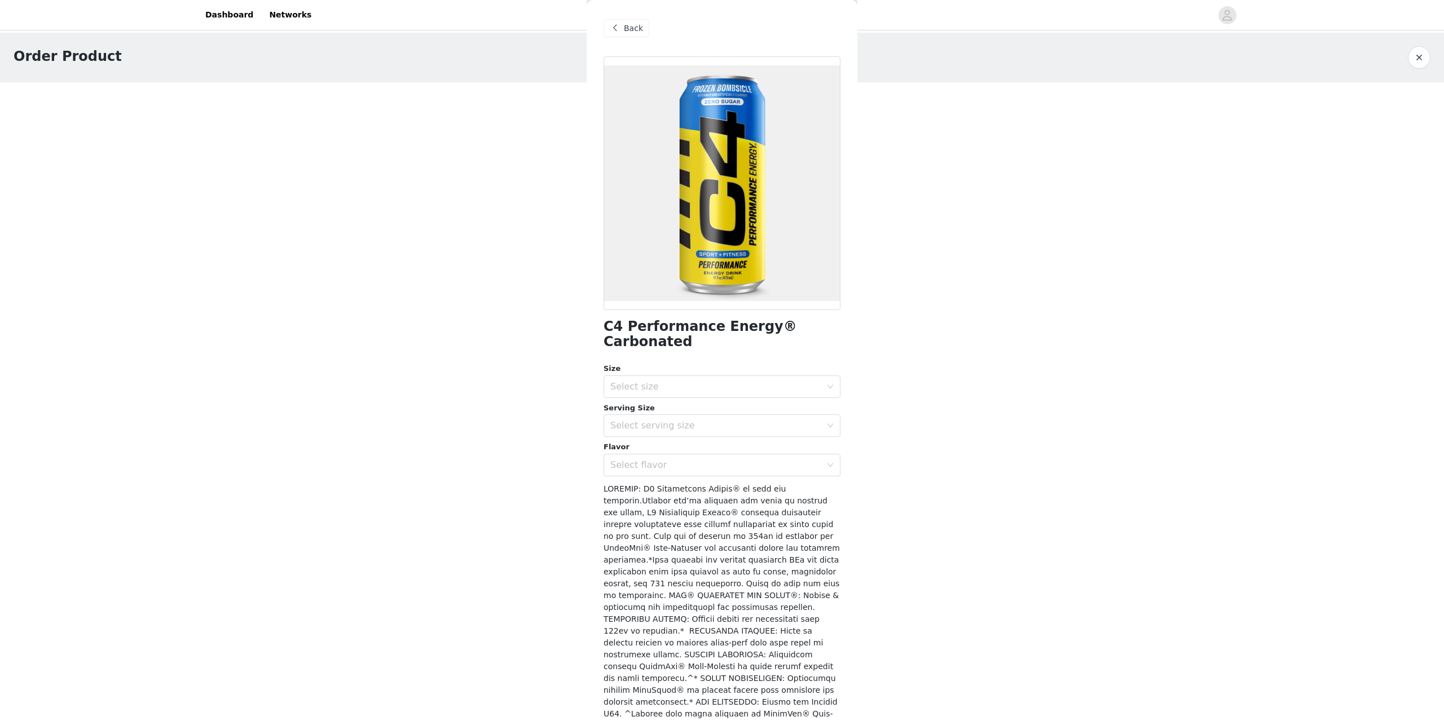
click at [617, 399] on div "Size Select size Serving Size Select serving size Flavor Select flavor" at bounding box center [722, 419] width 237 height 113
click at [632, 385] on div "Select size" at bounding box center [715, 386] width 211 height 11
click at [636, 410] on li "12 Pack" at bounding box center [718, 412] width 228 height 18
click at [636, 423] on div "Select serving size" at bounding box center [715, 425] width 211 height 11
click at [633, 450] on li "16oz" at bounding box center [718, 451] width 228 height 18
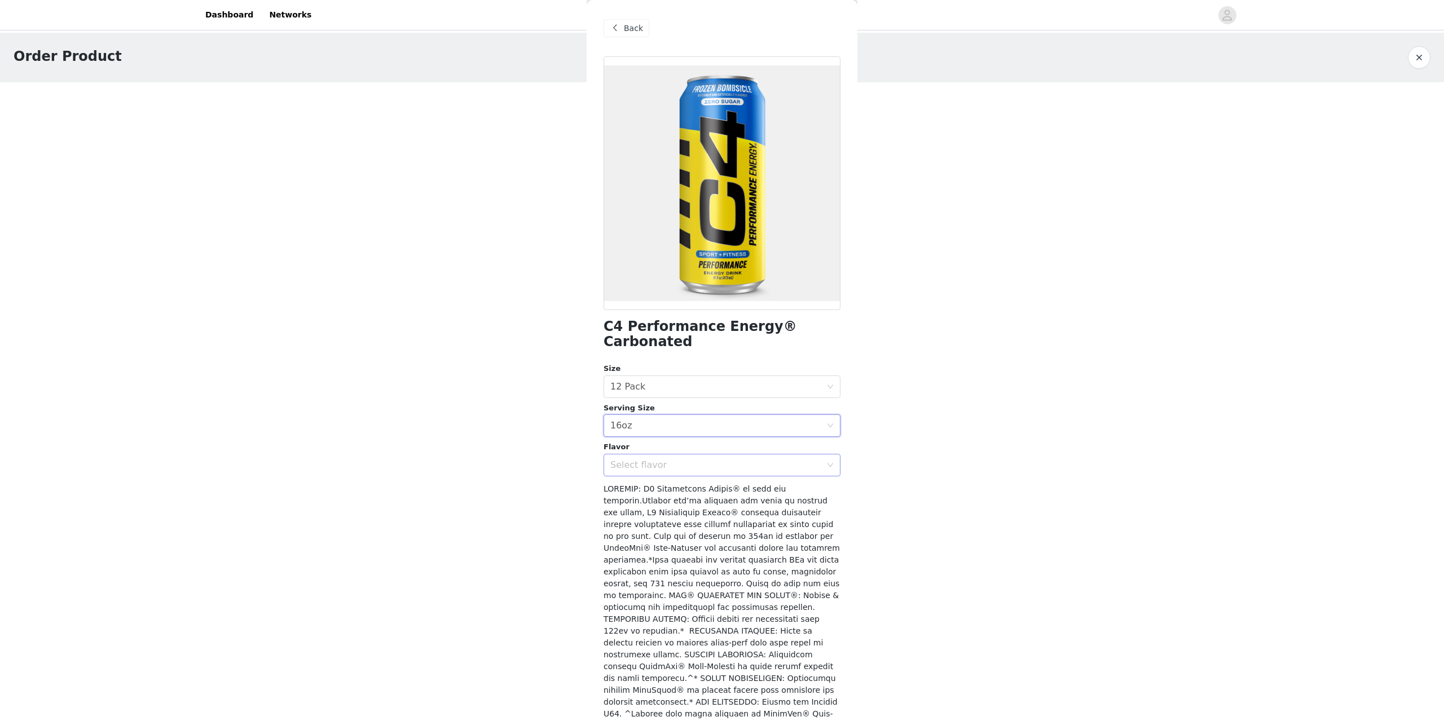
click at [631, 460] on div "Select flavor" at bounding box center [715, 465] width 211 height 11
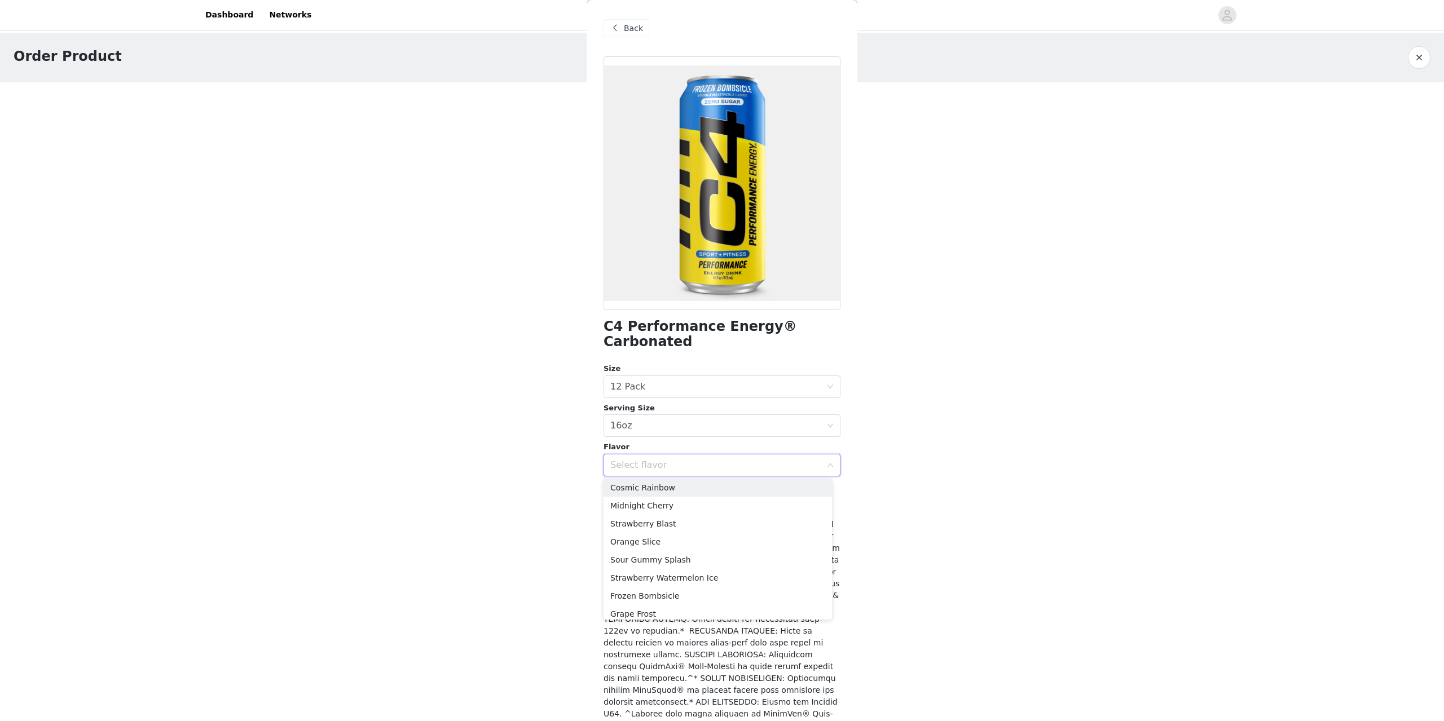
scroll to position [44, 0]
click at [716, 522] on li "Strawberry Blast" at bounding box center [718, 518] width 228 height 18
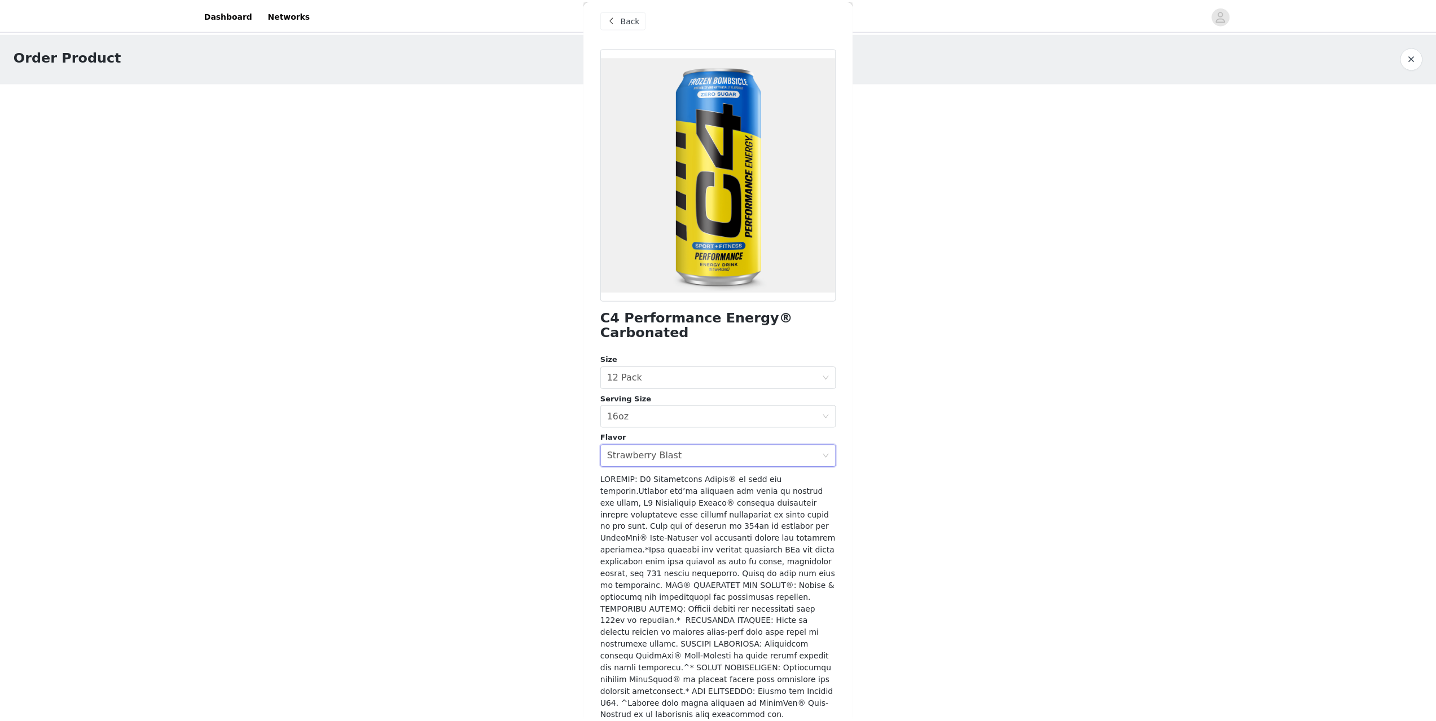
scroll to position [34, 0]
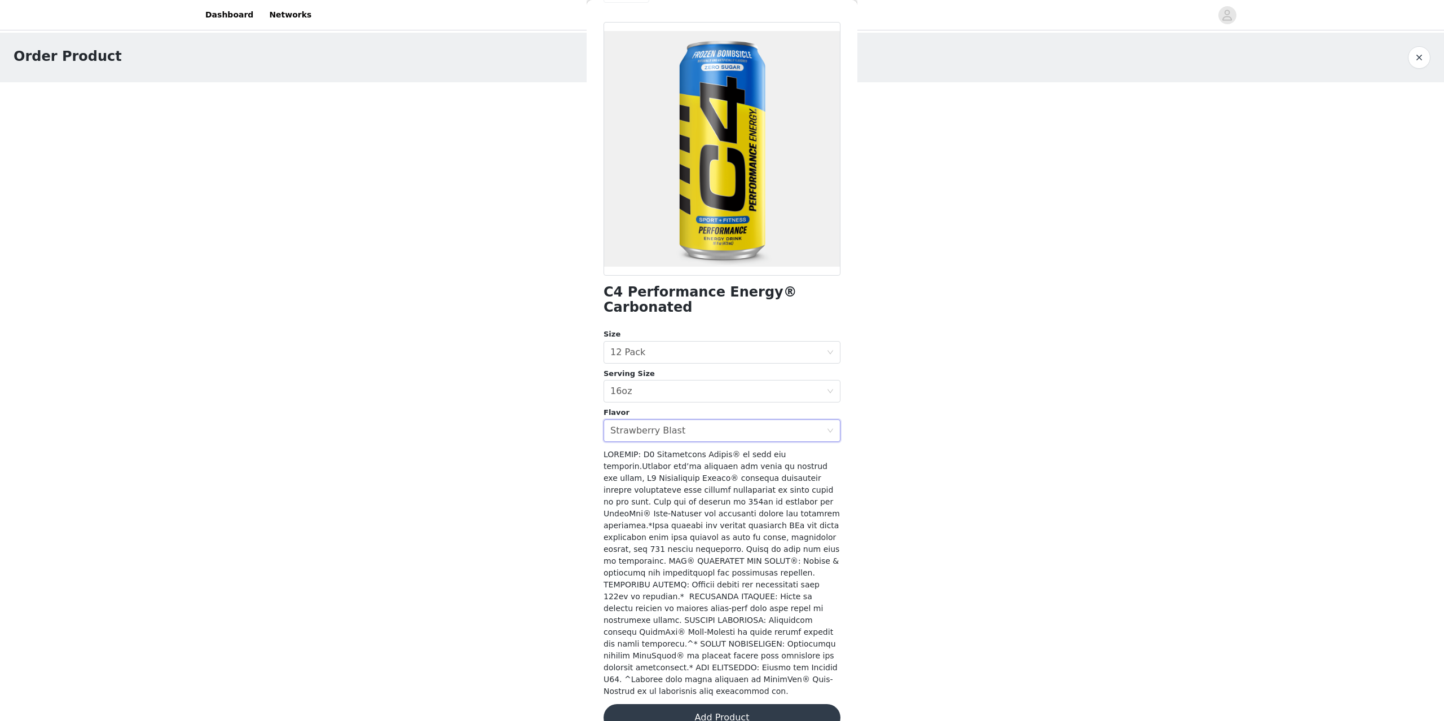
click at [716, 705] on button "Add Product" at bounding box center [722, 718] width 237 height 27
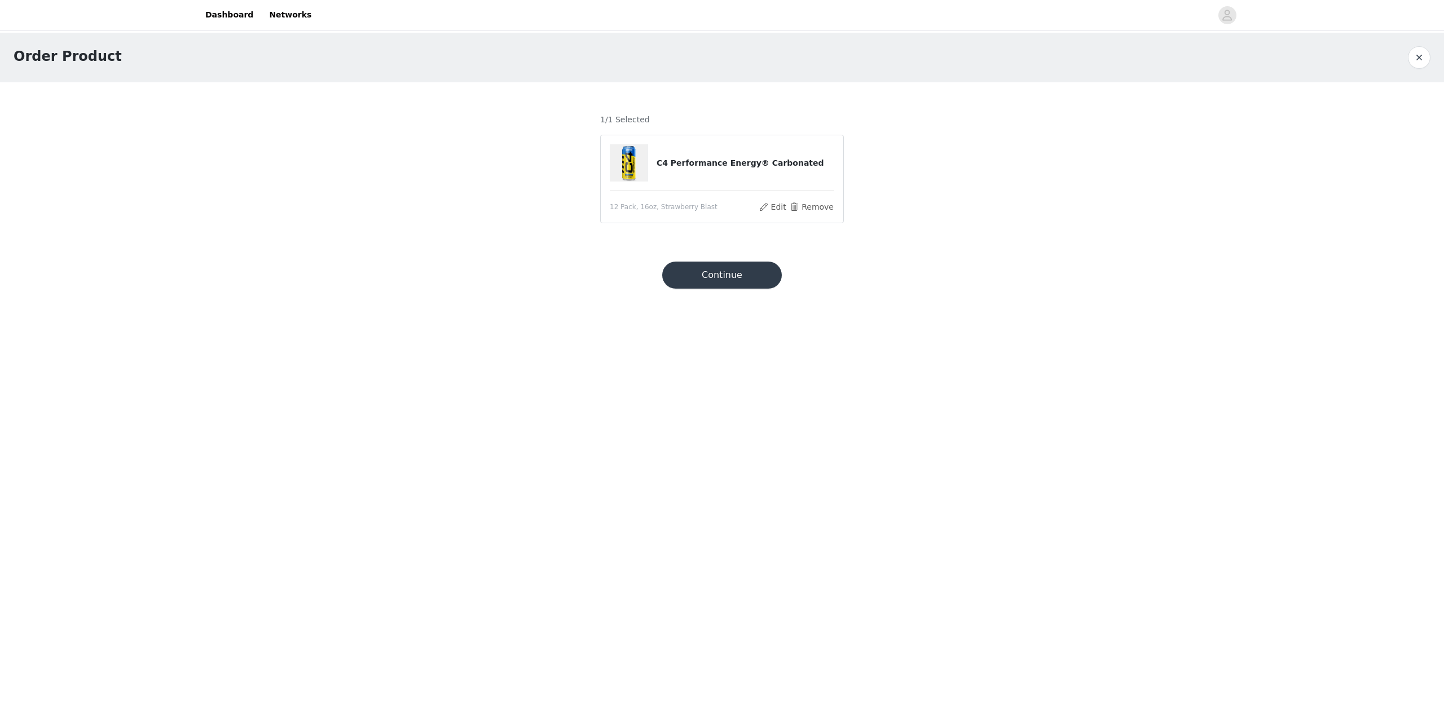
click at [733, 276] on button "Continue" at bounding box center [722, 275] width 120 height 27
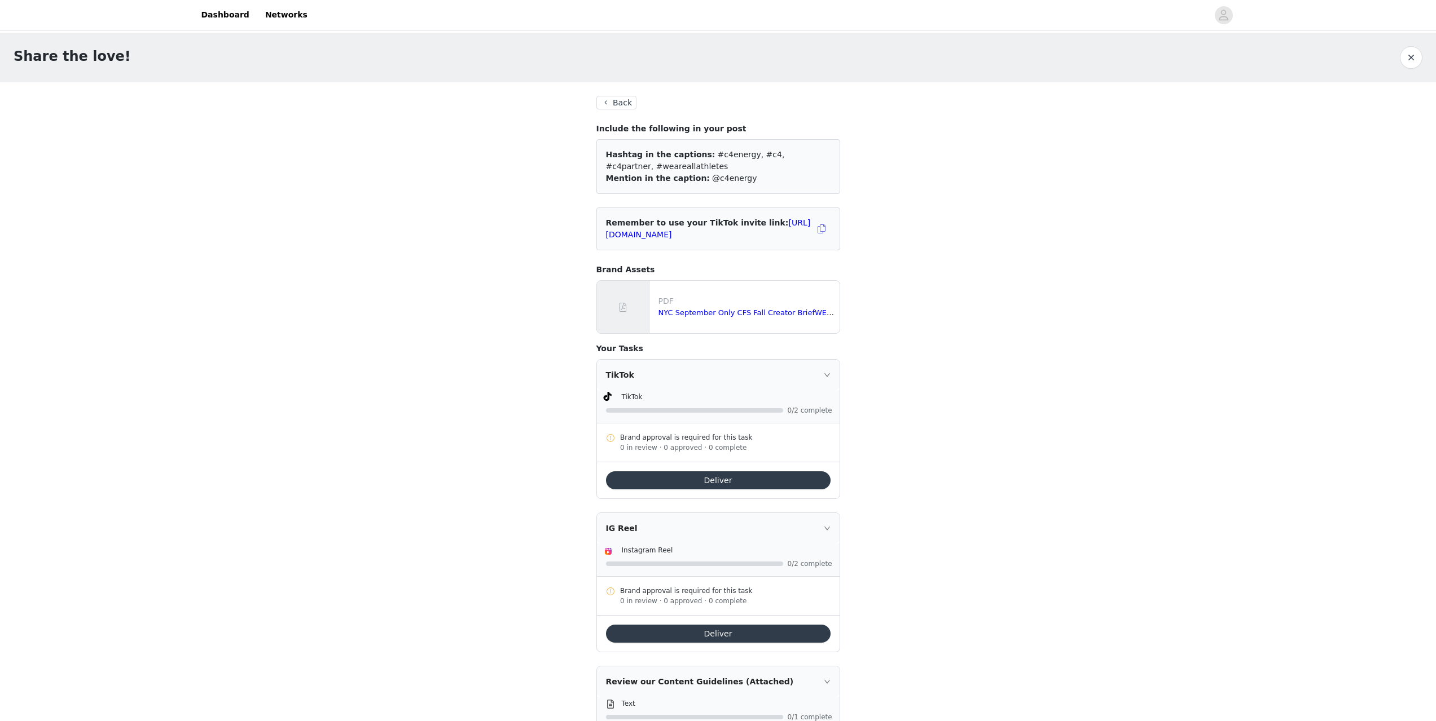
click at [602, 108] on button "Back" at bounding box center [616, 103] width 41 height 14
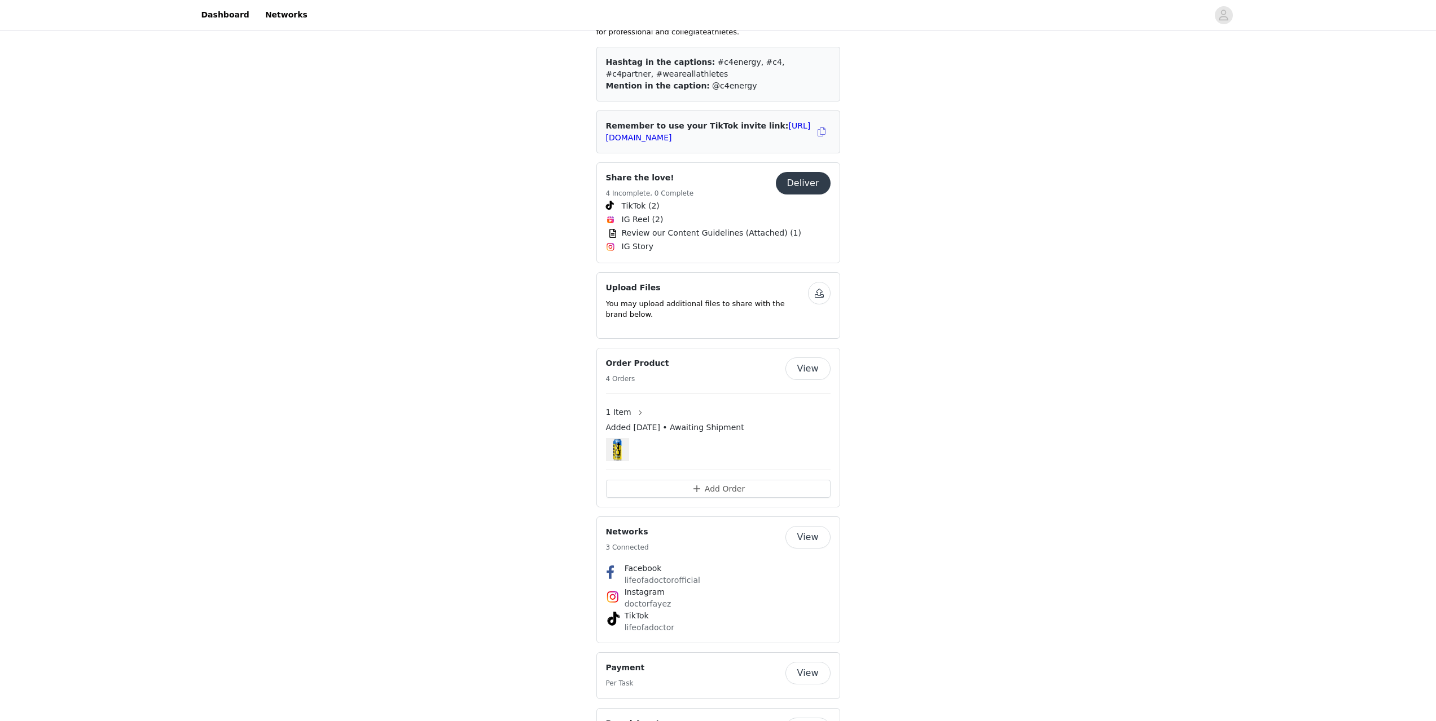
scroll to position [508, 0]
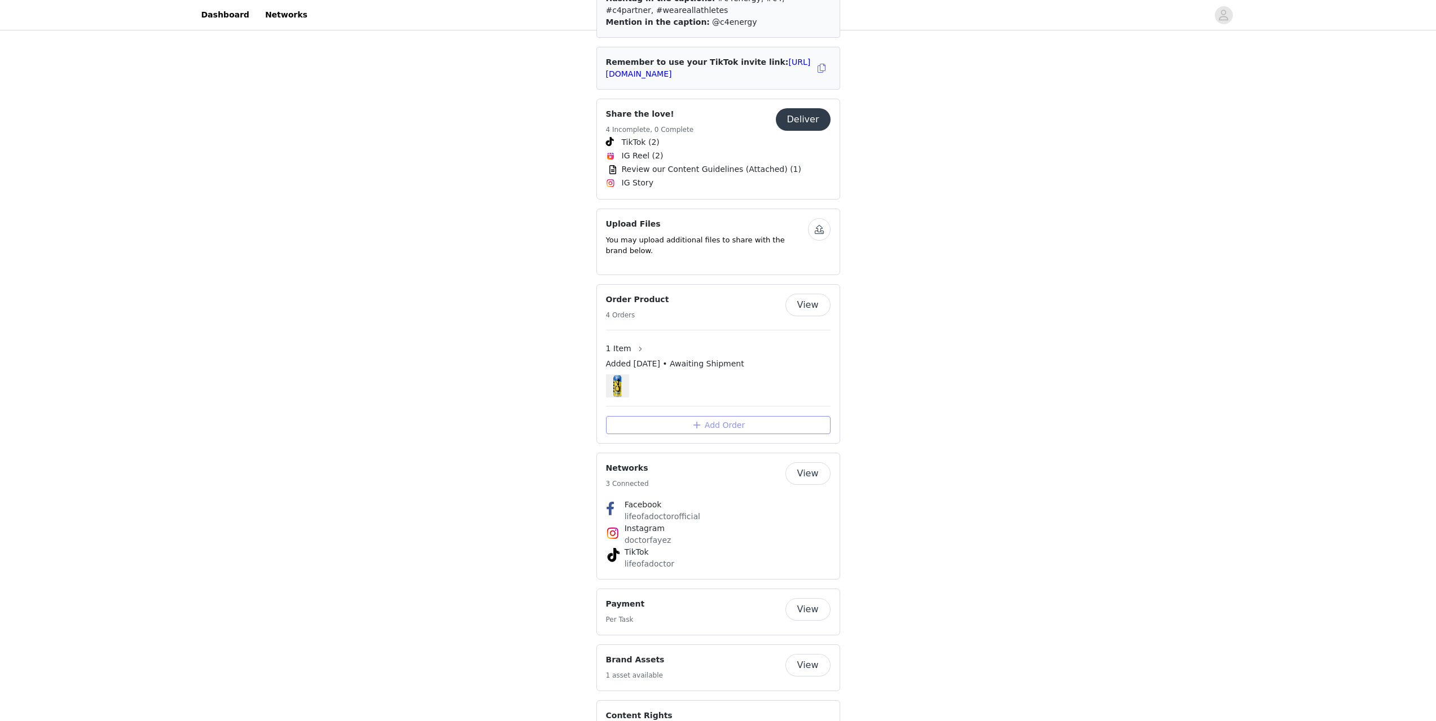
click at [751, 416] on button "Add Order" at bounding box center [718, 425] width 225 height 18
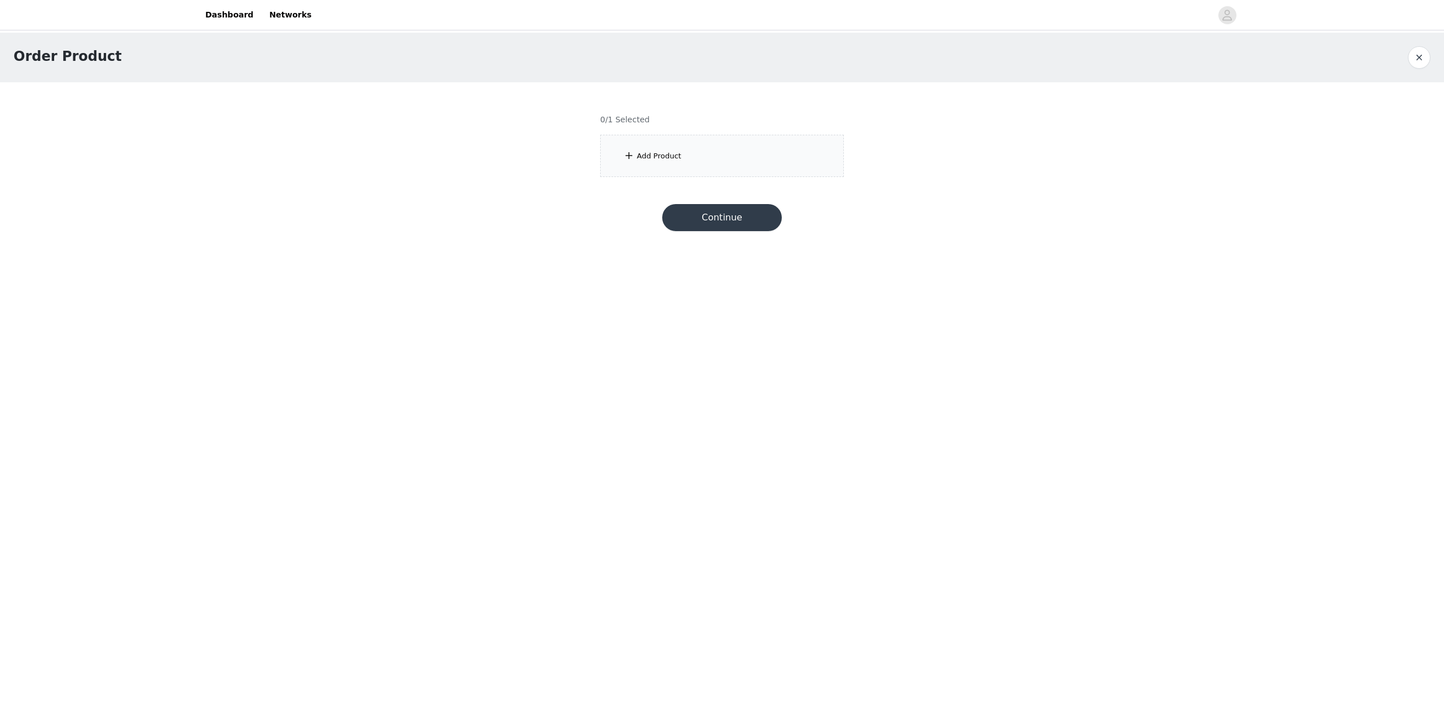
click at [676, 159] on div "Add Product" at bounding box center [659, 156] width 45 height 11
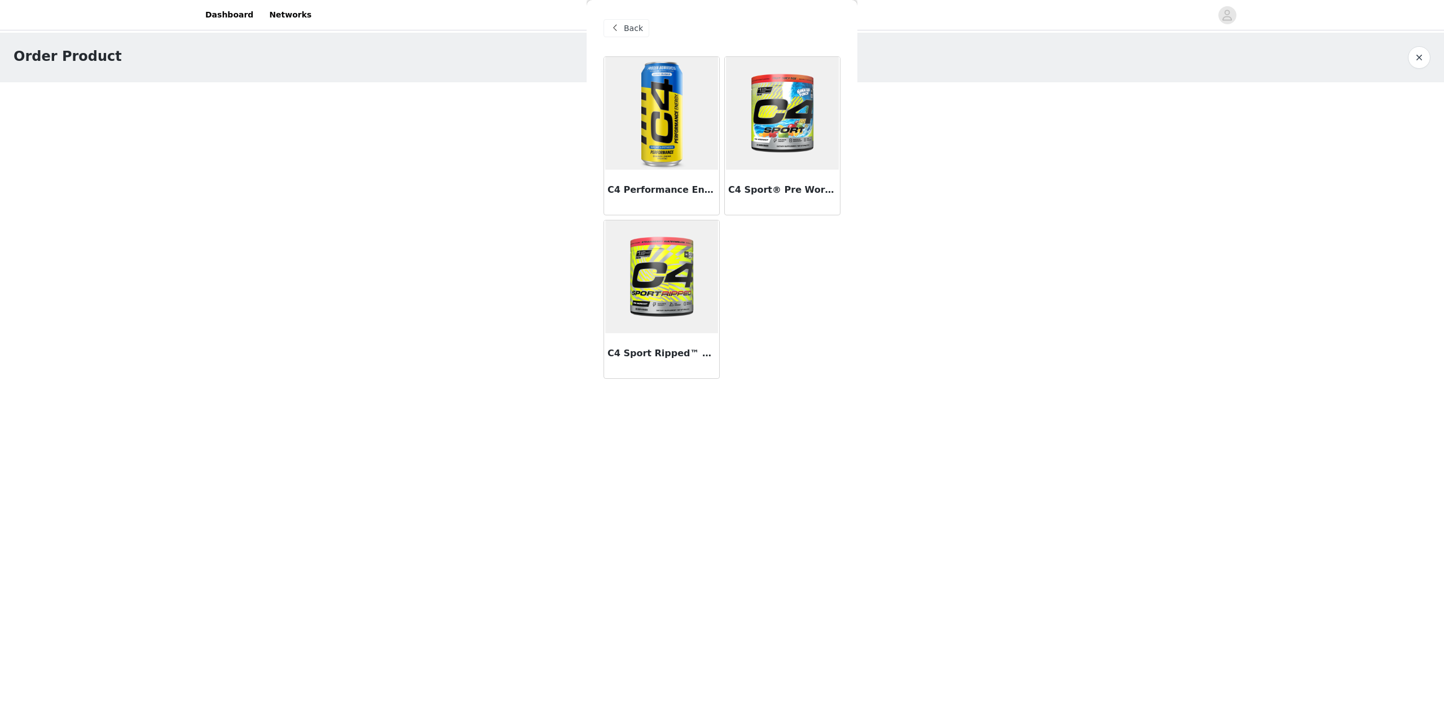
click at [664, 145] on img at bounding box center [661, 113] width 113 height 113
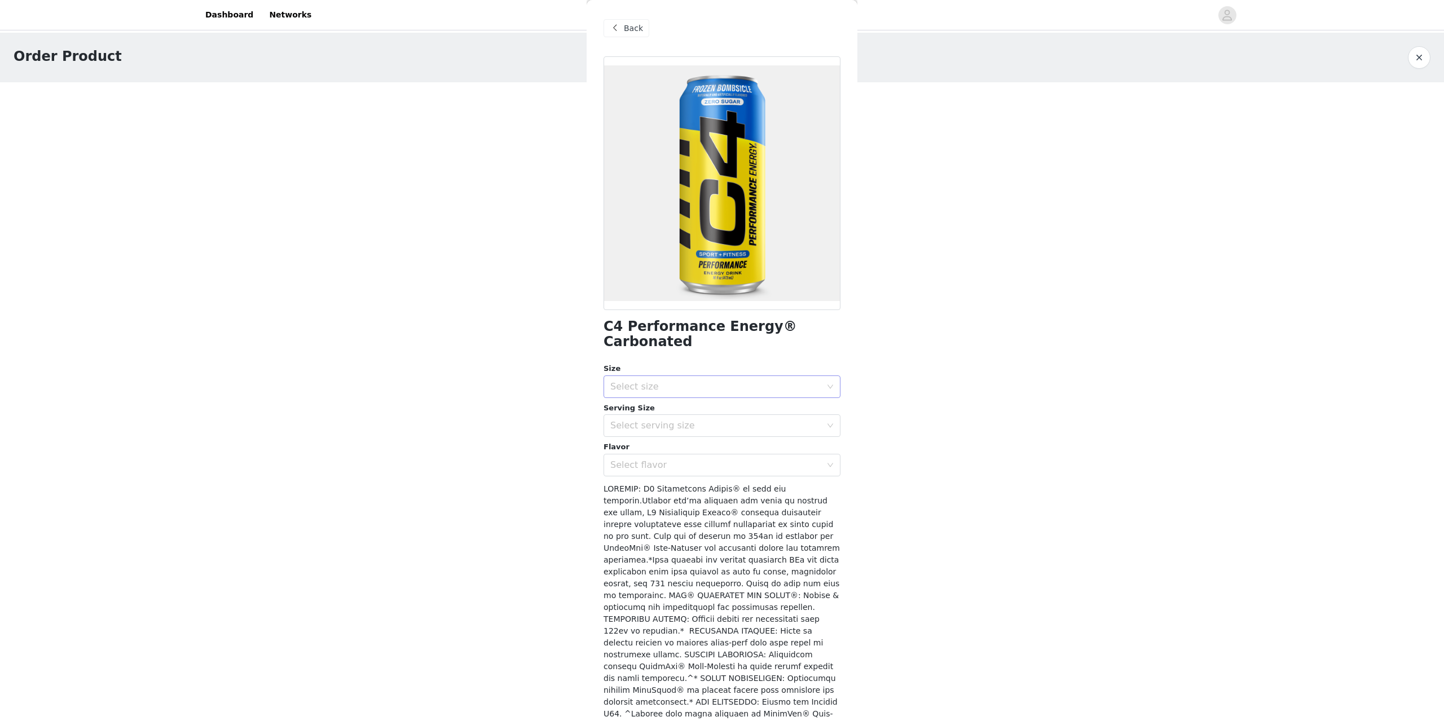
click at [655, 393] on div "Select size" at bounding box center [718, 386] width 216 height 21
click at [646, 413] on li "12 Pack" at bounding box center [718, 412] width 228 height 18
click at [634, 430] on div "Select serving size" at bounding box center [715, 425] width 211 height 11
click at [643, 455] on li "16oz" at bounding box center [718, 451] width 228 height 18
click at [642, 468] on div "Select flavor" at bounding box center [715, 465] width 211 height 11
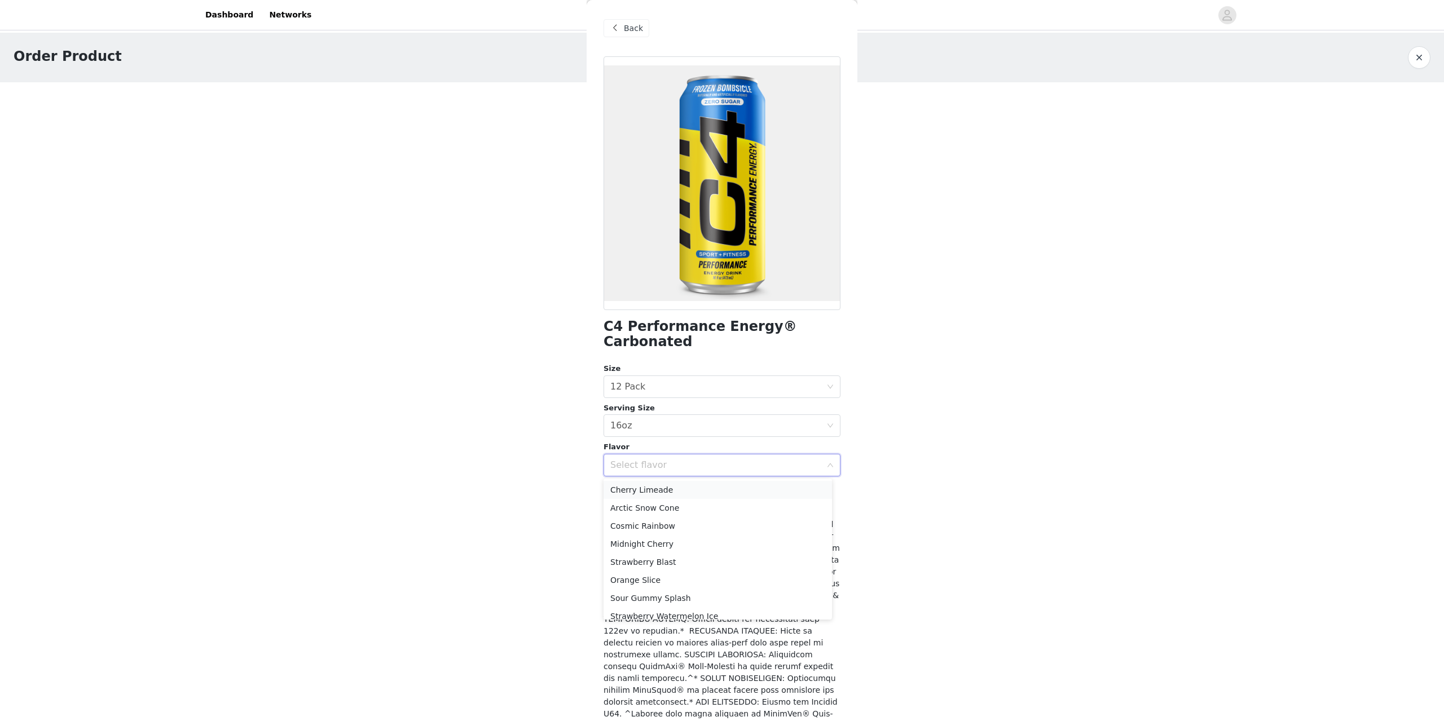
click at [643, 491] on li "Cherry Limeade" at bounding box center [718, 490] width 228 height 18
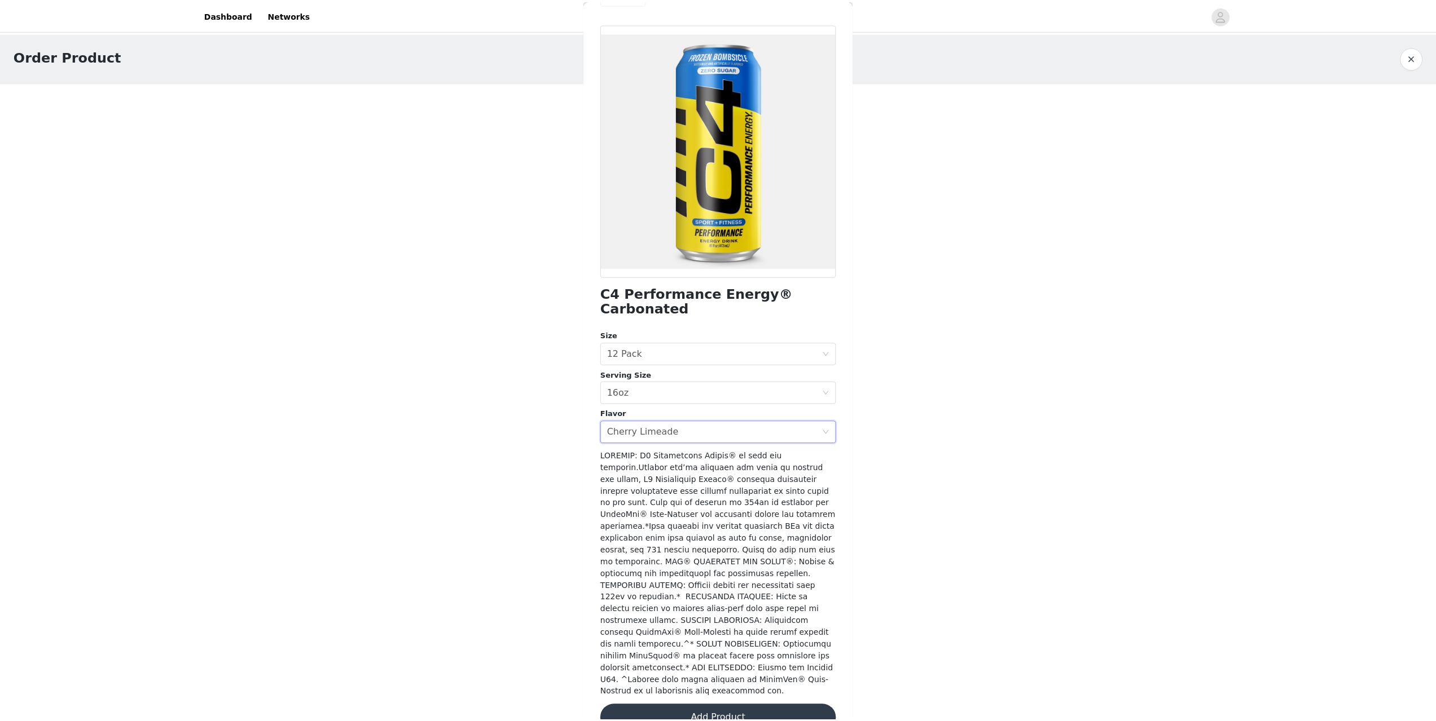
scroll to position [34, 0]
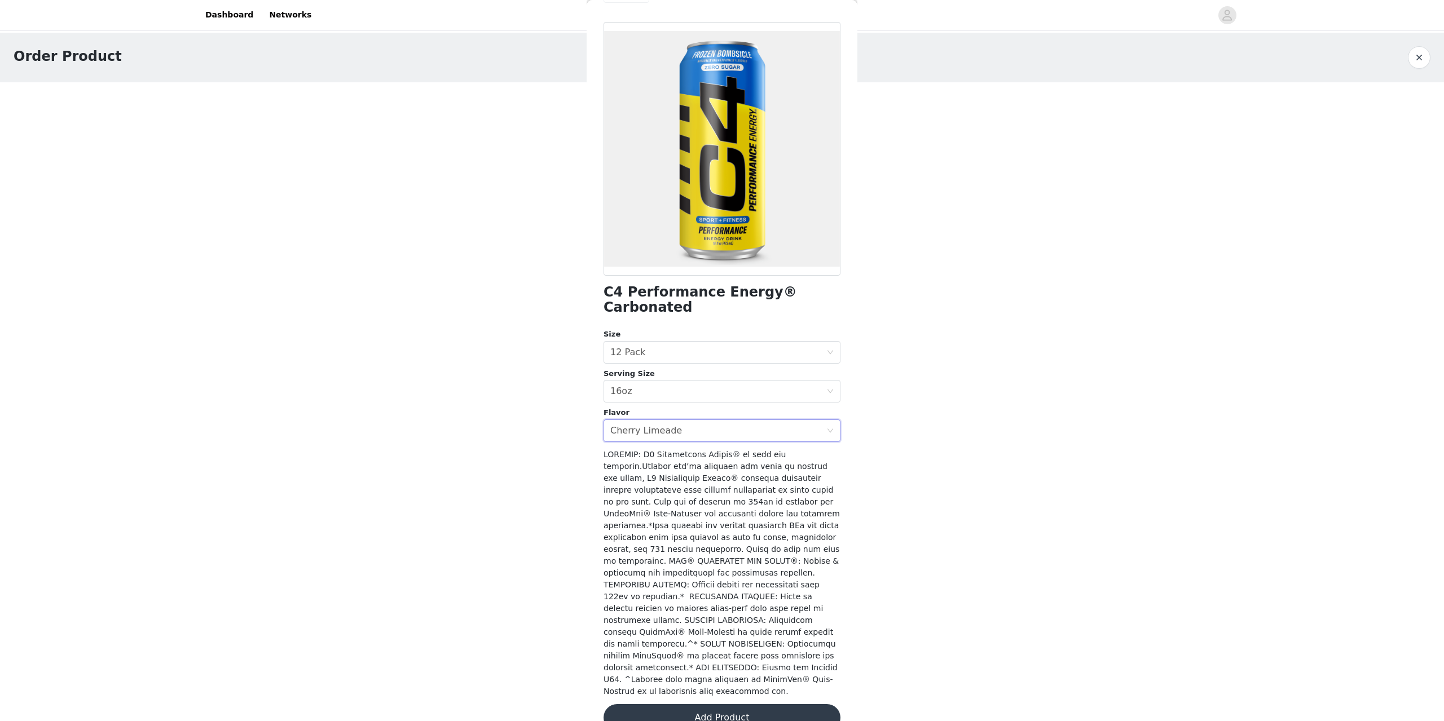
click at [701, 705] on button "Add Product" at bounding box center [722, 718] width 237 height 27
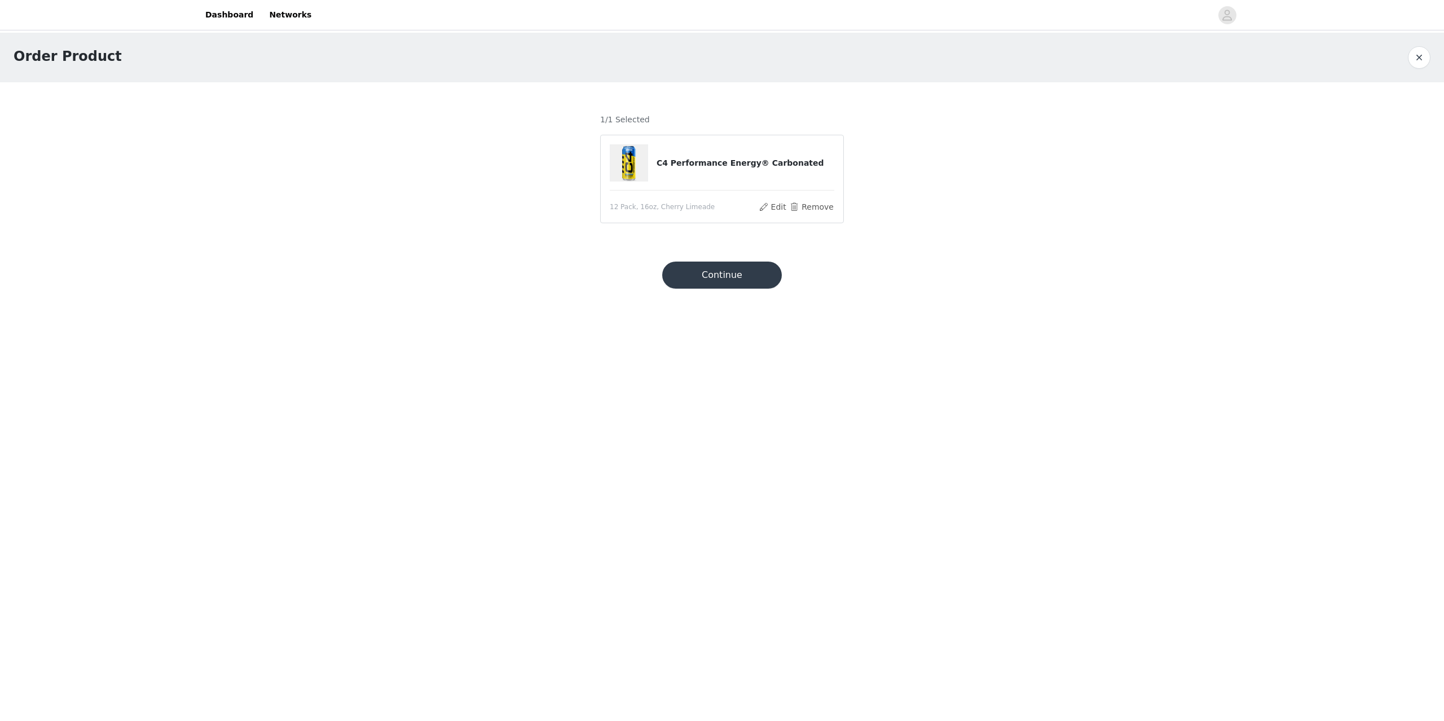
click at [737, 275] on button "Continue" at bounding box center [722, 275] width 120 height 27
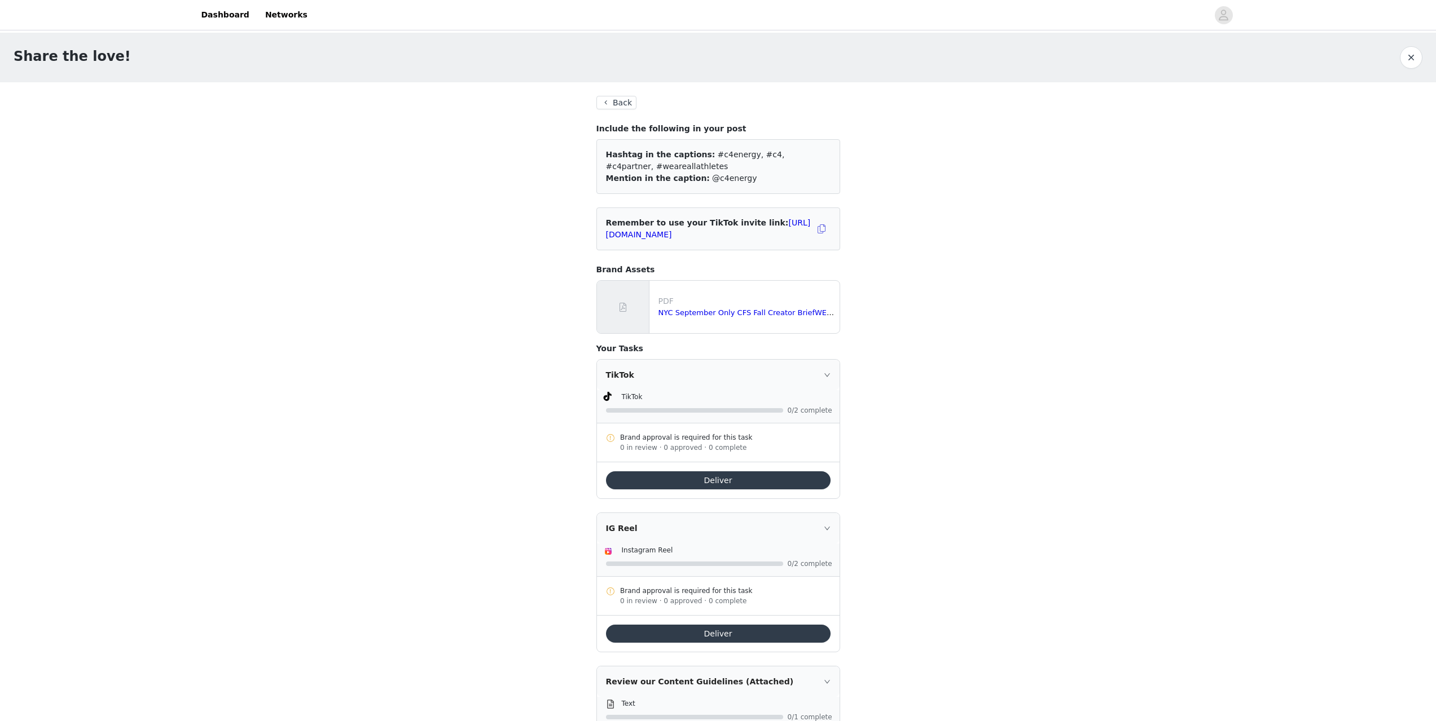
click at [612, 99] on button "Back" at bounding box center [616, 103] width 41 height 14
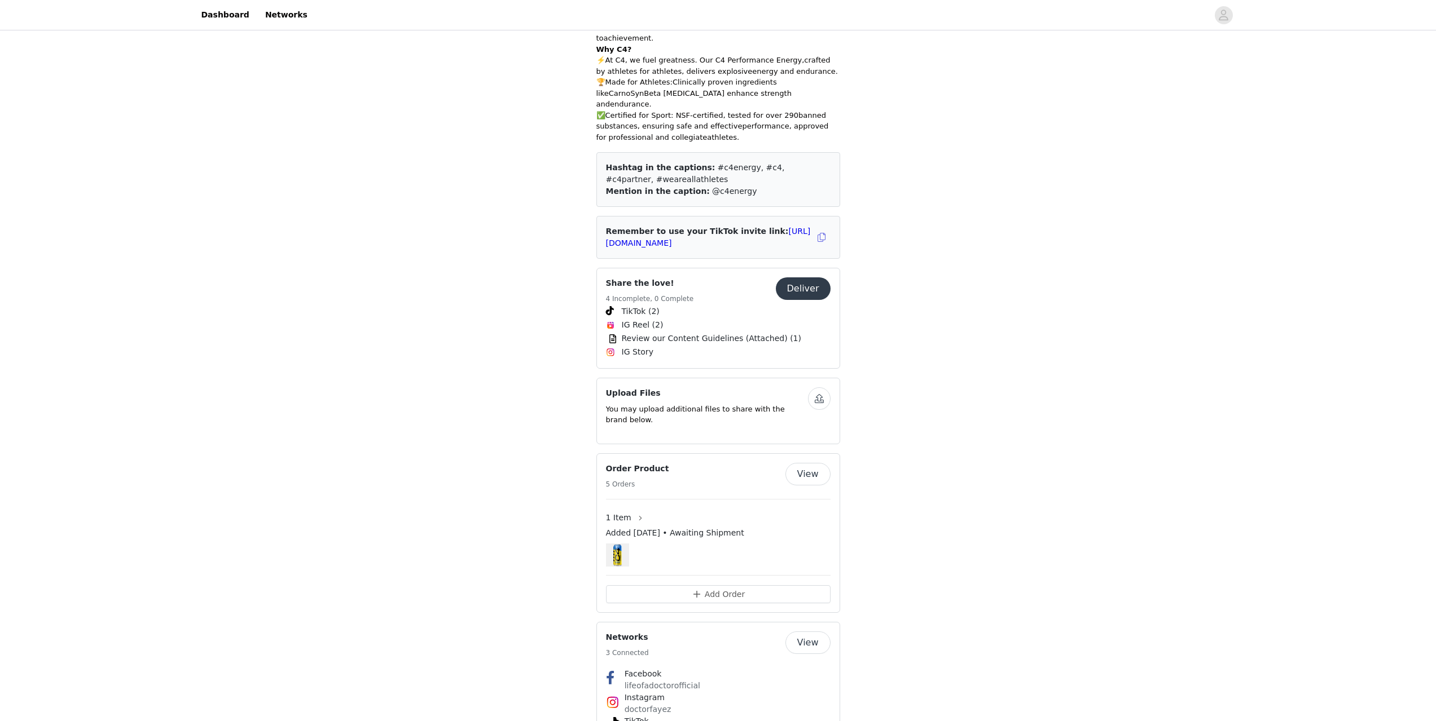
scroll to position [677, 0]
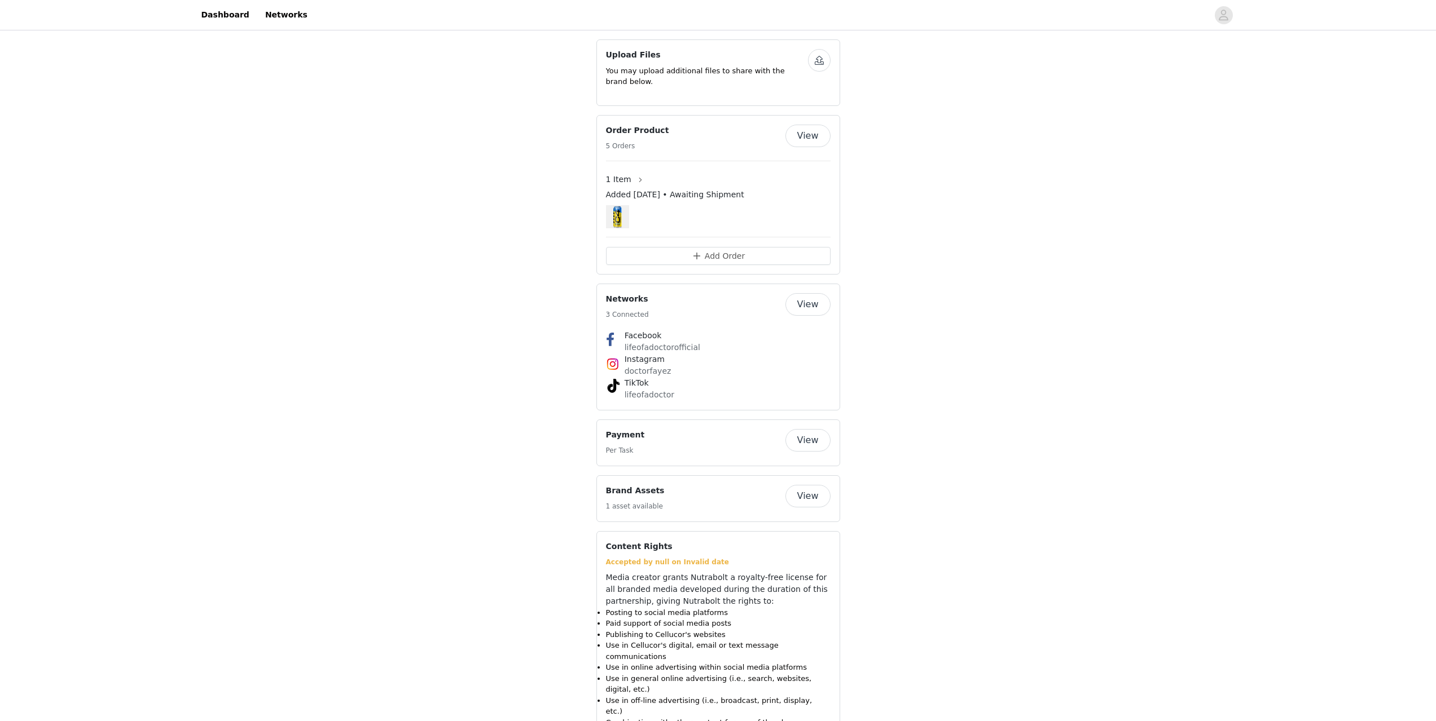
click at [822, 429] on button "View" at bounding box center [807, 440] width 45 height 23
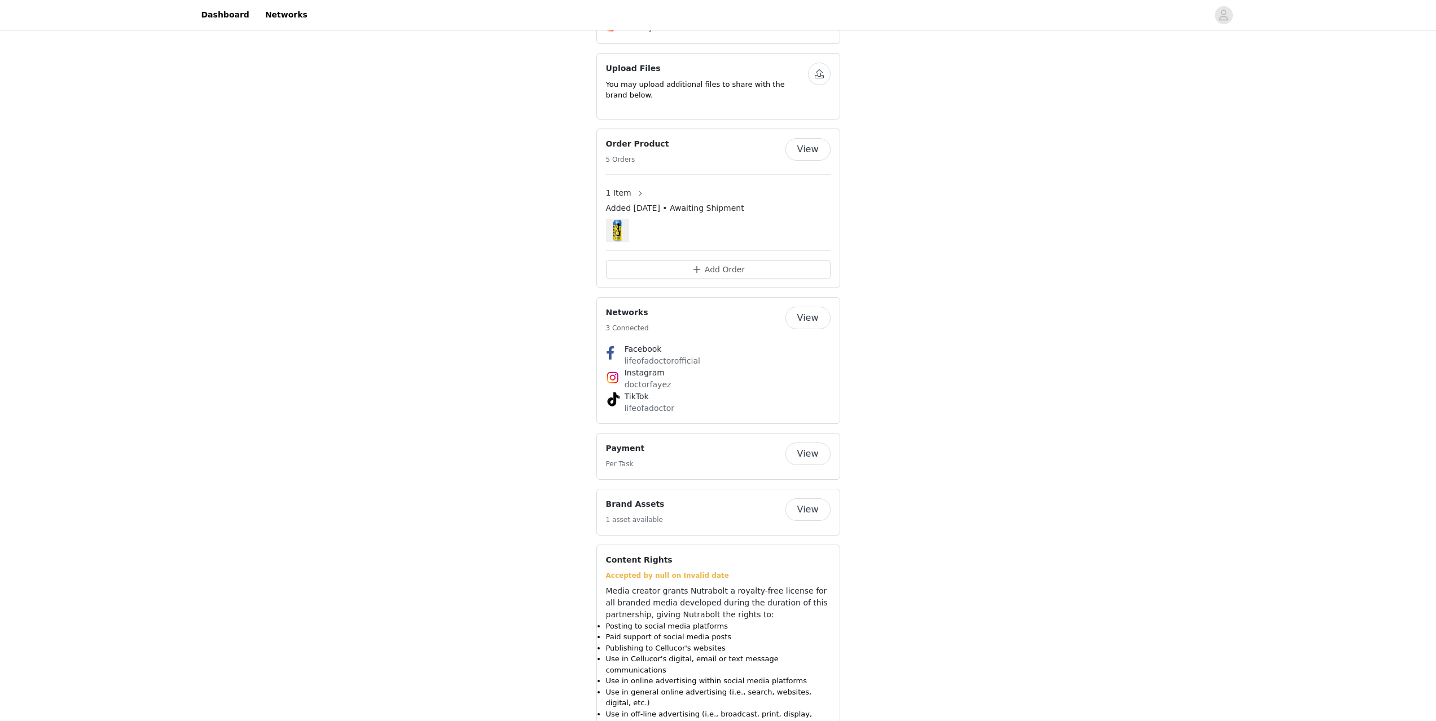
scroll to position [677, 0]
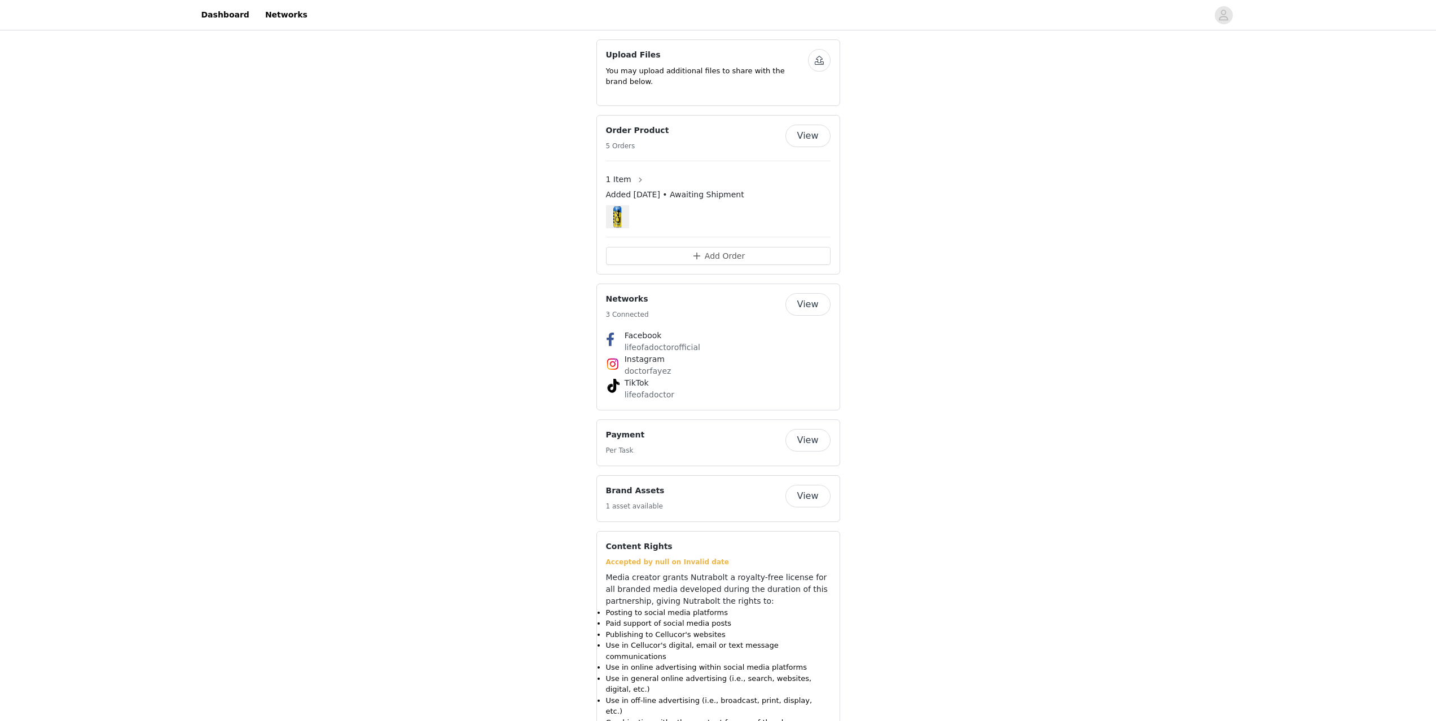
click at [614, 721] on span at bounding box center [610, 733] width 9 height 9
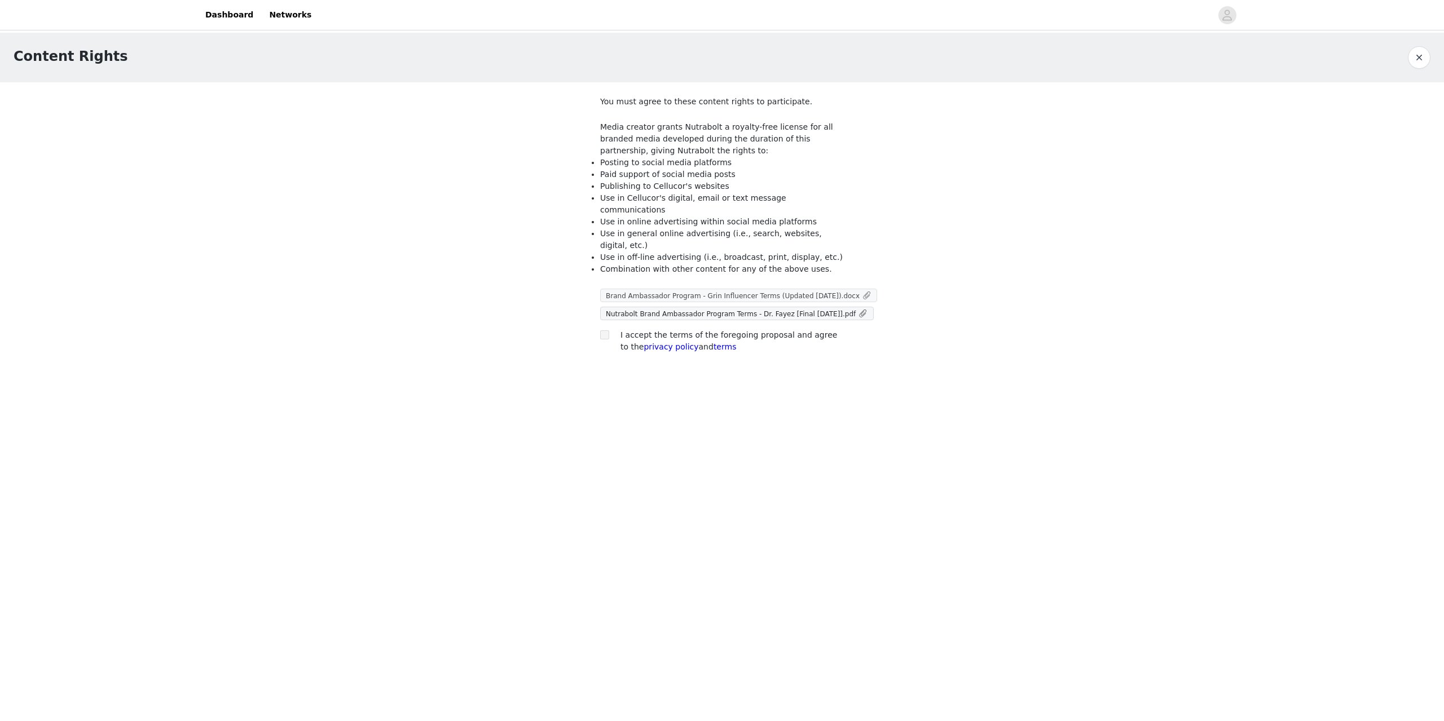
click at [655, 290] on link "Brand Ambassador Program - Grin Influencer Terms (Updated [DATE]).docx" at bounding box center [738, 296] width 275 height 12
click at [660, 310] on span "Nutrabolt Brand Ambassador Program Terms - Dr. Fayez [Final [DATE]].pdf" at bounding box center [731, 314] width 250 height 8
click at [605, 331] on span at bounding box center [604, 335] width 9 height 9
click at [1415, 63] on button "button" at bounding box center [1419, 57] width 23 height 23
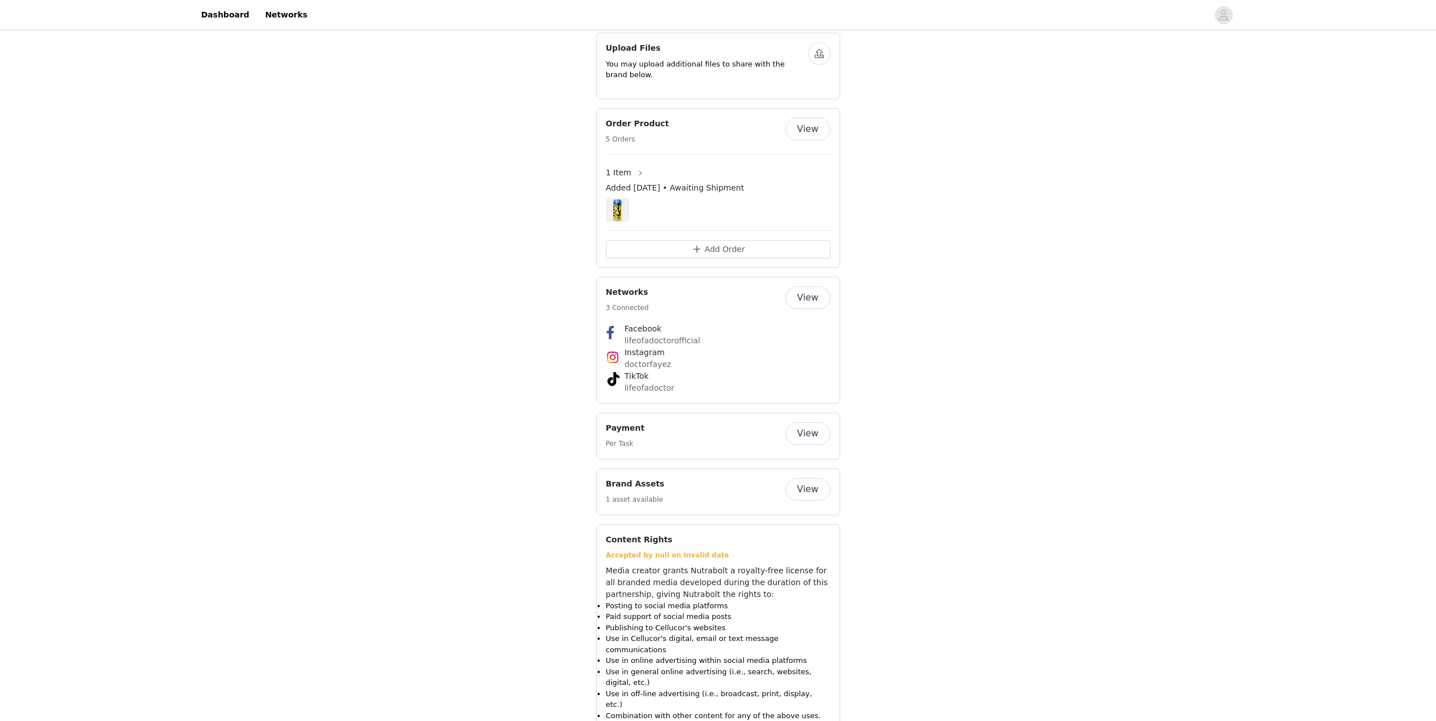
scroll to position [692, 0]
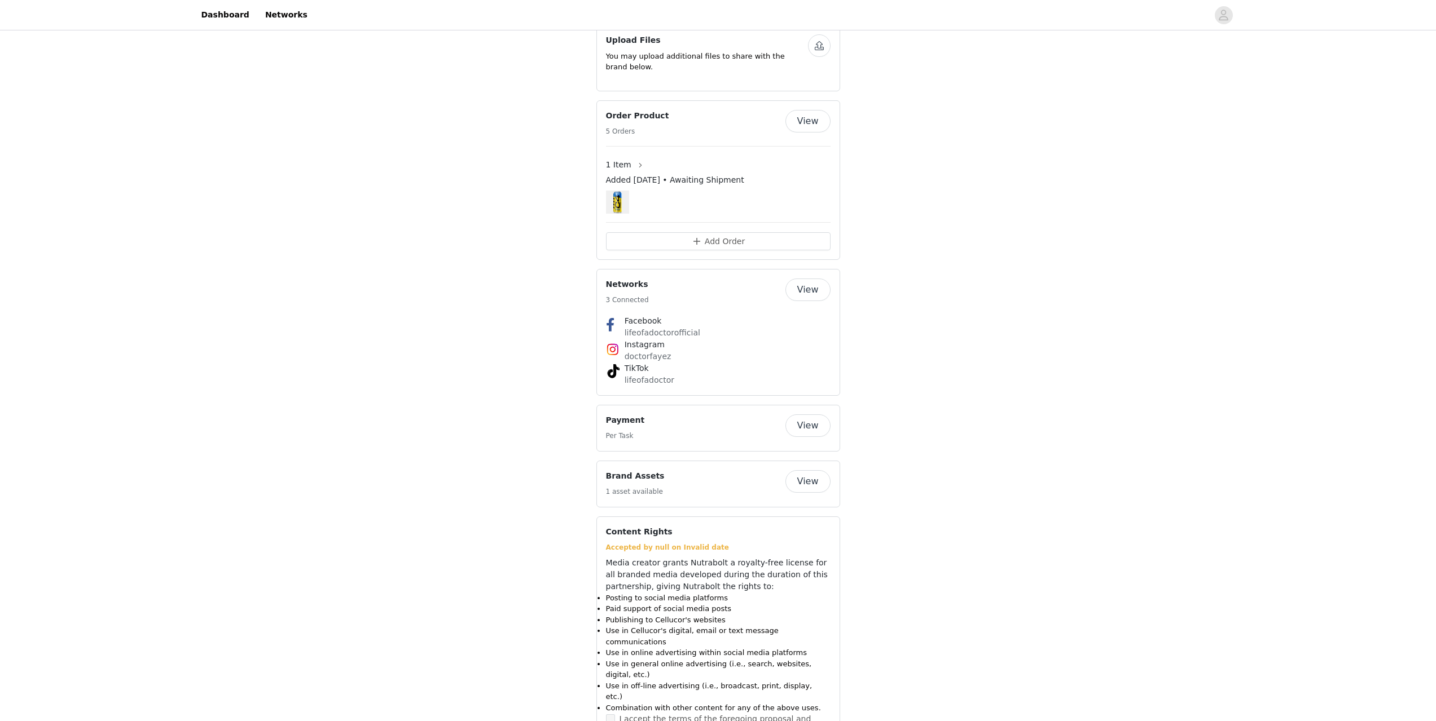
click at [811, 470] on button "View" at bounding box center [807, 481] width 45 height 23
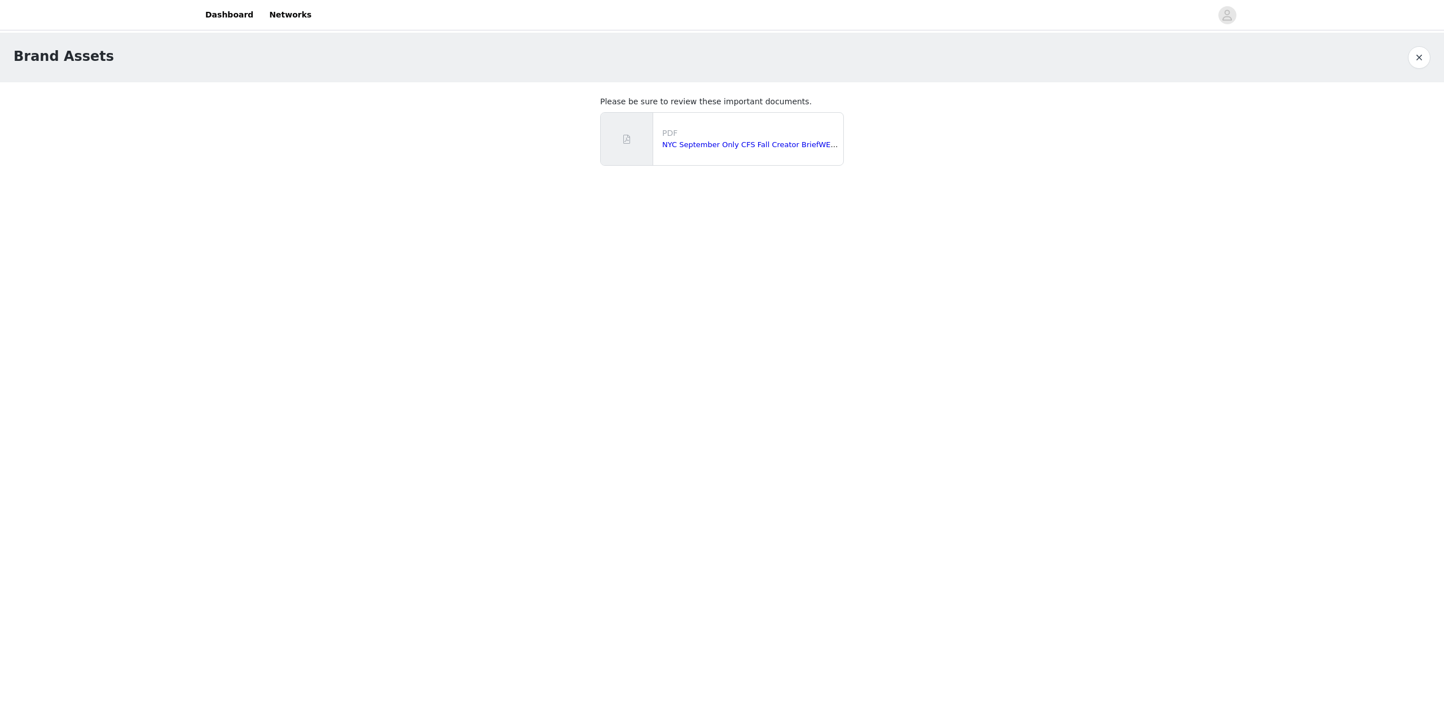
click at [1416, 61] on button "button" at bounding box center [1419, 57] width 23 height 23
